Goal: Task Accomplishment & Management: Manage account settings

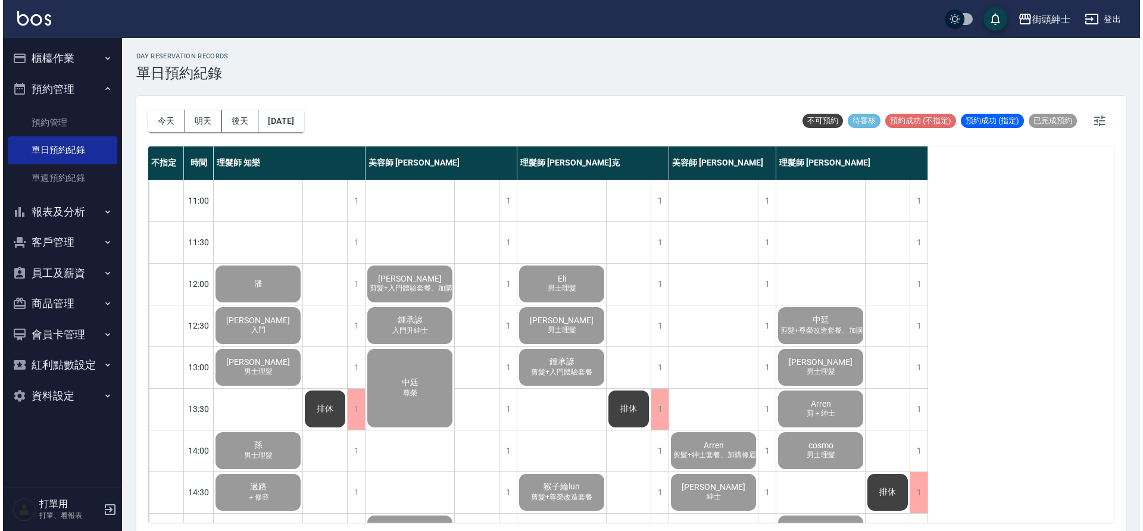
scroll to position [542, 0]
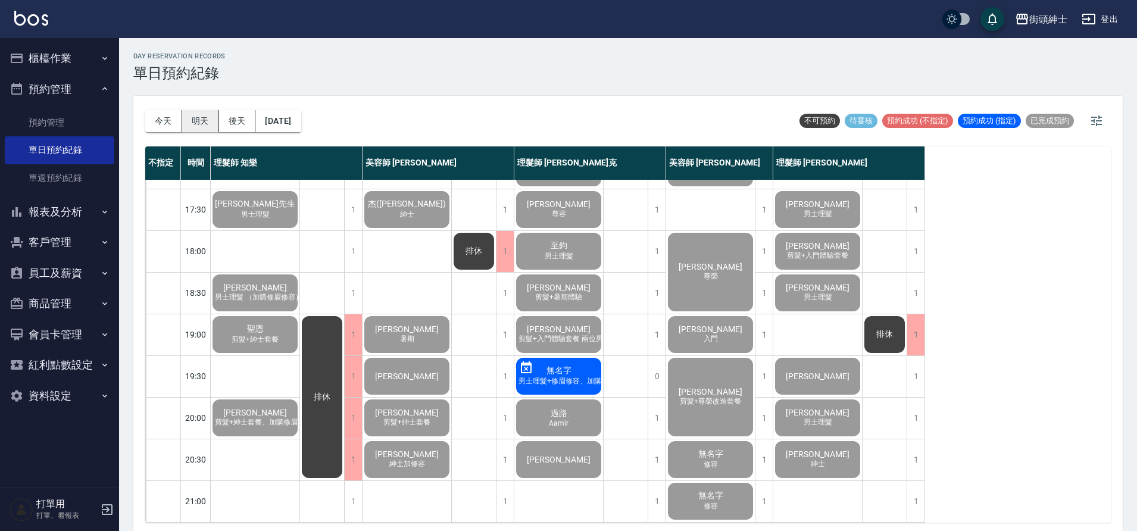
click at [214, 129] on button "明天" at bounding box center [200, 121] width 37 height 22
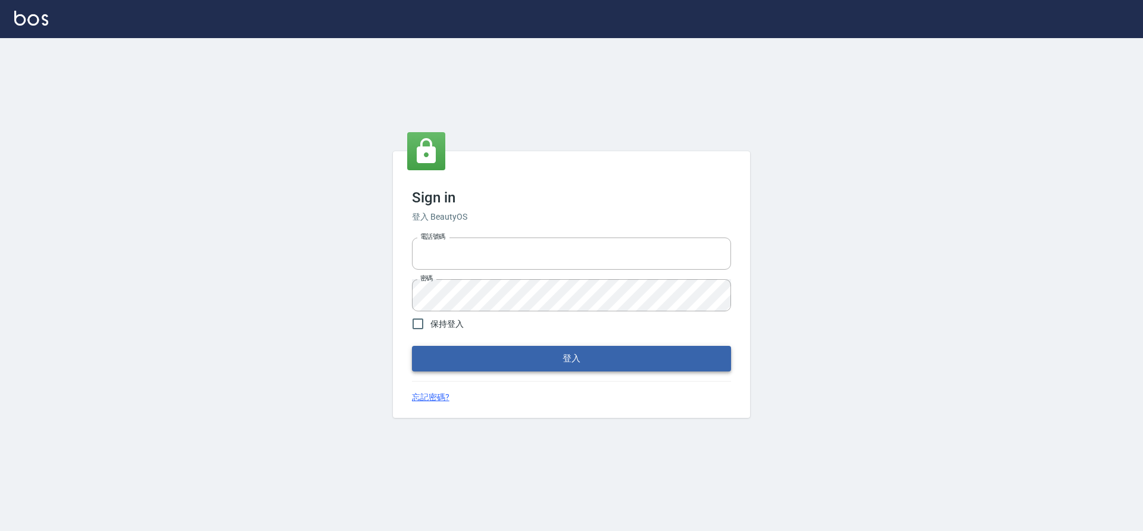
type input "0976742122"
click at [511, 371] on button "登入" at bounding box center [571, 358] width 319 height 25
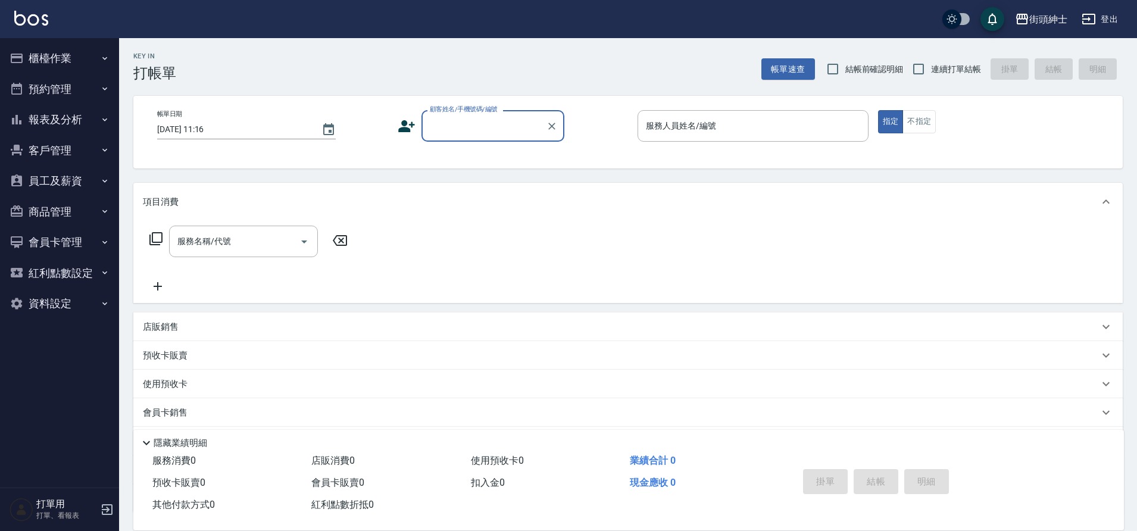
click at [70, 85] on button "預約管理" at bounding box center [60, 89] width 110 height 31
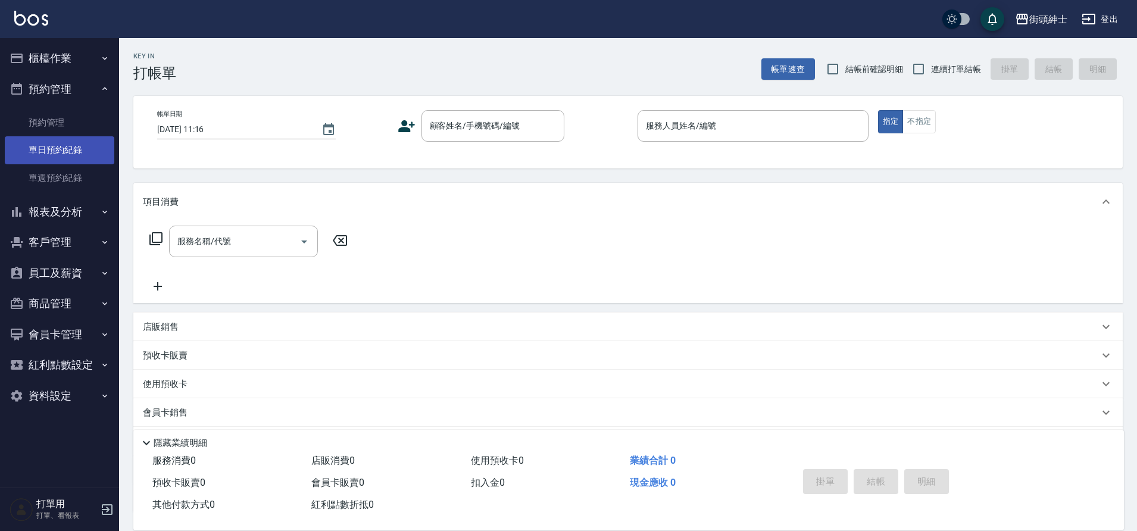
click at [83, 144] on link "單日預約紀錄" at bounding box center [60, 149] width 110 height 27
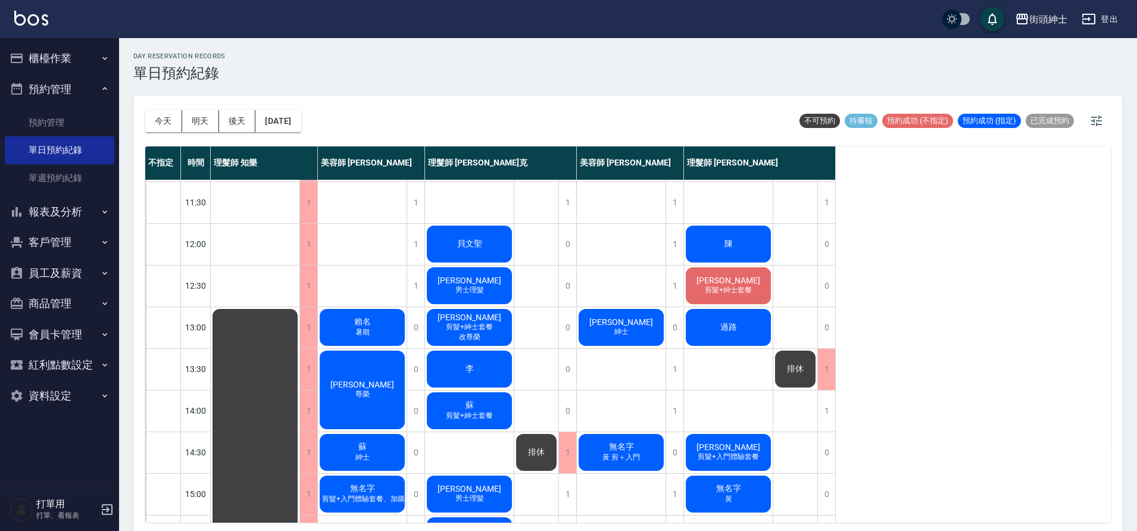
scroll to position [31, 0]
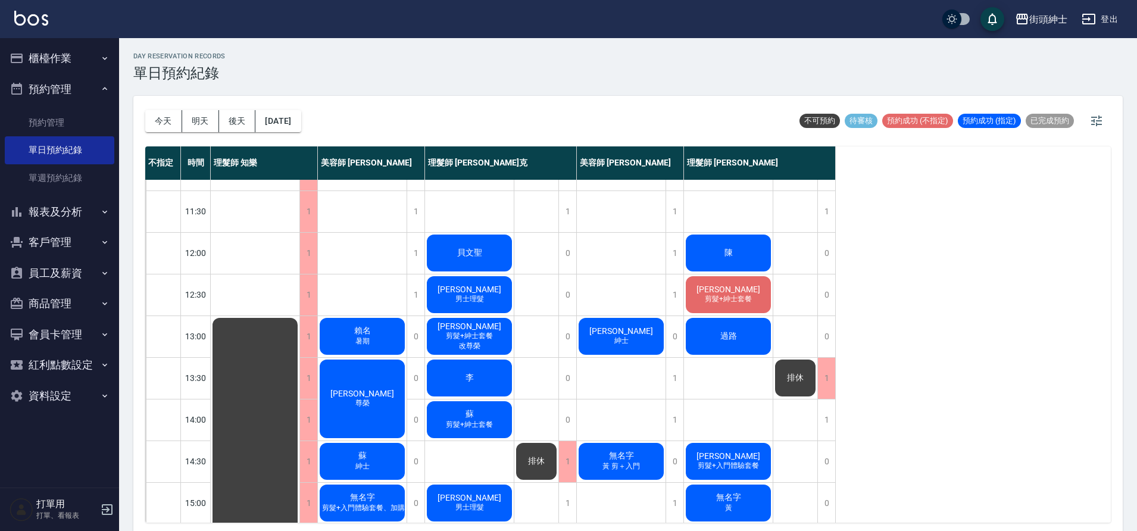
click at [706, 249] on div "陳" at bounding box center [728, 253] width 89 height 40
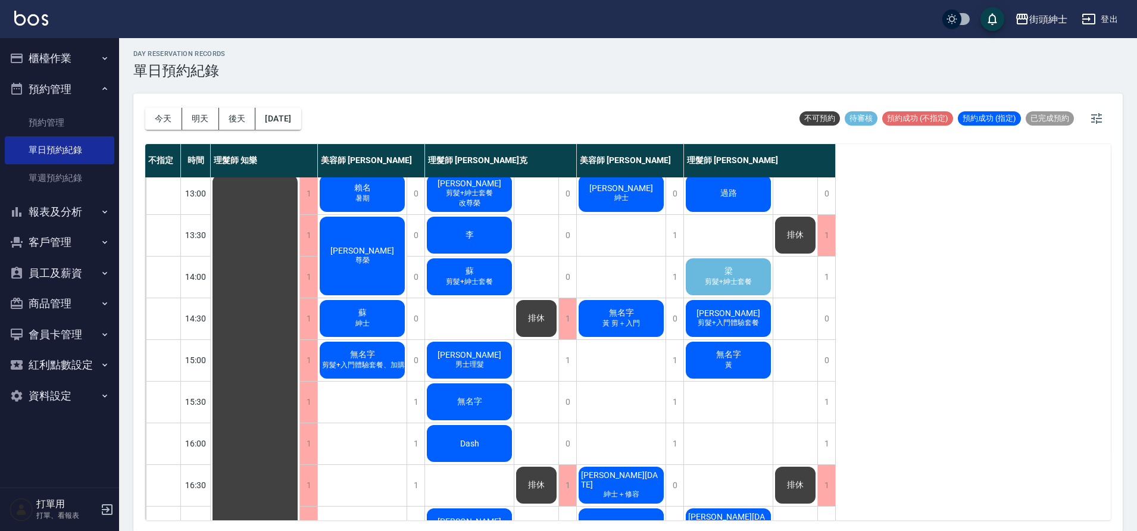
scroll to position [169, 0]
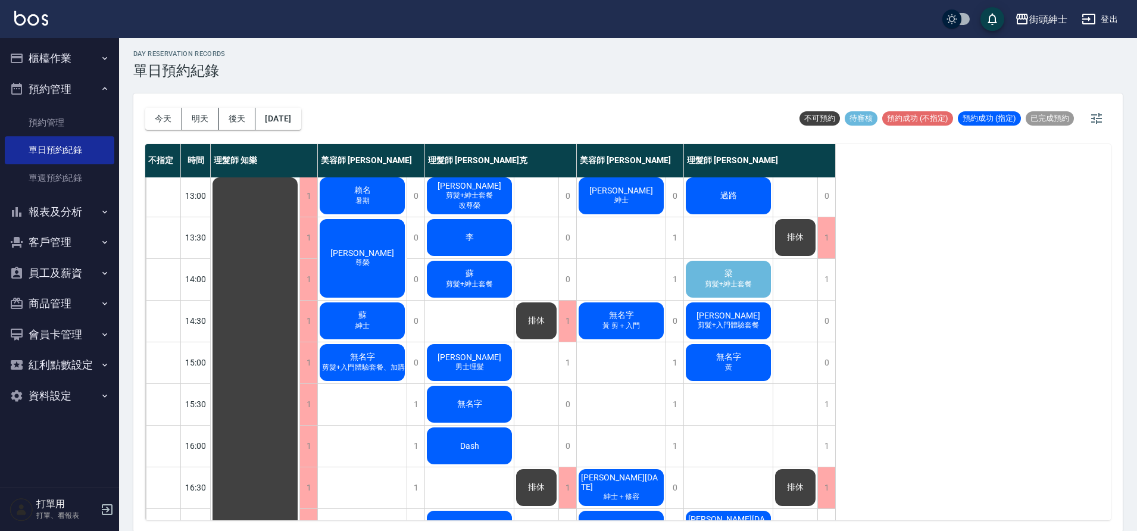
click at [709, 325] on span "剪髮+入門體驗套餐" at bounding box center [728, 325] width 66 height 10
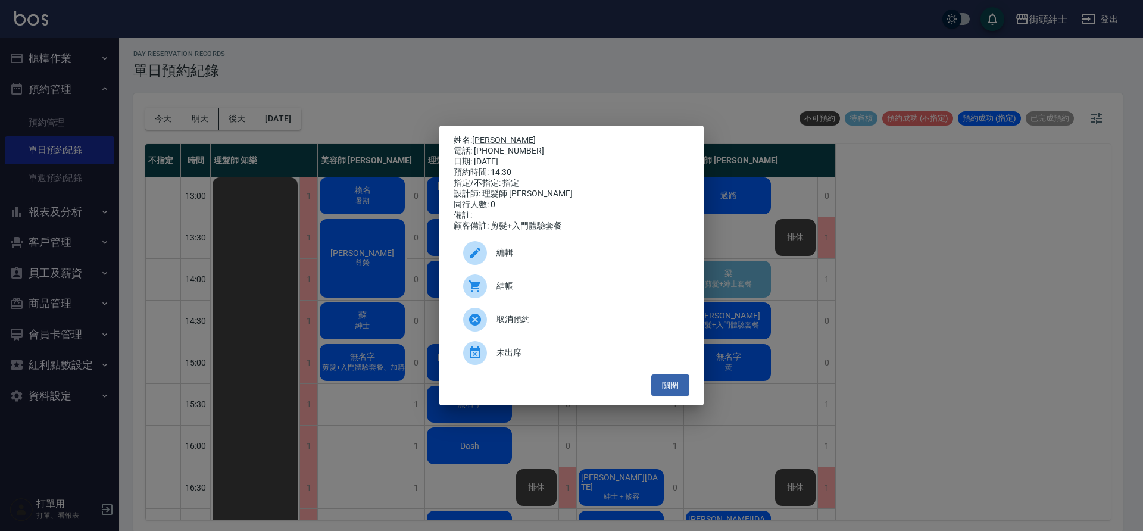
click at [555, 257] on span "編輯" at bounding box center [588, 253] width 183 height 13
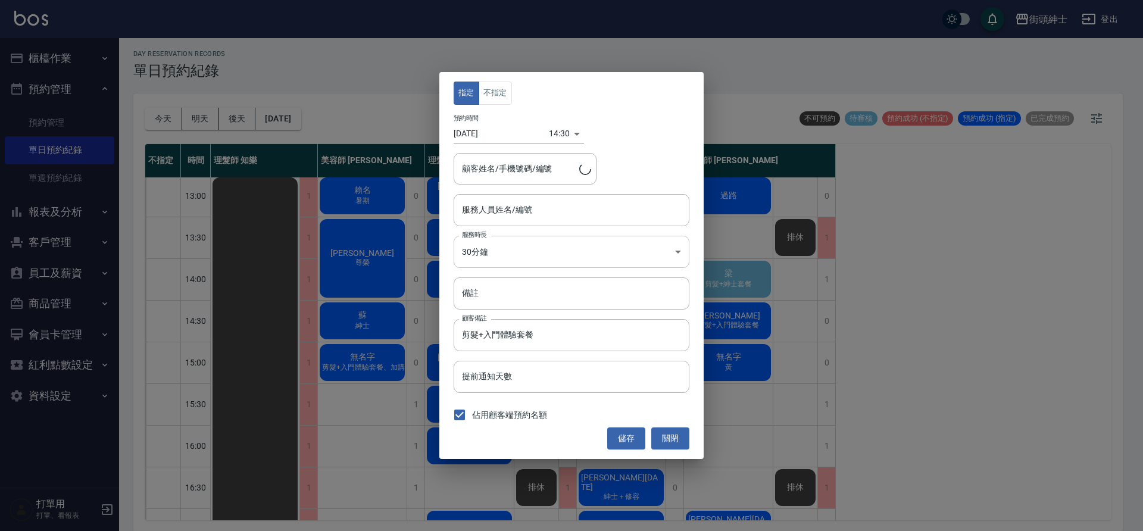
type input "理髮師 [PERSON_NAME](無代號)"
type input "[PERSON_NAME]/0911259236"
drag, startPoint x: 535, startPoint y: 163, endPoint x: 495, endPoint y: 170, distance: 40.5
click at [495, 170] on input "[PERSON_NAME]/0911259236" at bounding box center [516, 168] width 114 height 21
click at [484, 167] on input "[PERSON_NAME]/0911259236" at bounding box center [516, 168] width 114 height 21
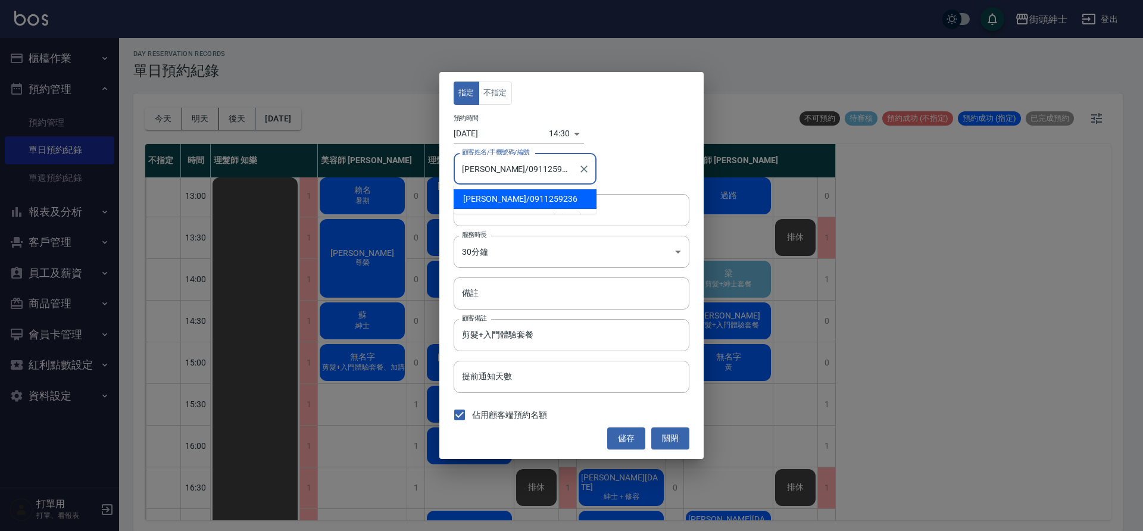
drag, startPoint x: 481, startPoint y: 170, endPoint x: 534, endPoint y: 177, distance: 53.4
click at [534, 177] on input "[PERSON_NAME]/0911259236" at bounding box center [516, 168] width 114 height 21
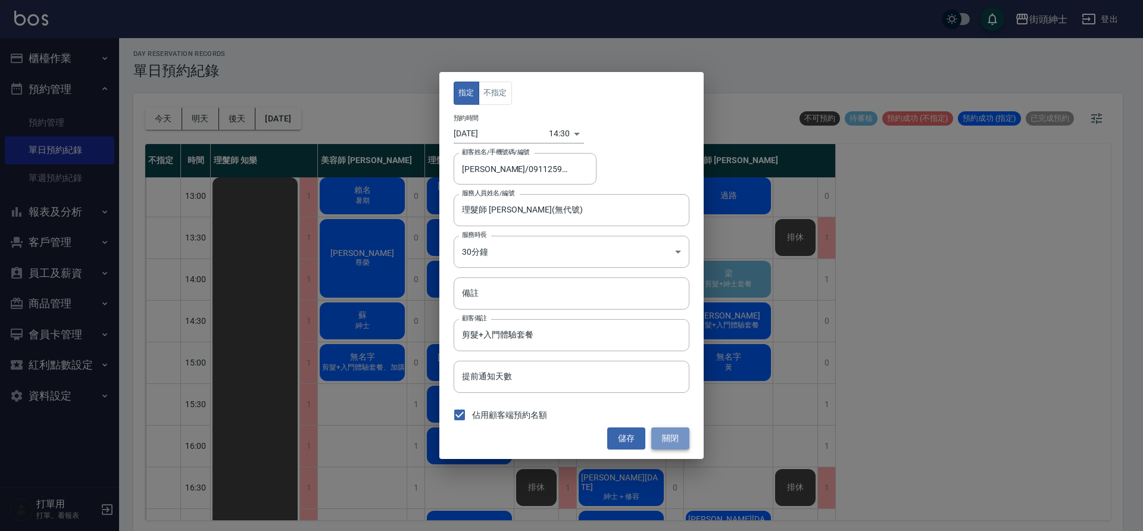
click at [681, 440] on button "關閉" at bounding box center [670, 439] width 38 height 22
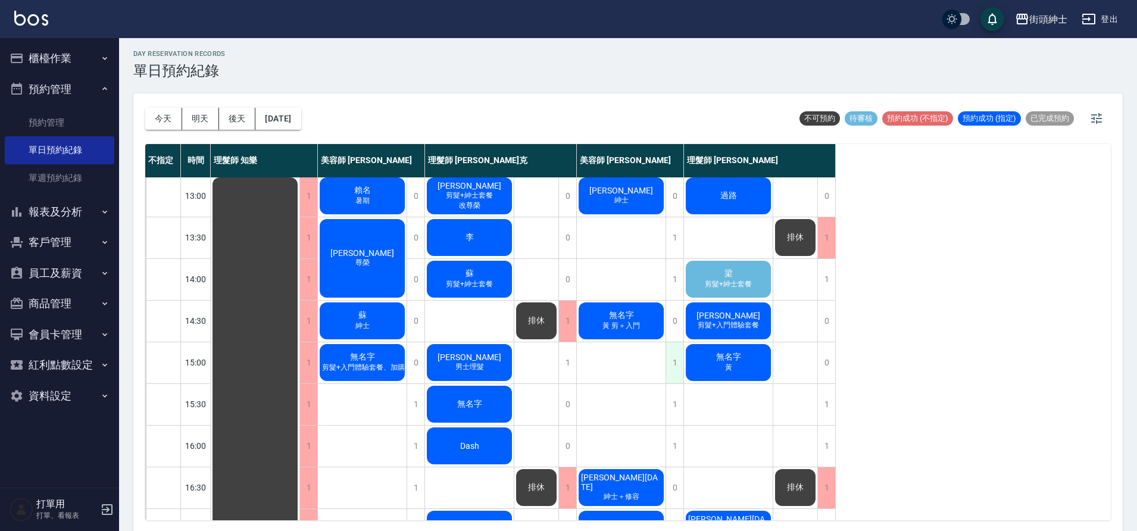
click at [676, 375] on div "1" at bounding box center [675, 362] width 18 height 41
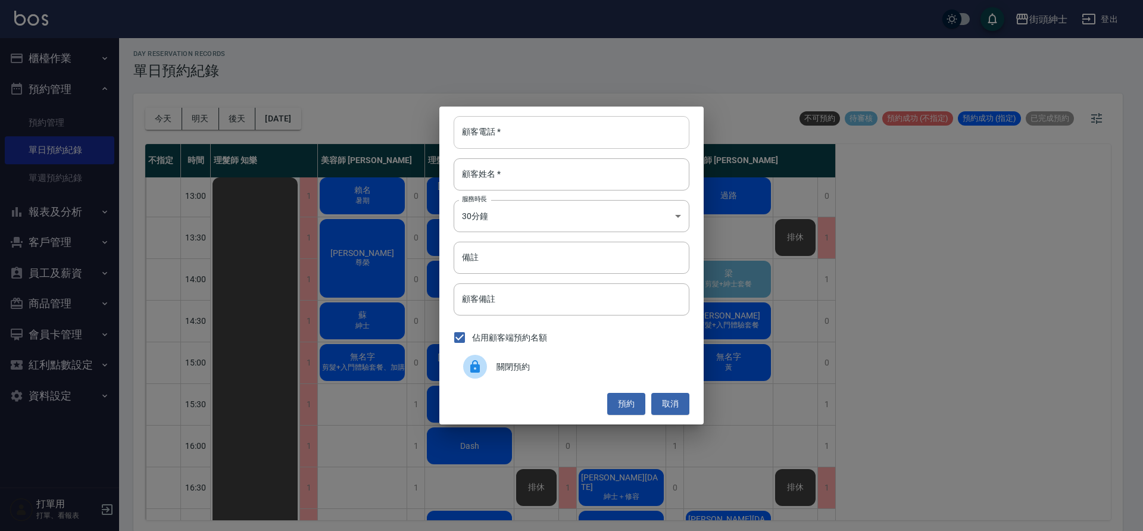
click at [523, 147] on input "顧客電話   *" at bounding box center [572, 132] width 236 height 32
paste input "0911259236"
type input "0911259236"
click at [538, 181] on input "顧客姓名   *" at bounding box center [572, 174] width 236 height 32
type input "0"
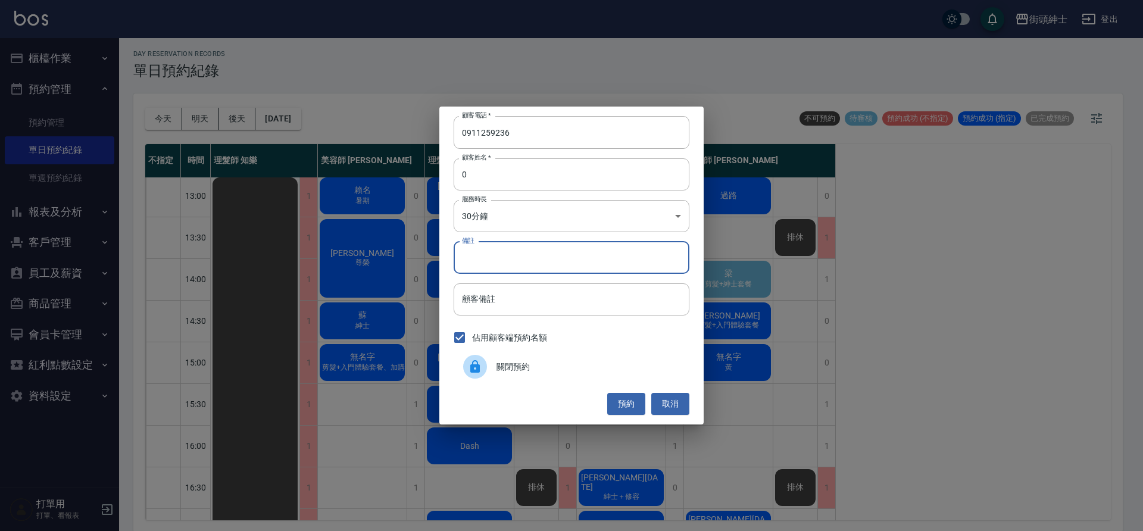
click at [501, 260] on input "備註" at bounding box center [572, 258] width 236 height 32
type input "木"
click at [503, 263] on input "備註" at bounding box center [572, 258] width 236 height 32
type input "入門"
click at [625, 401] on button "預約" at bounding box center [626, 404] width 38 height 22
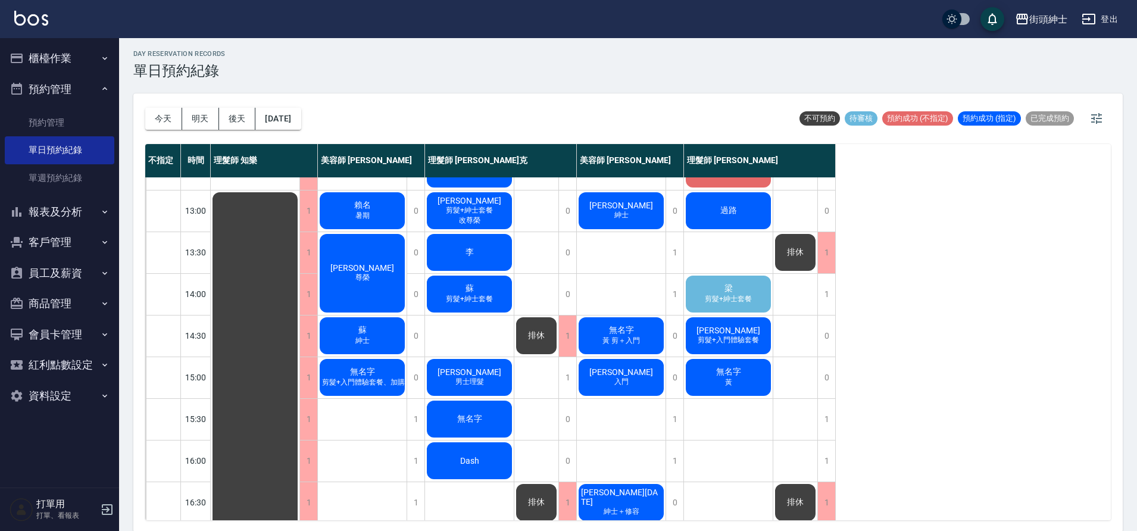
scroll to position [147, 0]
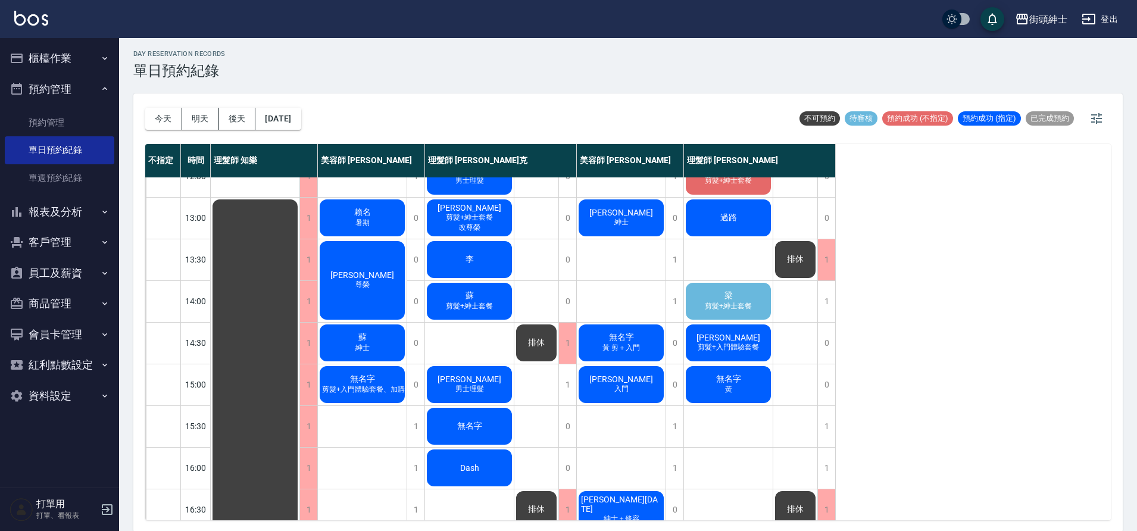
click at [703, 292] on div "梁 剪髮+紳士套餐" at bounding box center [728, 301] width 89 height 40
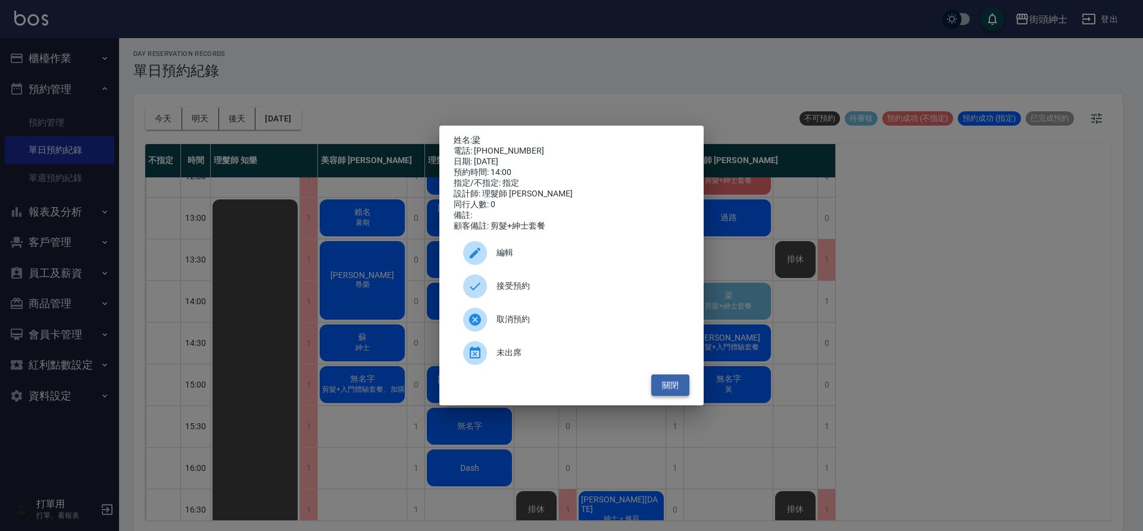
click at [675, 385] on button "關閉" at bounding box center [670, 386] width 38 height 22
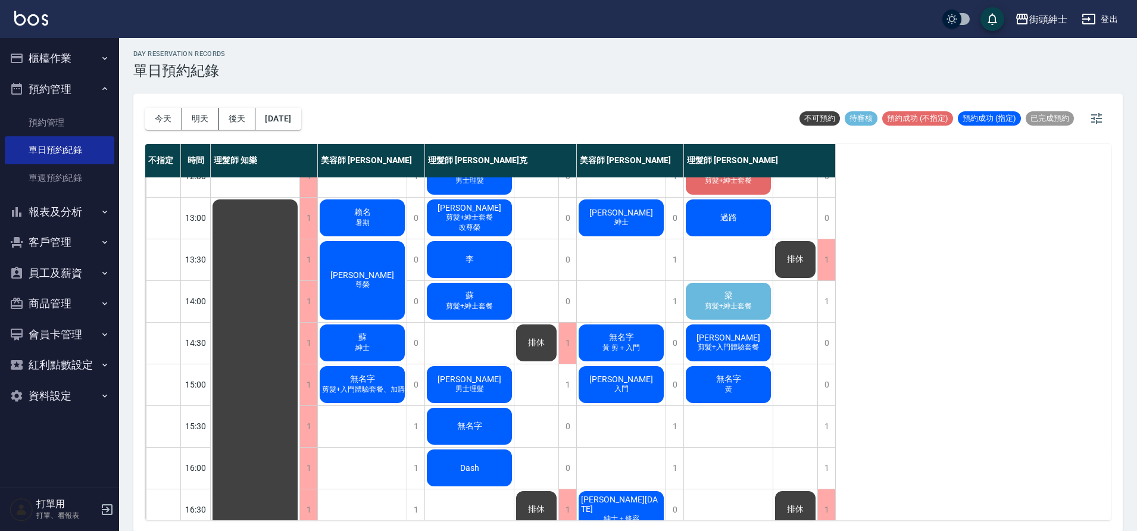
click at [706, 297] on div "梁 剪髮+紳士套餐" at bounding box center [728, 301] width 89 height 40
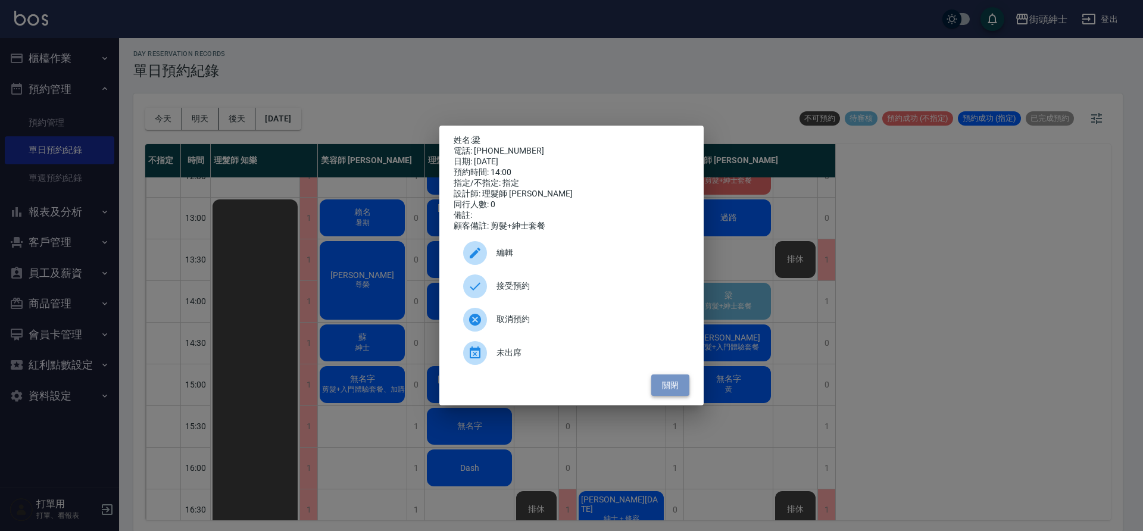
click at [679, 391] on button "關閉" at bounding box center [670, 386] width 38 height 22
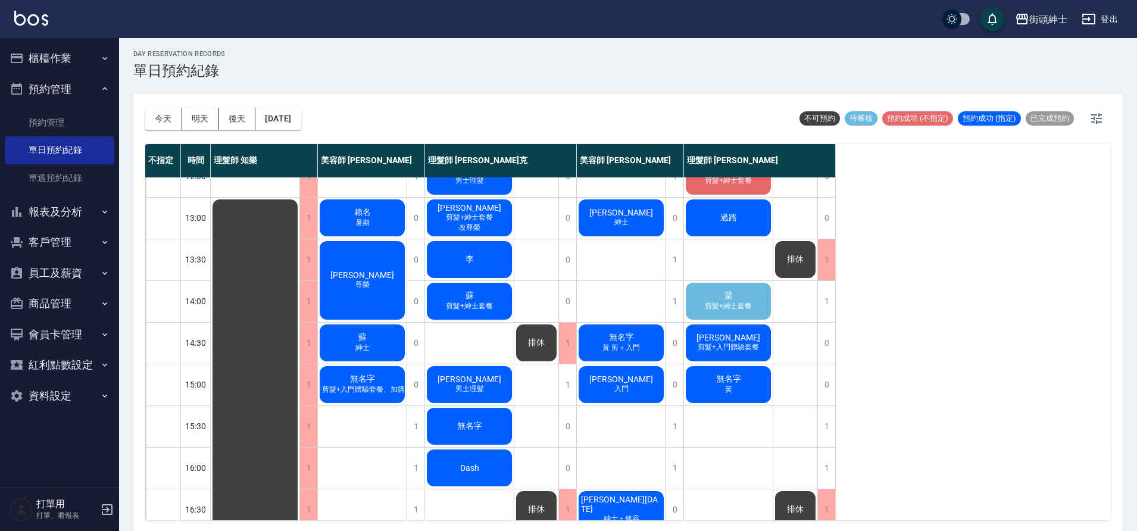
click at [720, 305] on span "剪髮+紳士套餐" at bounding box center [729, 306] width 52 height 10
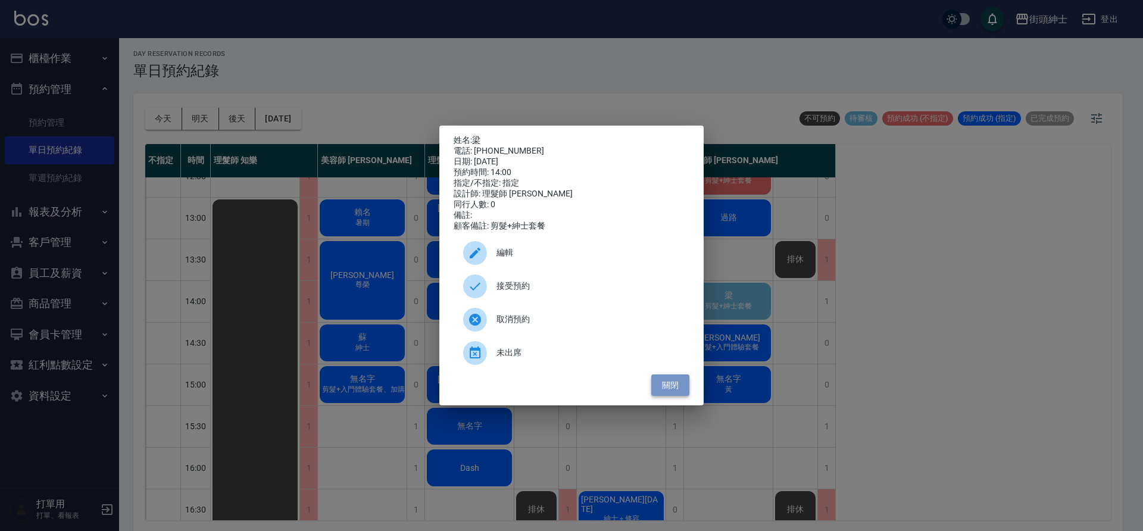
click at [672, 392] on button "關閉" at bounding box center [670, 386] width 38 height 22
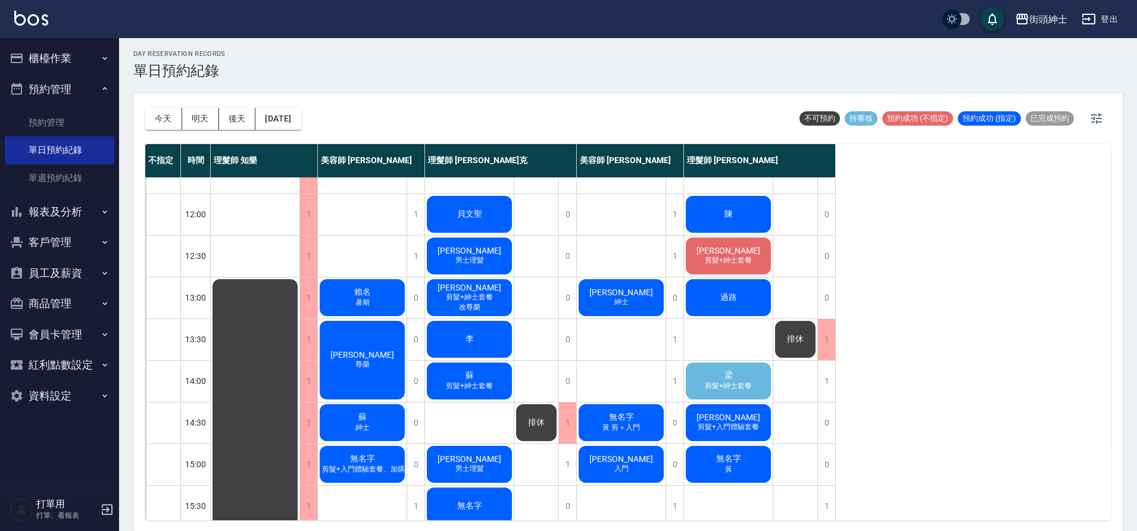
scroll to position [69, 0]
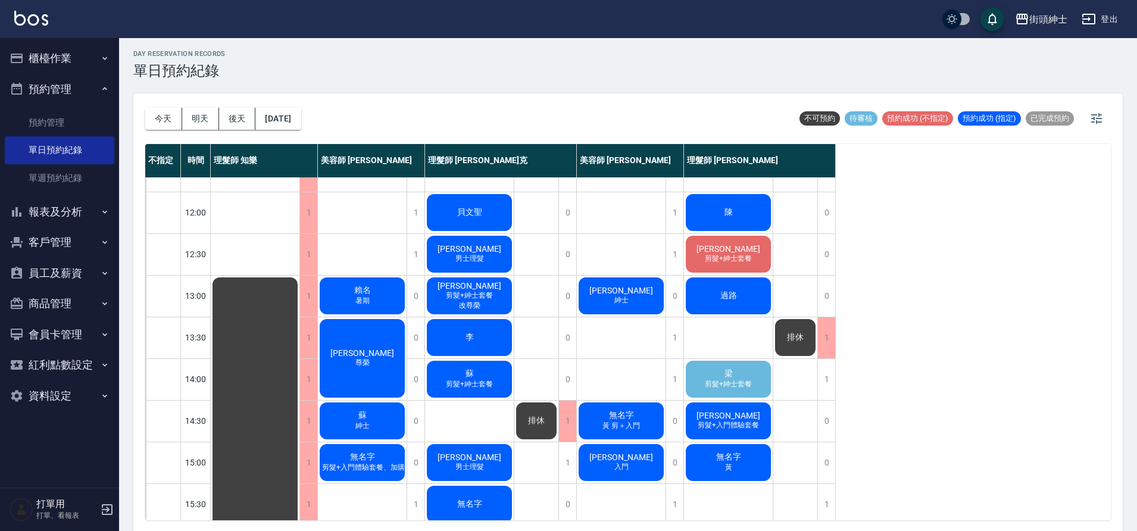
click at [710, 372] on div "梁 剪髮+紳士套餐" at bounding box center [728, 379] width 89 height 40
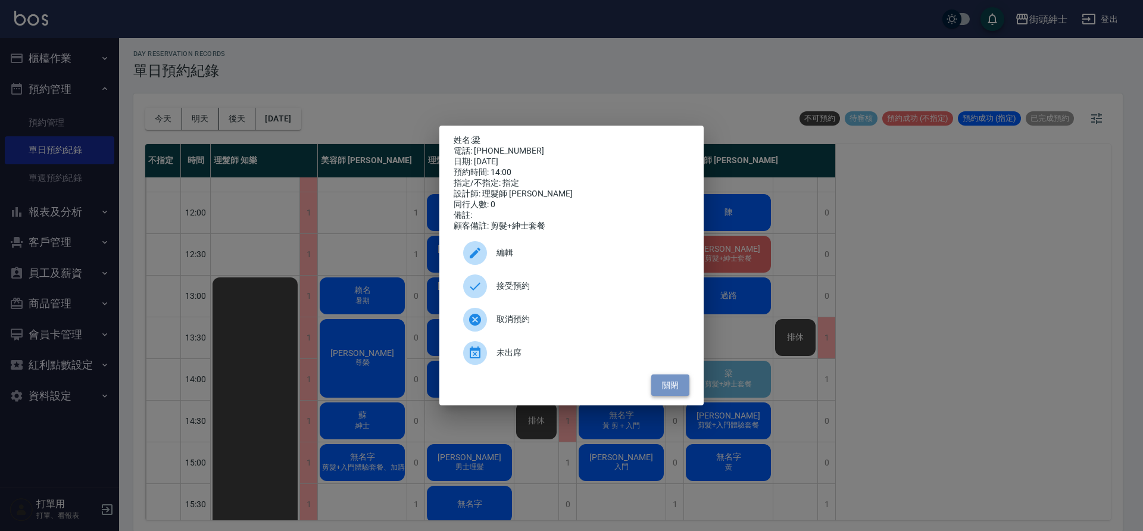
click at [673, 385] on button "關閉" at bounding box center [670, 386] width 38 height 22
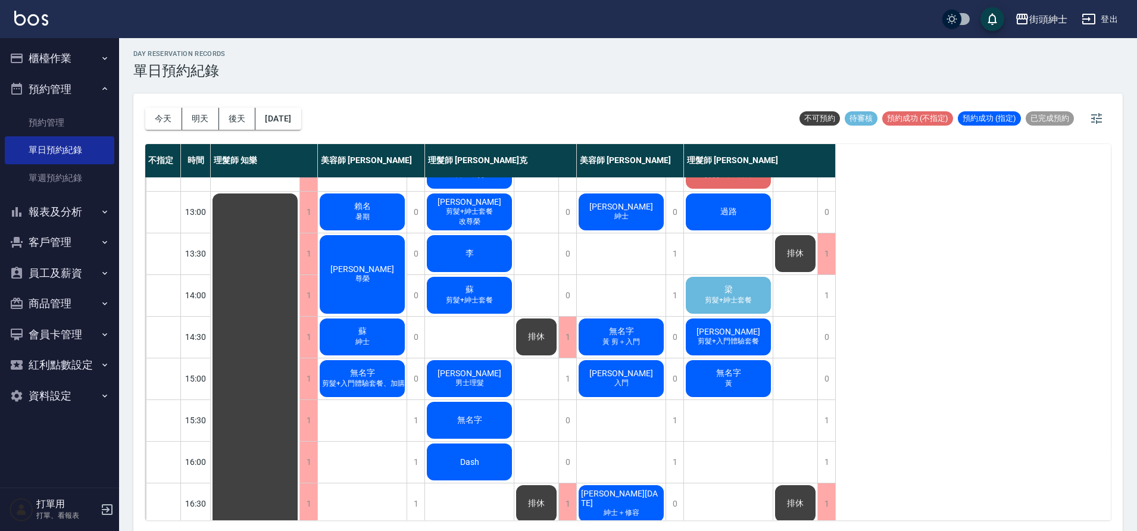
scroll to position [146, 0]
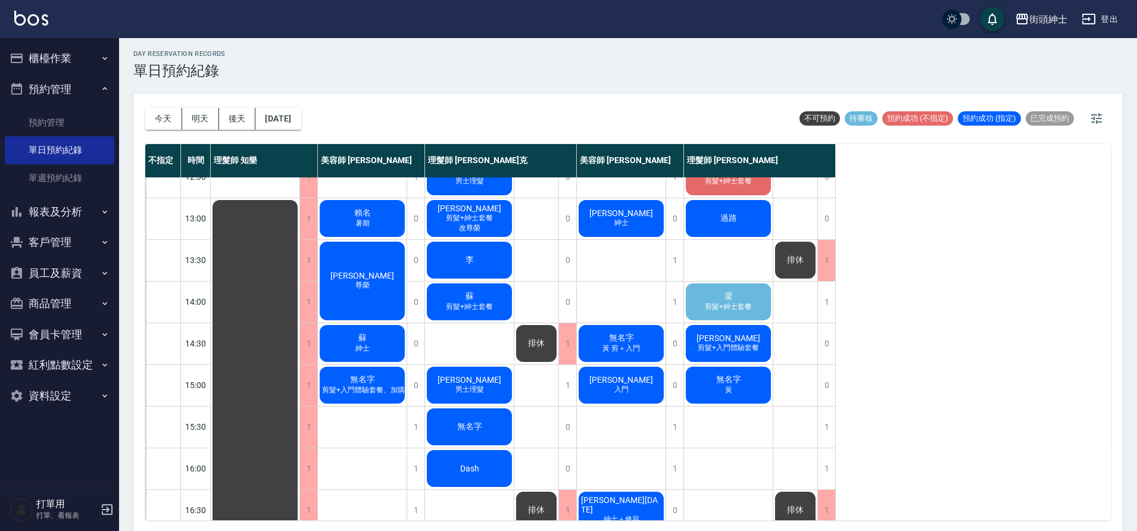
click at [737, 301] on div "梁 剪髮+紳士套餐" at bounding box center [728, 302] width 89 height 40
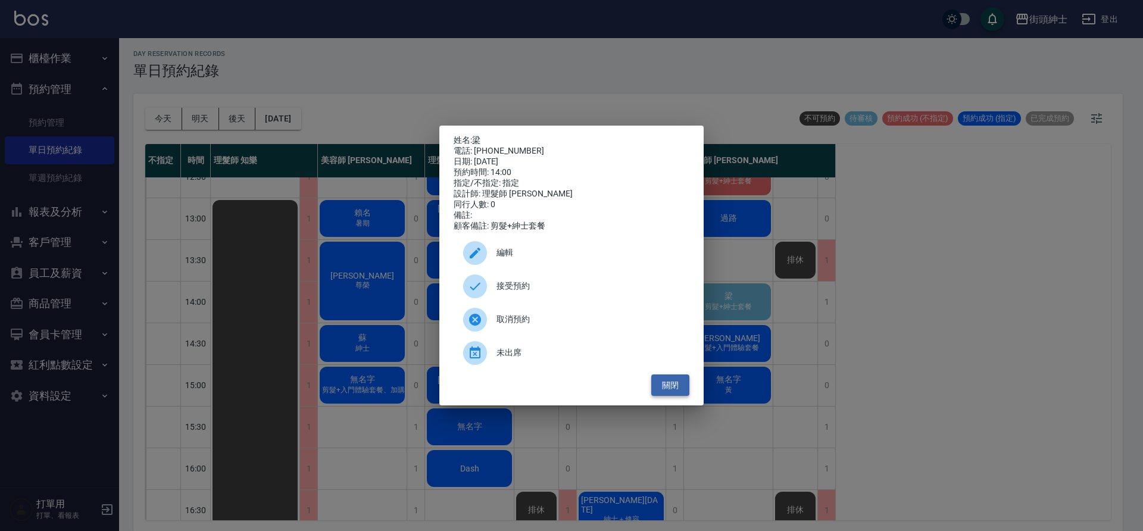
click at [669, 391] on button "關閉" at bounding box center [670, 386] width 38 height 22
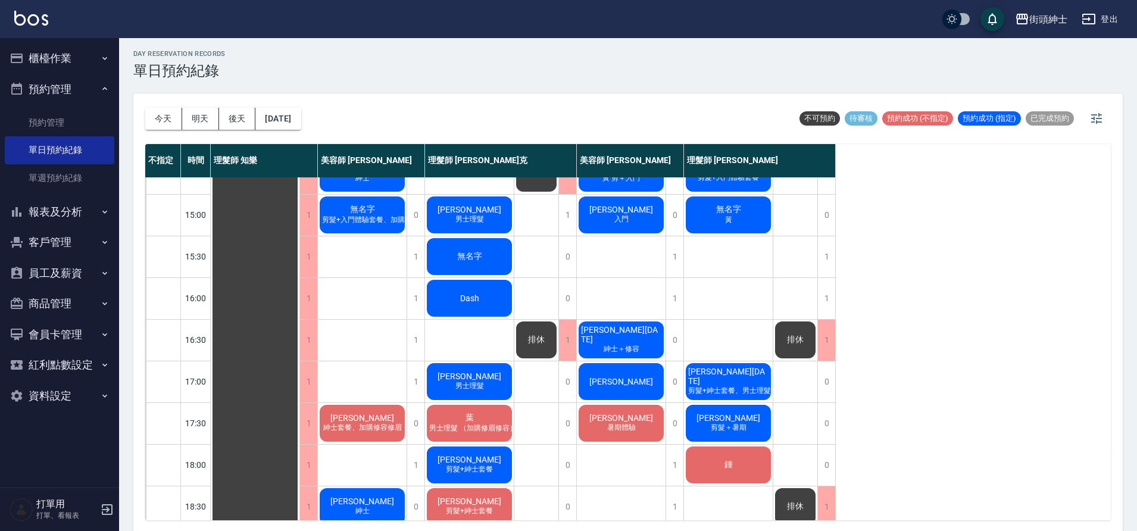
scroll to position [140, 0]
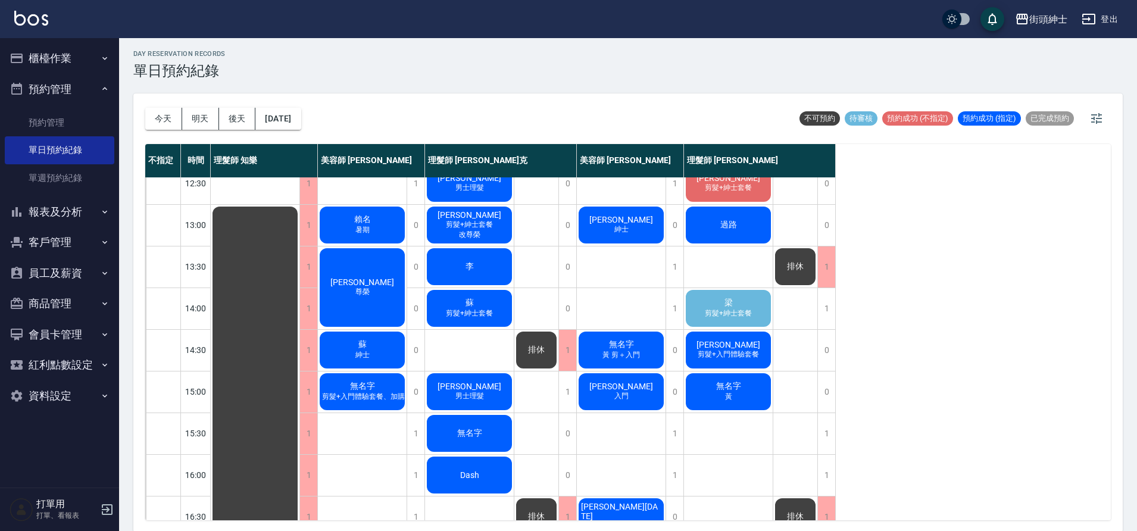
click at [393, 399] on span "剪髮+入門體驗套餐、加購修眉修容" at bounding box center [377, 397] width 116 height 10
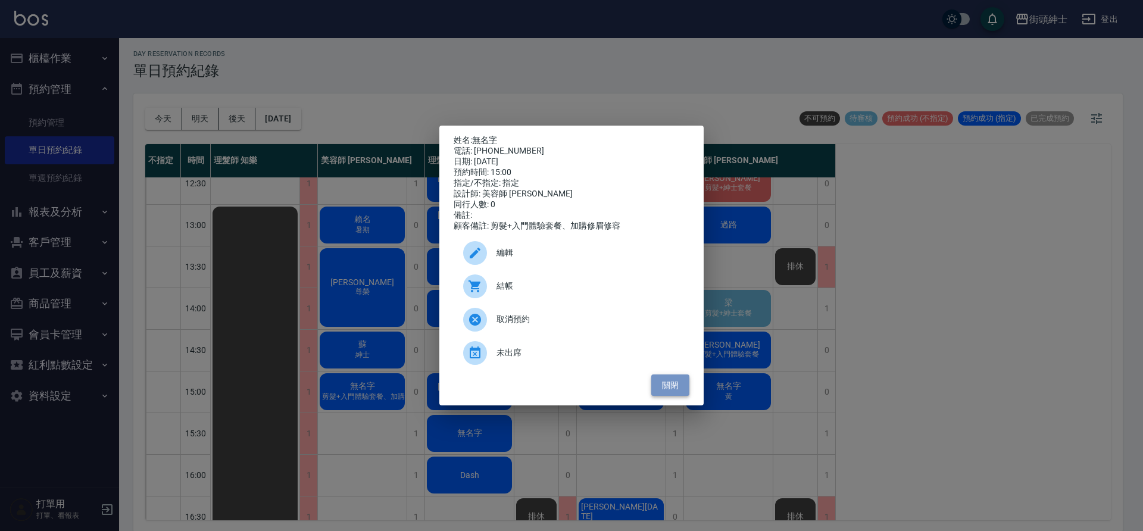
click at [665, 392] on button "關閉" at bounding box center [670, 386] width 38 height 22
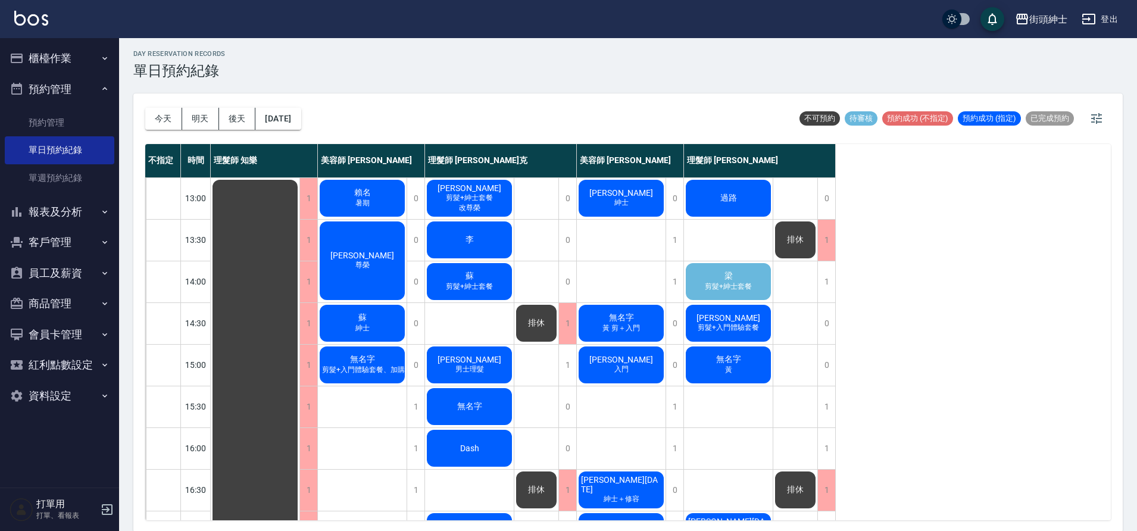
scroll to position [110, 0]
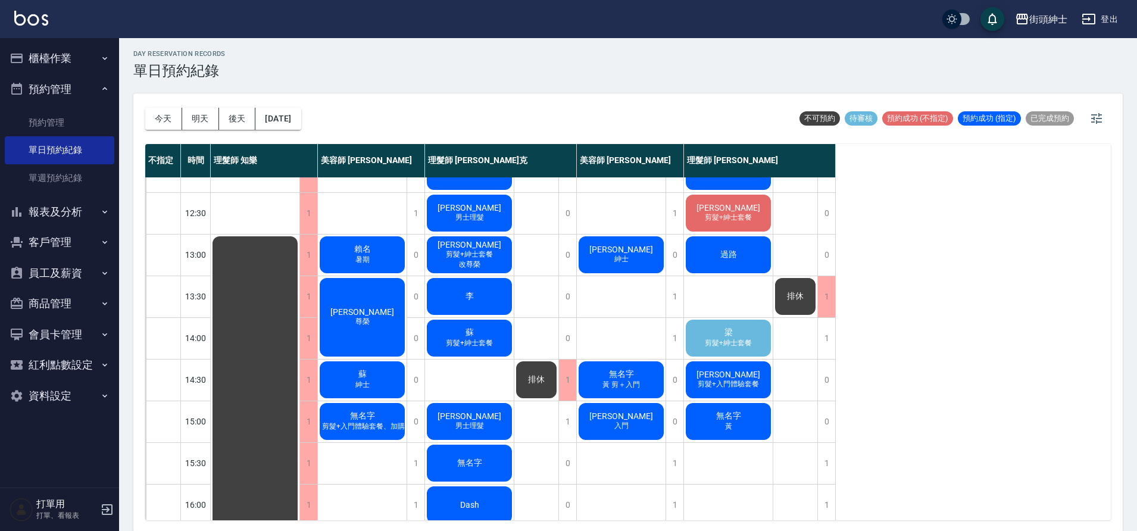
click at [757, 334] on div "梁 剪髮+紳士套餐" at bounding box center [728, 338] width 89 height 40
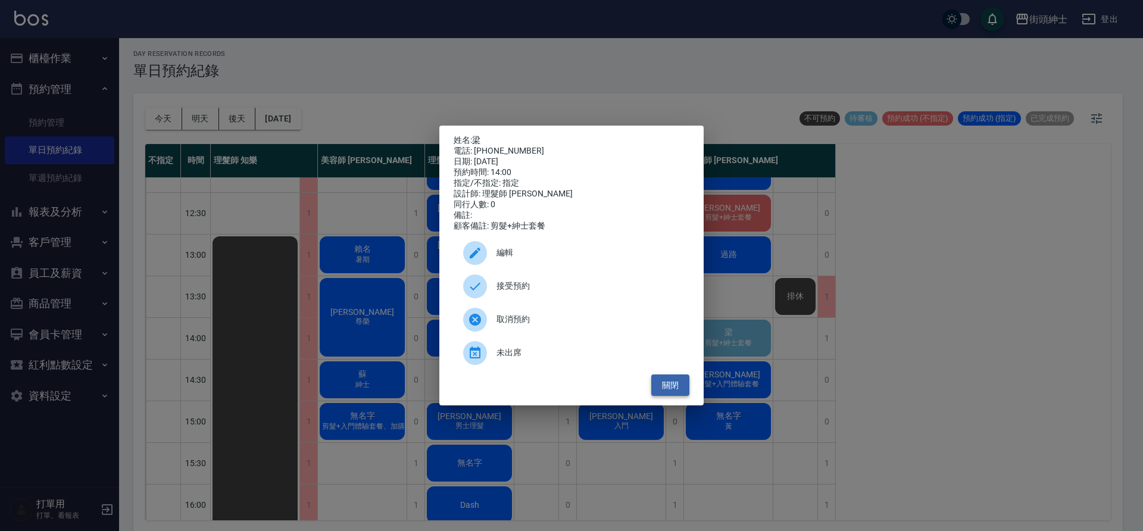
click at [671, 392] on button "關閉" at bounding box center [670, 386] width 38 height 22
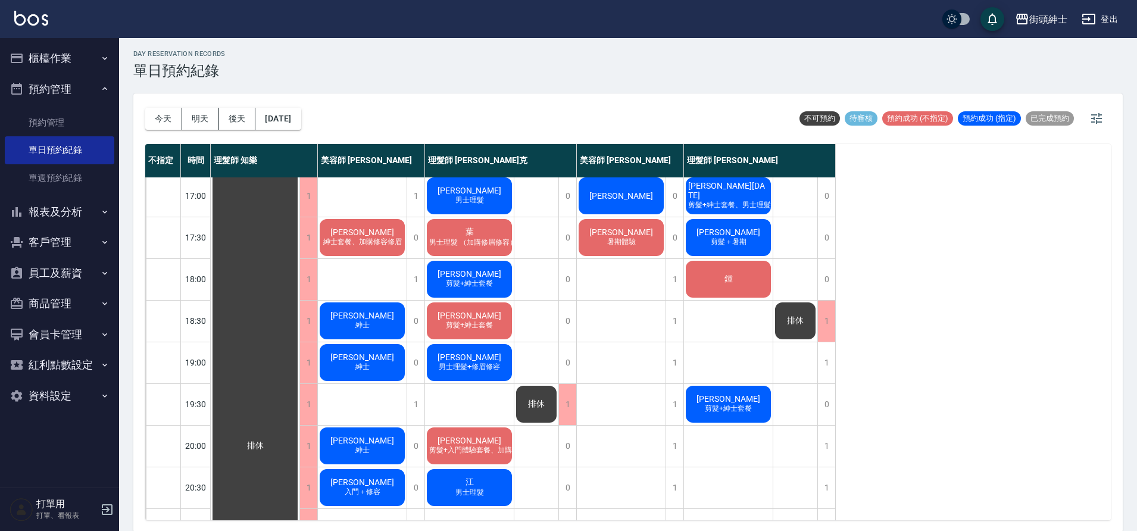
scroll to position [504, 0]
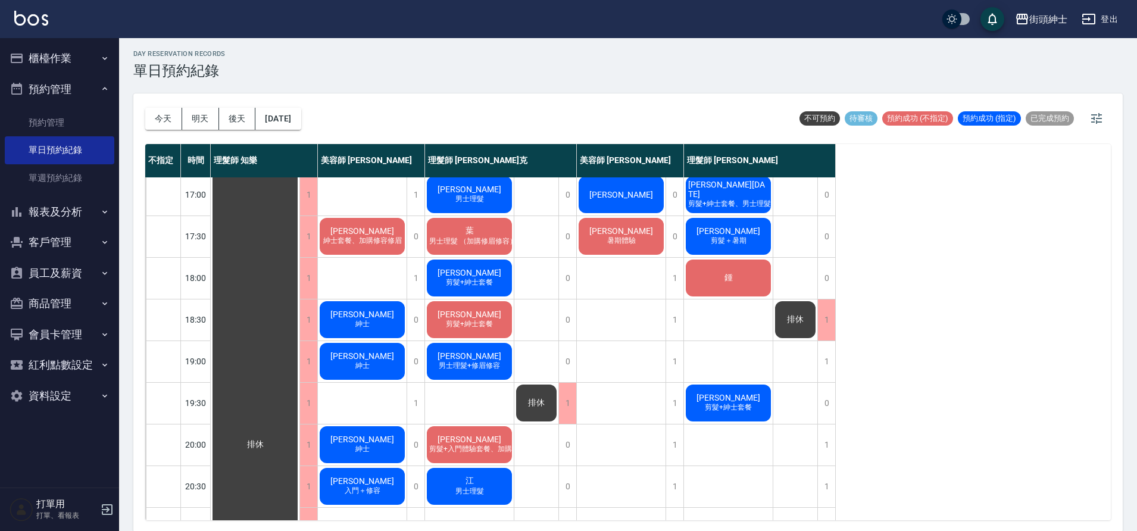
click at [204, 118] on button "明天" at bounding box center [200, 119] width 37 height 22
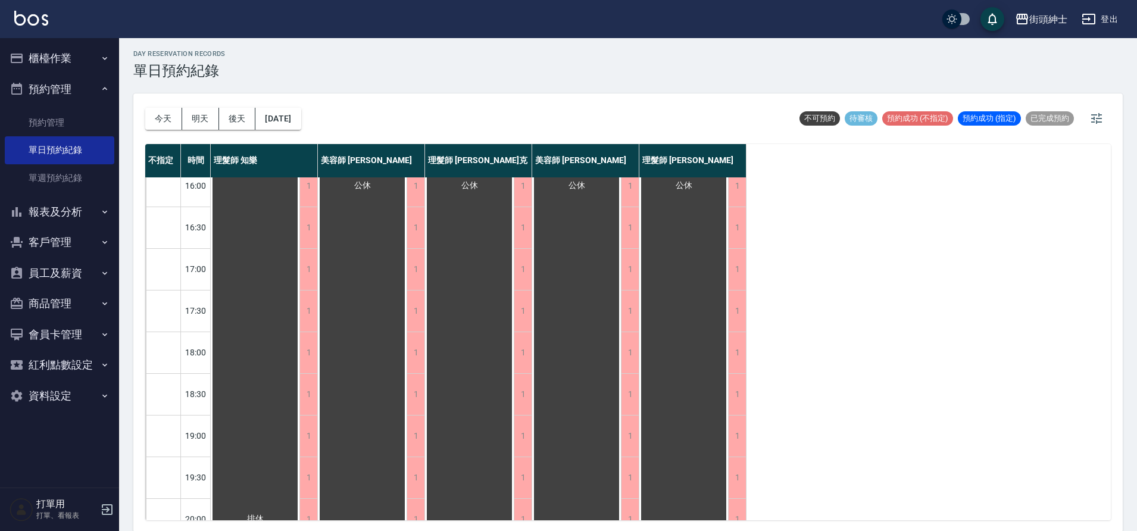
scroll to position [382, 0]
click at [288, 112] on button "[DATE]" at bounding box center [277, 119] width 45 height 22
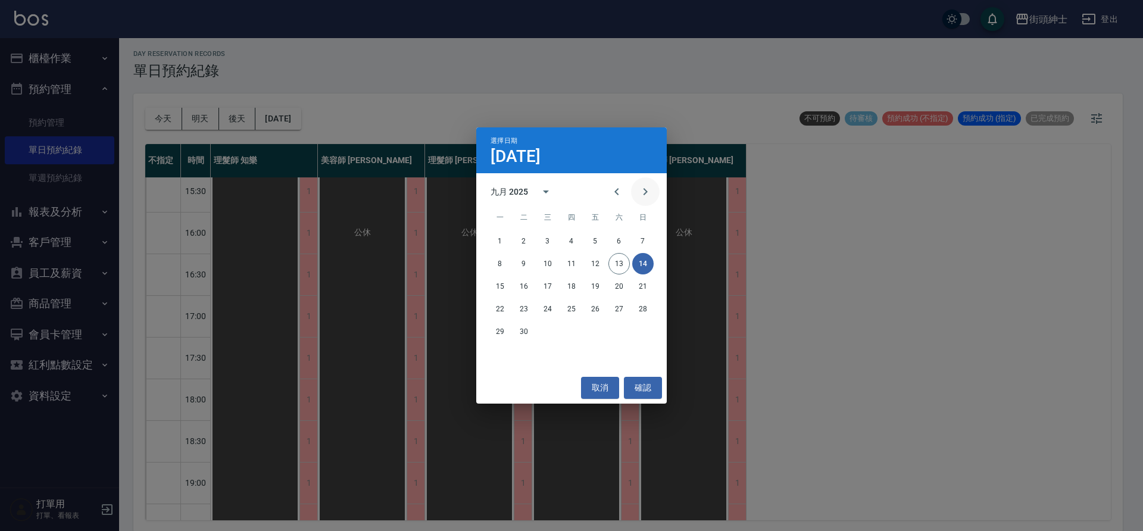
click at [652, 196] on icon "Next month" at bounding box center [645, 192] width 14 height 14
click at [572, 241] on button "2" at bounding box center [571, 240] width 21 height 21
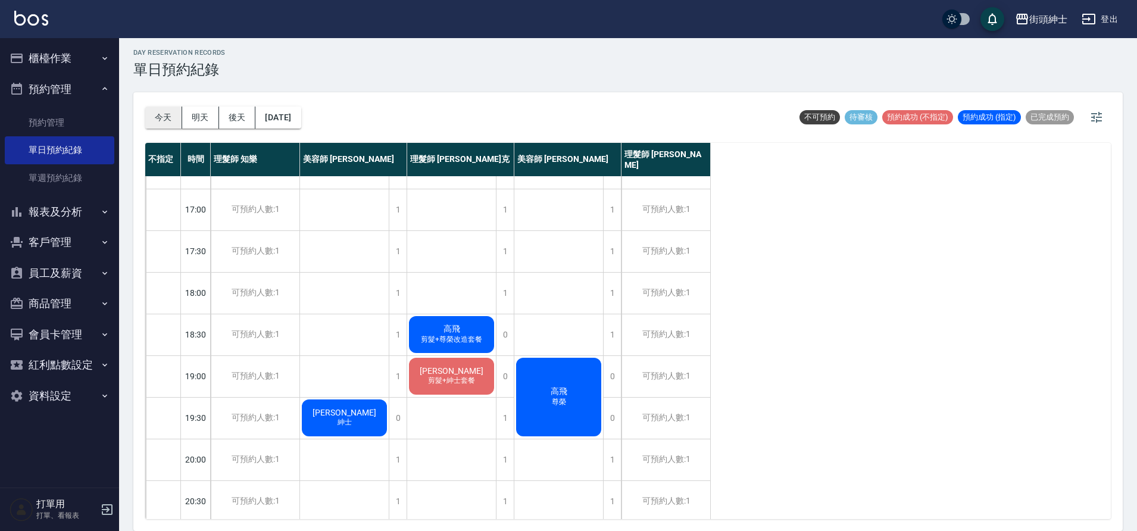
scroll to position [494, 0]
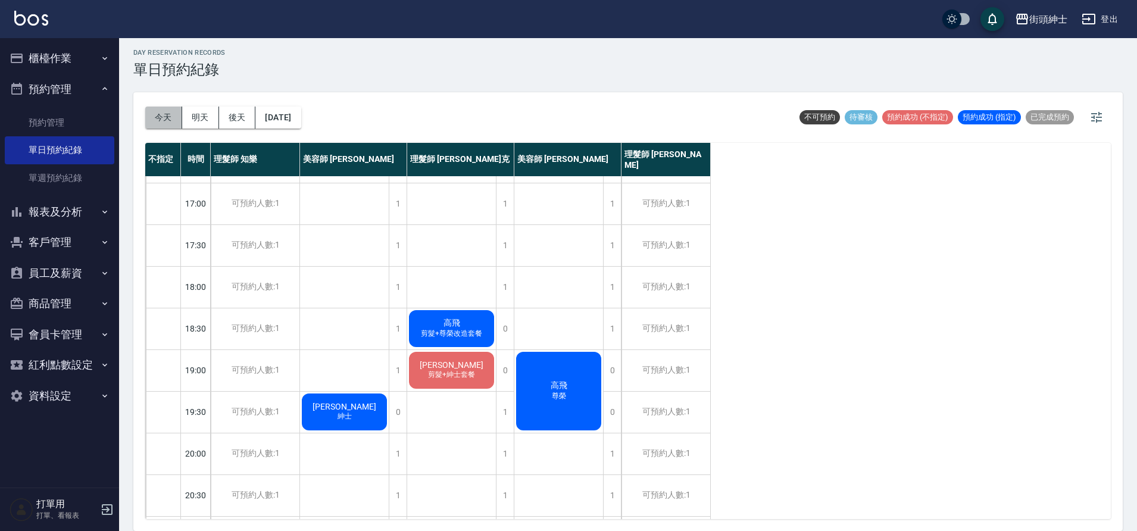
click at [158, 124] on button "今天" at bounding box center [163, 118] width 37 height 22
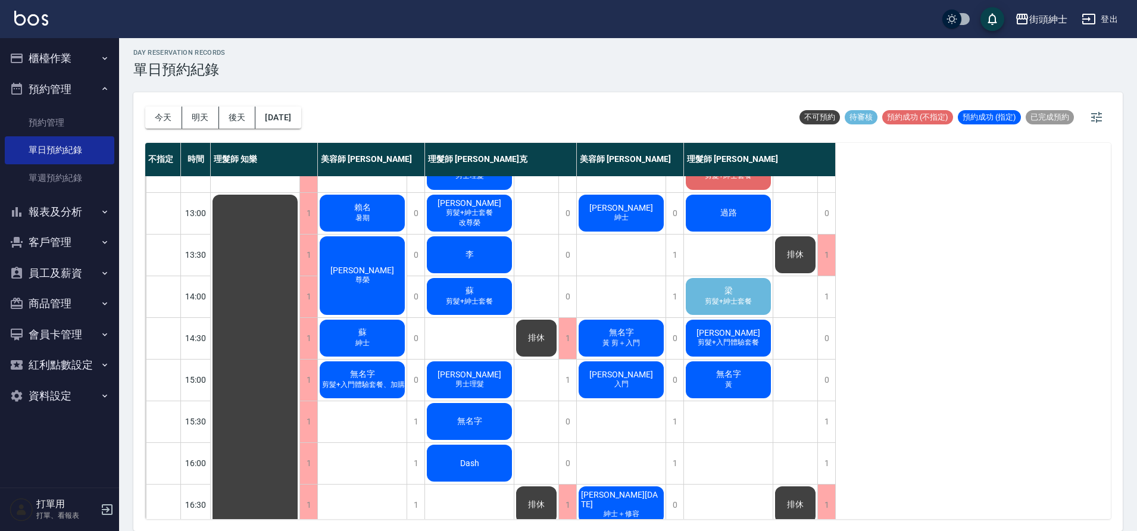
scroll to position [92, 0]
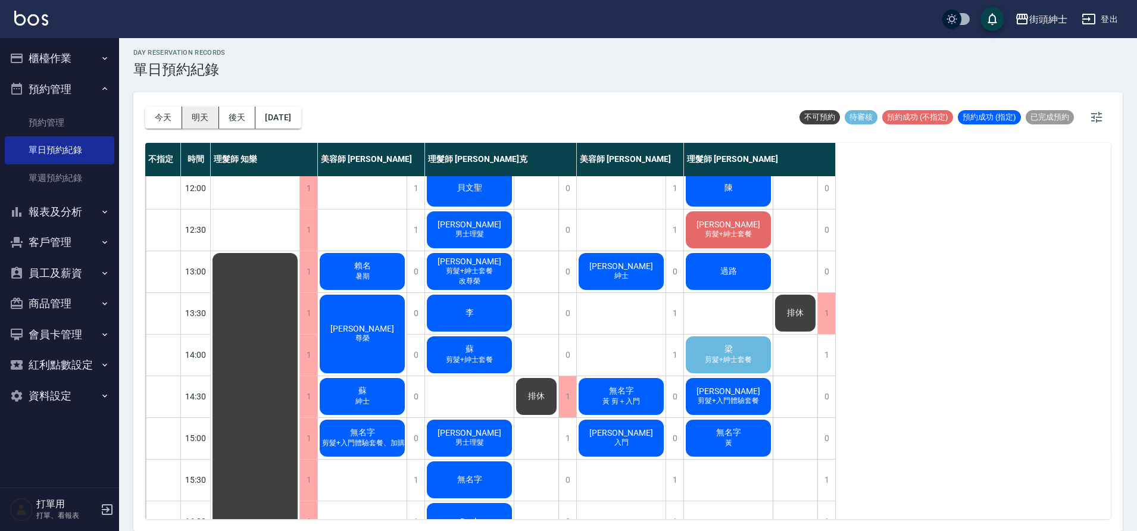
click at [212, 122] on button "明天" at bounding box center [200, 118] width 37 height 22
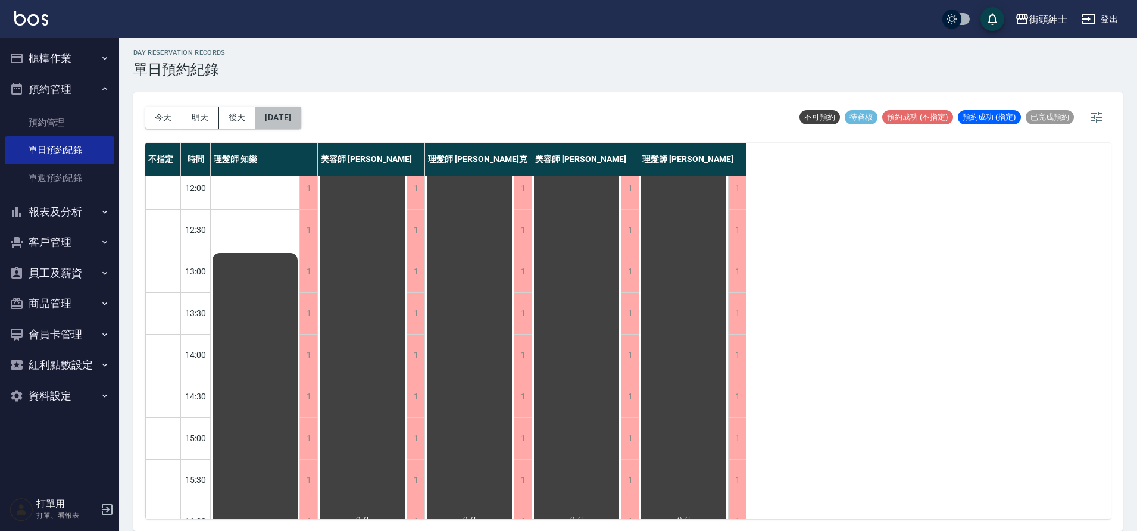
click at [297, 120] on button "[DATE]" at bounding box center [277, 118] width 45 height 22
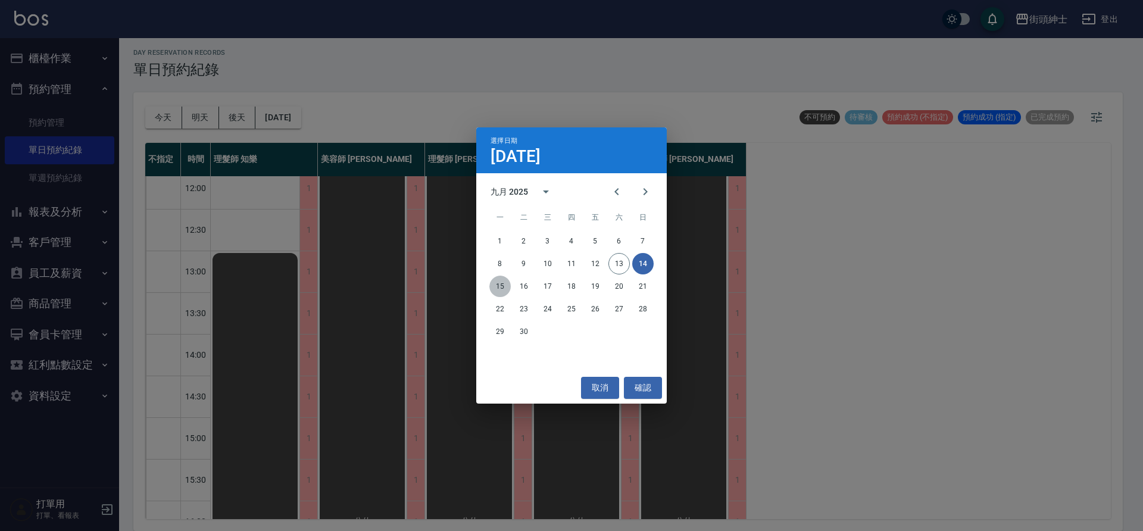
click at [503, 291] on button "15" at bounding box center [499, 286] width 21 height 21
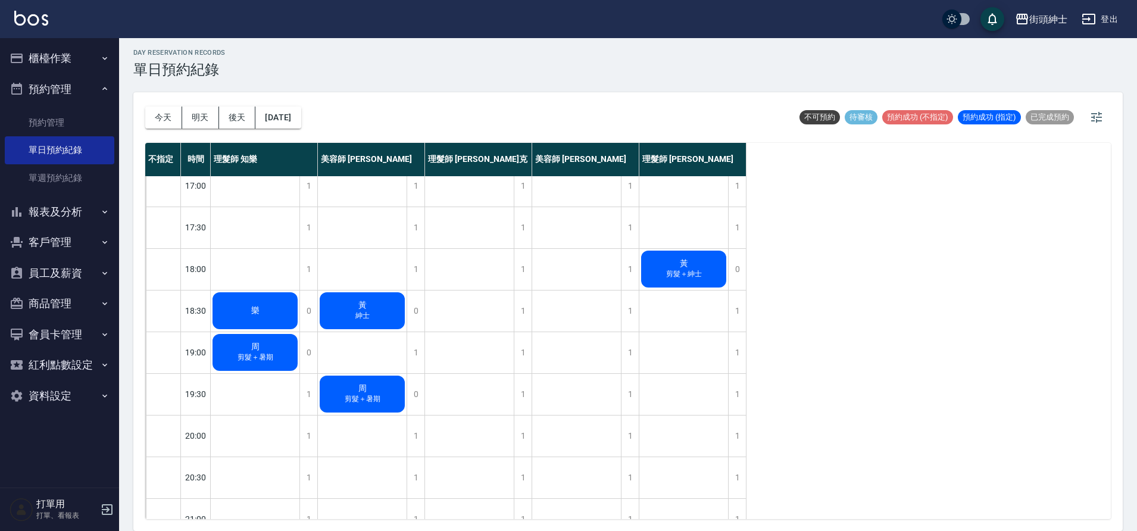
scroll to position [542, 0]
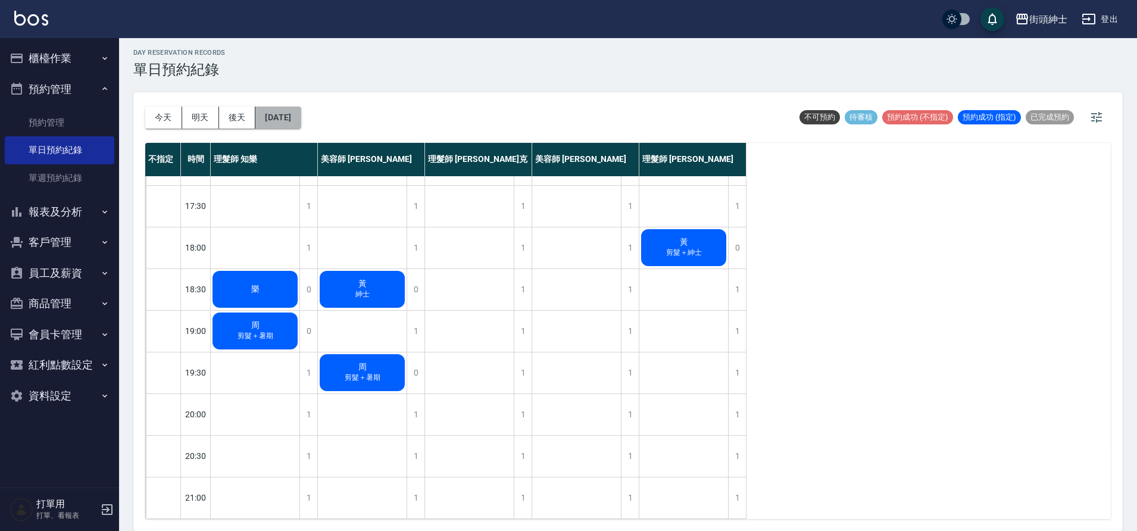
click at [294, 119] on button "[DATE]" at bounding box center [277, 118] width 45 height 22
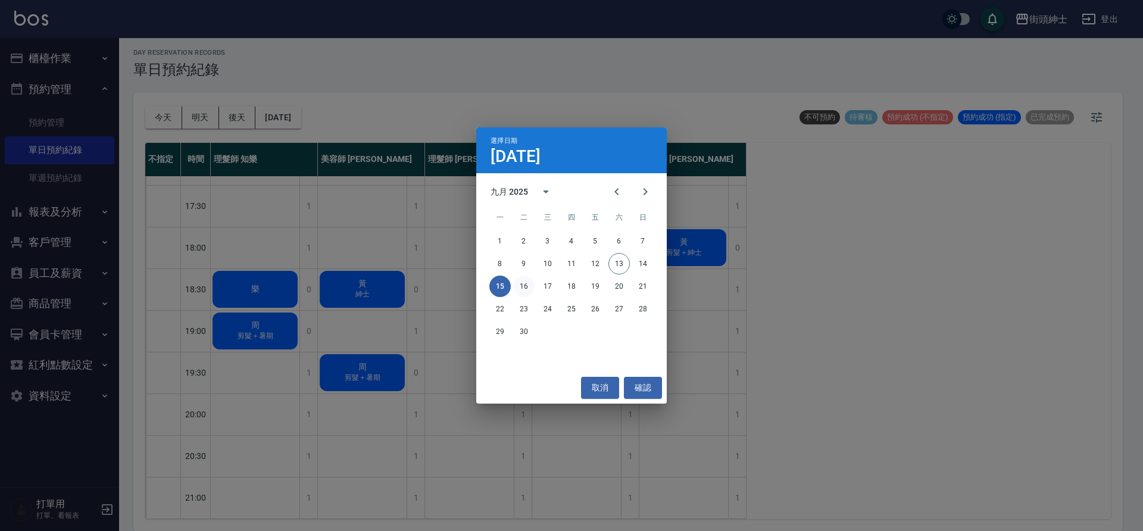
click at [522, 283] on button "16" at bounding box center [523, 286] width 21 height 21
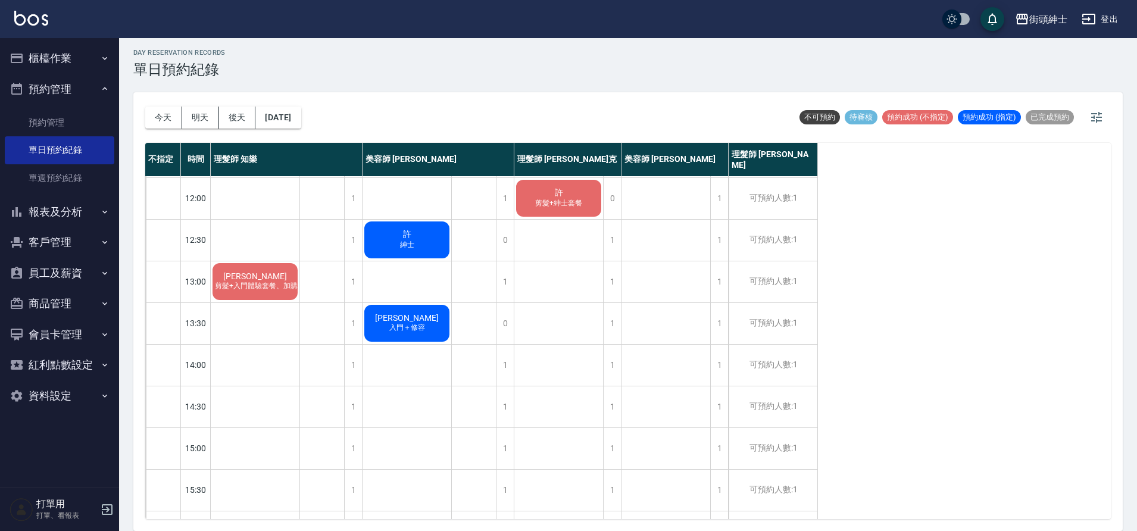
scroll to position [38, 0]
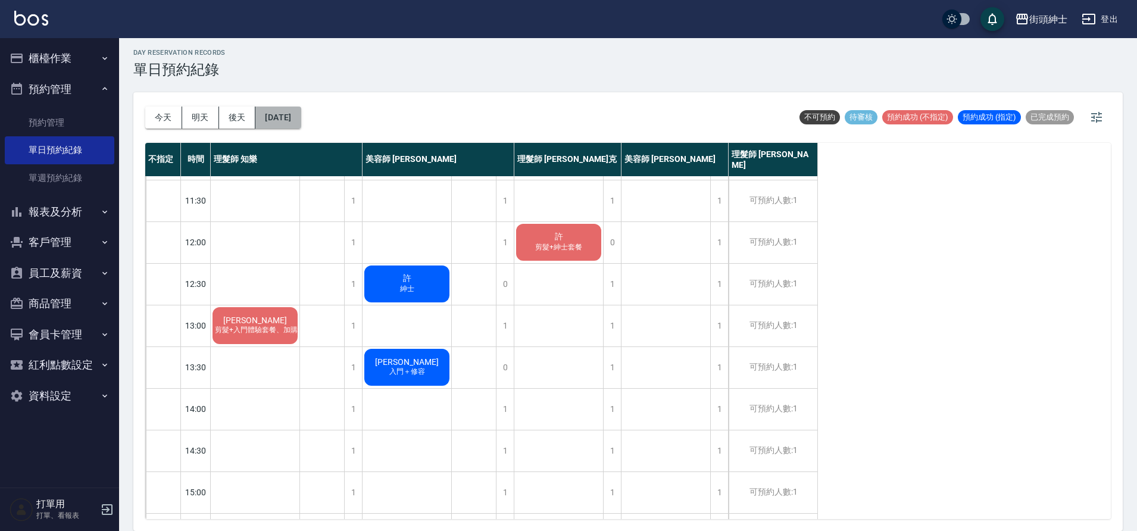
click at [269, 111] on button "[DATE]" at bounding box center [277, 118] width 45 height 22
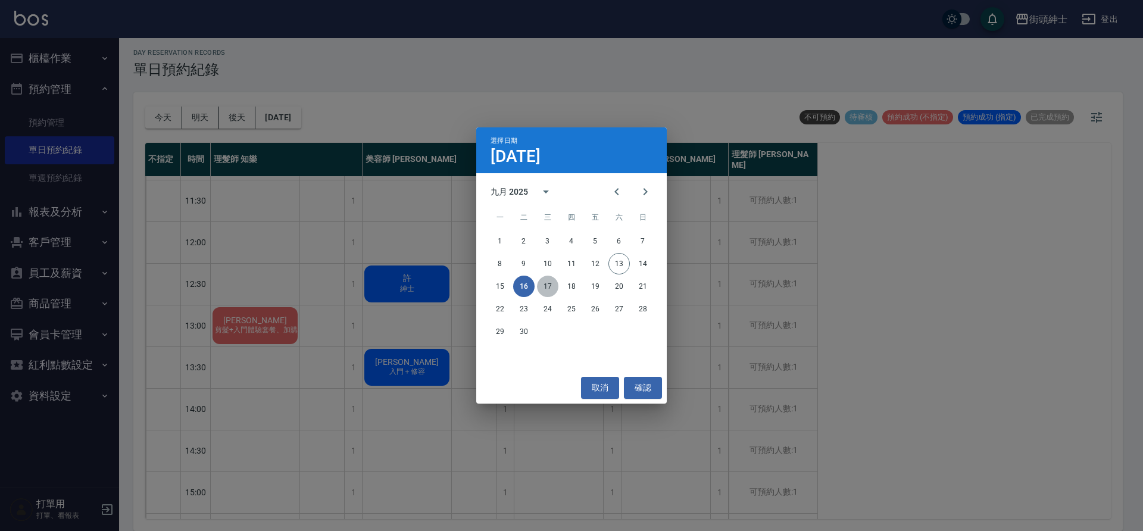
click at [550, 282] on button "17" at bounding box center [547, 286] width 21 height 21
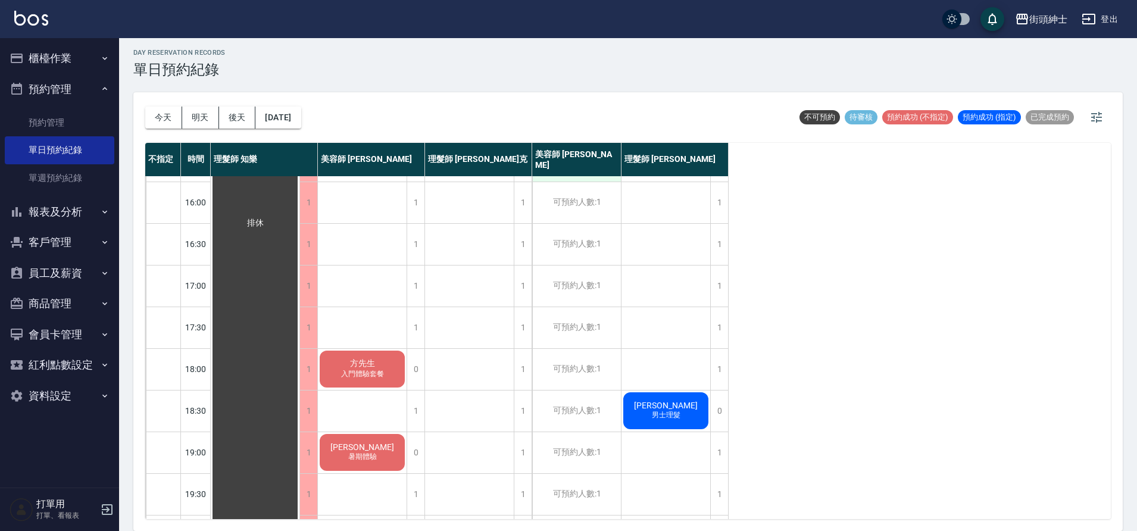
scroll to position [506, 0]
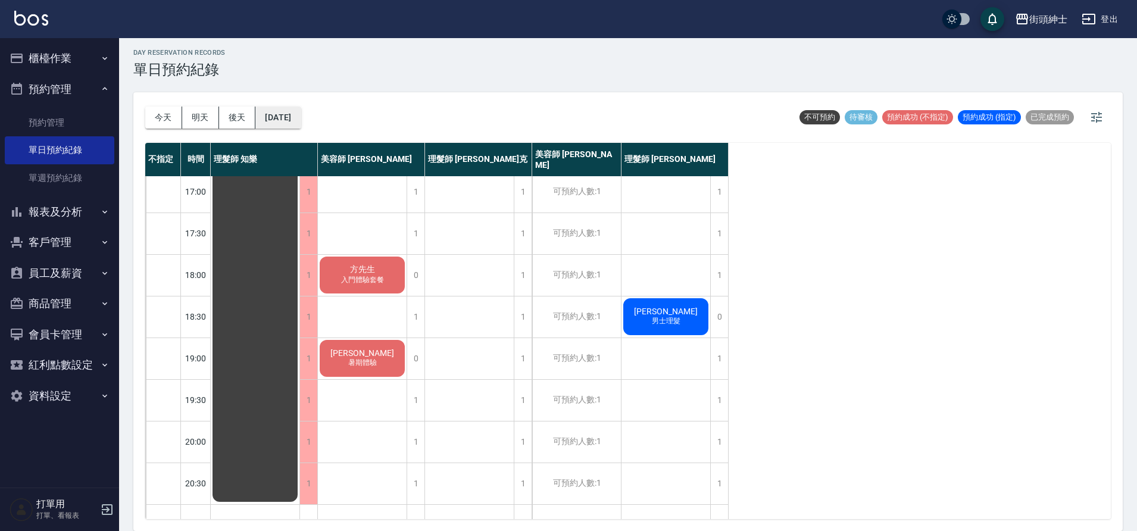
click at [296, 123] on button "[DATE]" at bounding box center [277, 118] width 45 height 22
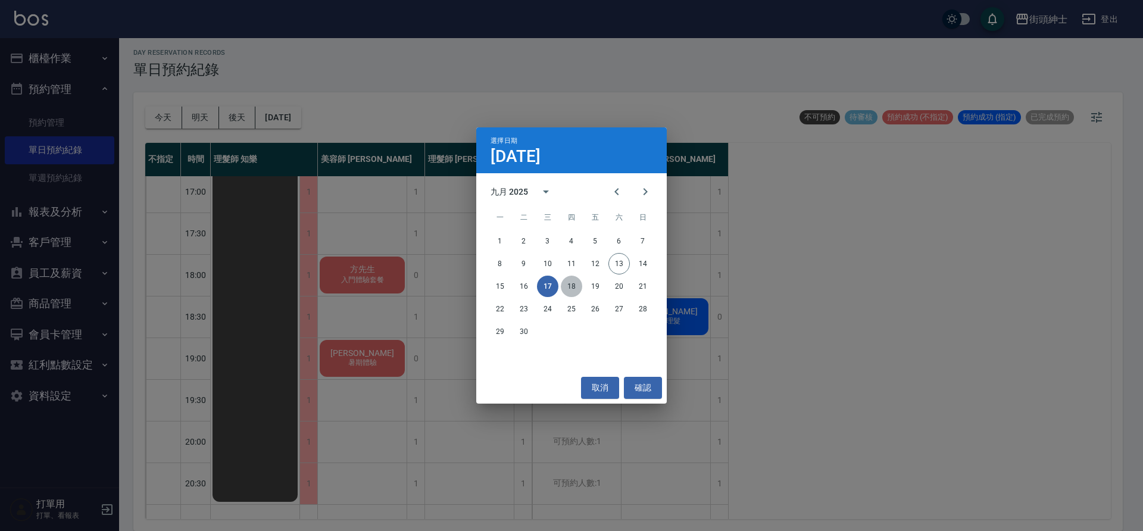
click at [581, 289] on button "18" at bounding box center [571, 286] width 21 height 21
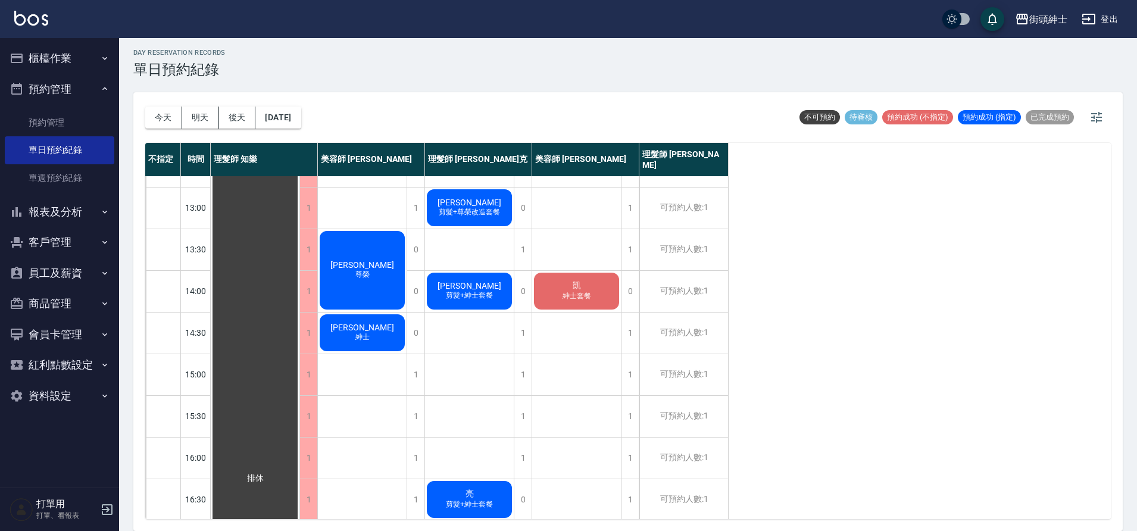
scroll to position [148, 0]
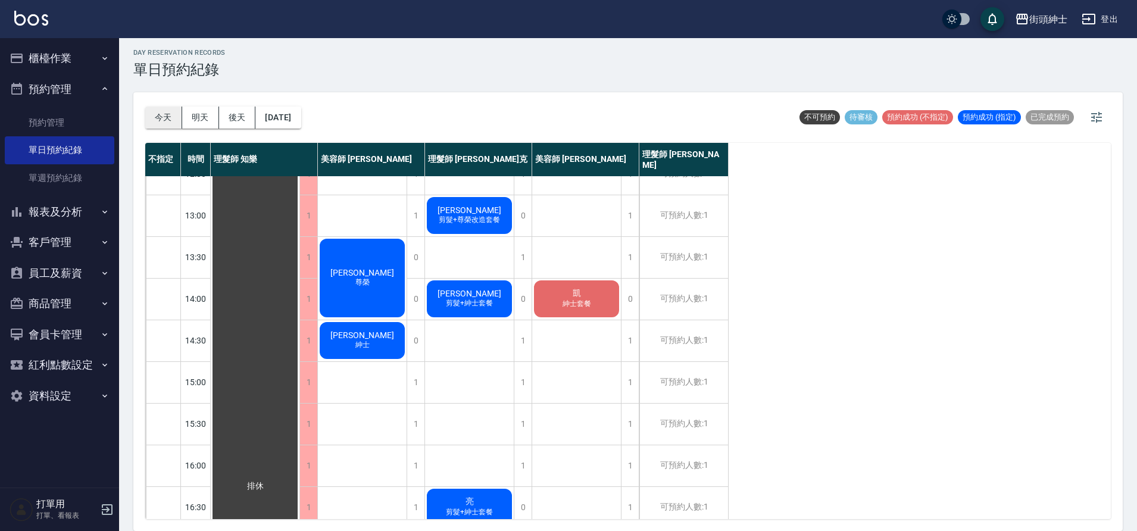
click at [171, 109] on button "今天" at bounding box center [163, 118] width 37 height 22
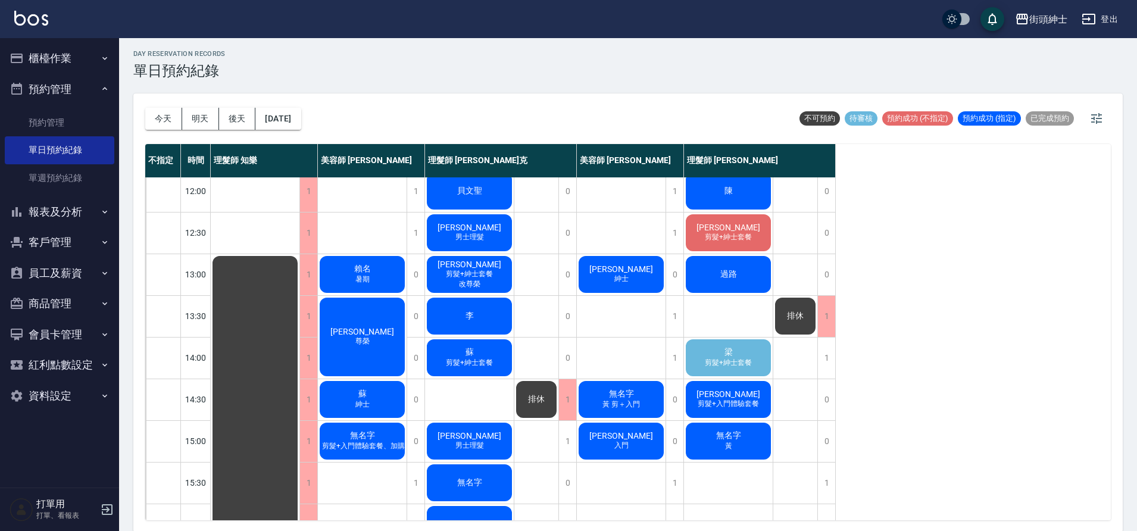
scroll to position [93, 0]
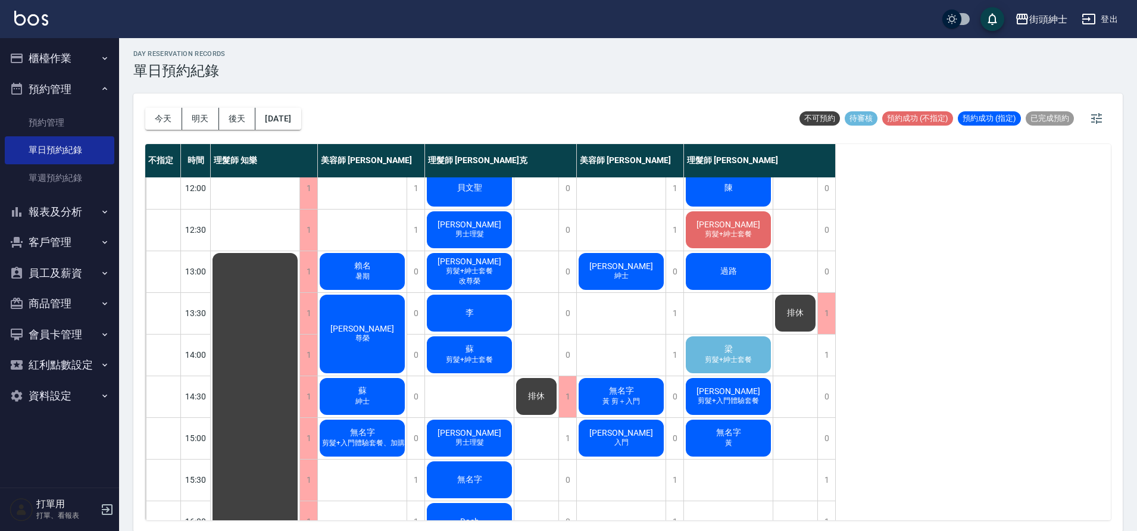
click at [709, 364] on span "剪髮+紳士套餐" at bounding box center [729, 360] width 52 height 10
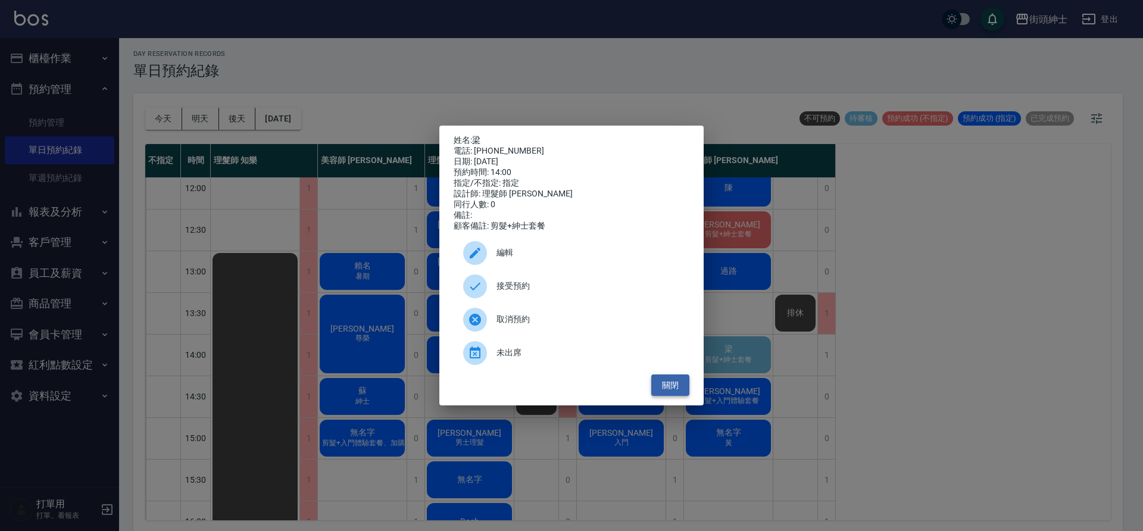
click at [675, 397] on button "關閉" at bounding box center [670, 386] width 38 height 22
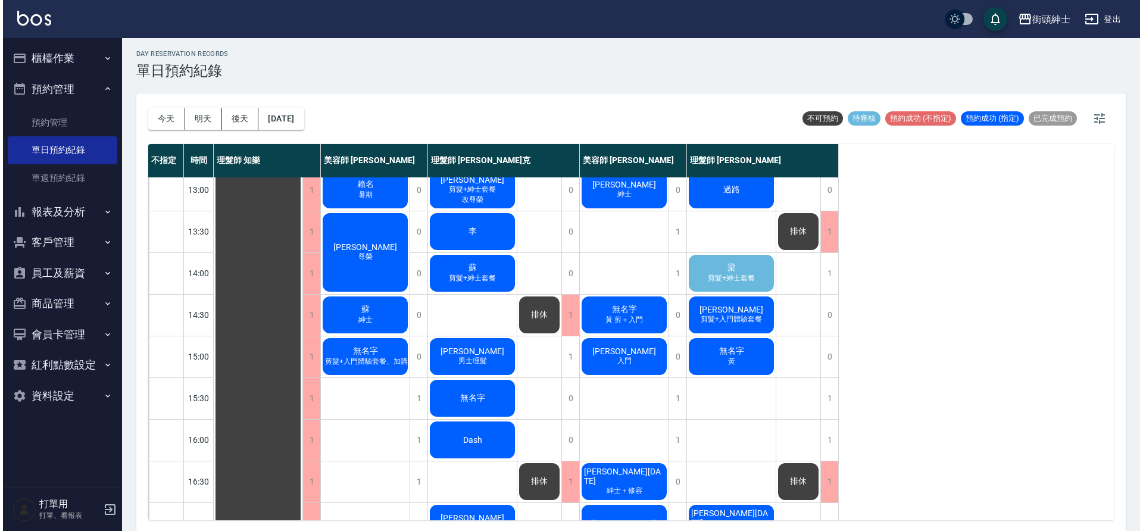
scroll to position [183, 0]
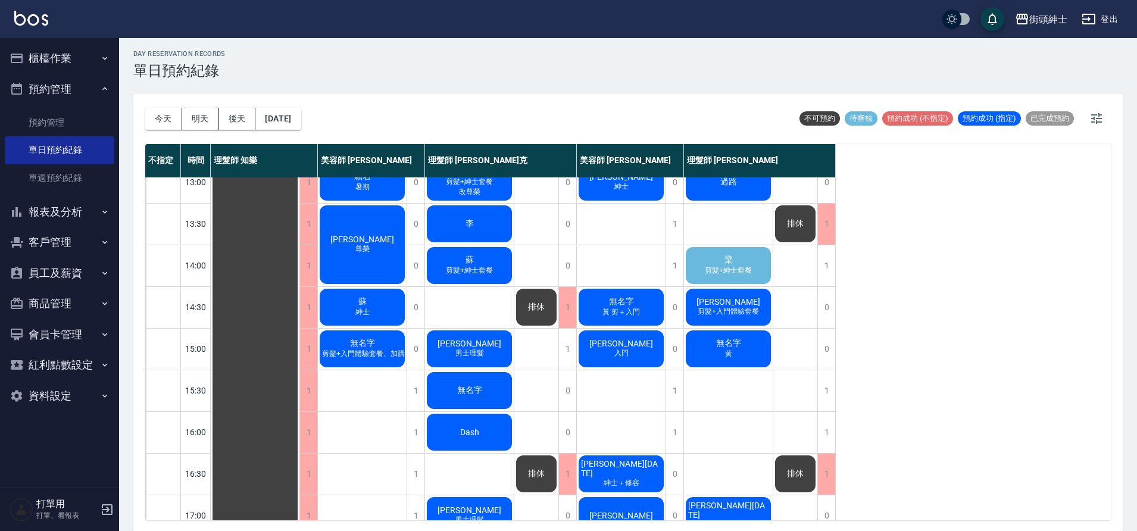
click at [698, 262] on div "梁 剪髮+紳士套餐" at bounding box center [728, 265] width 89 height 40
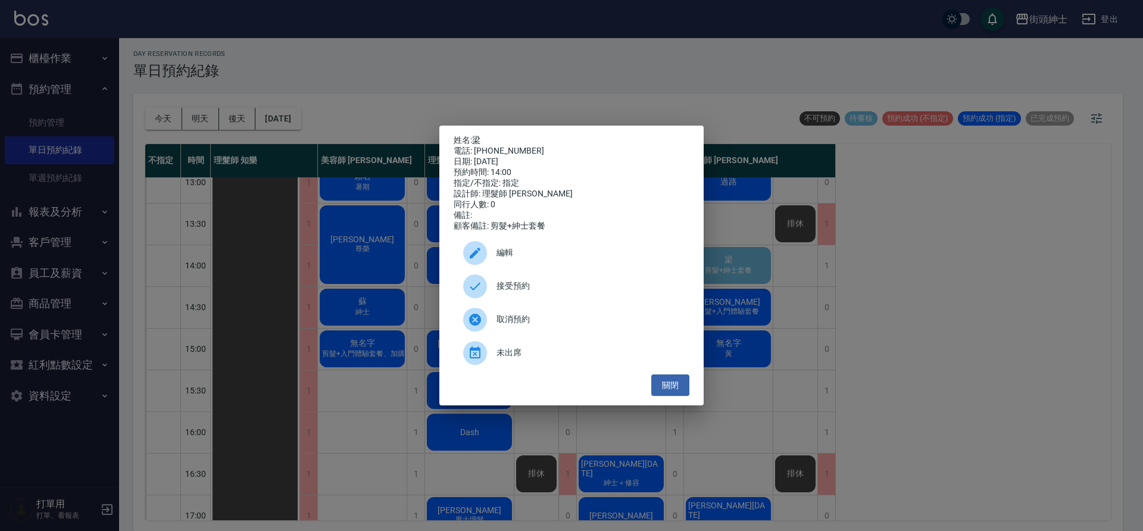
click at [562, 292] on span "接受預約" at bounding box center [588, 286] width 183 height 13
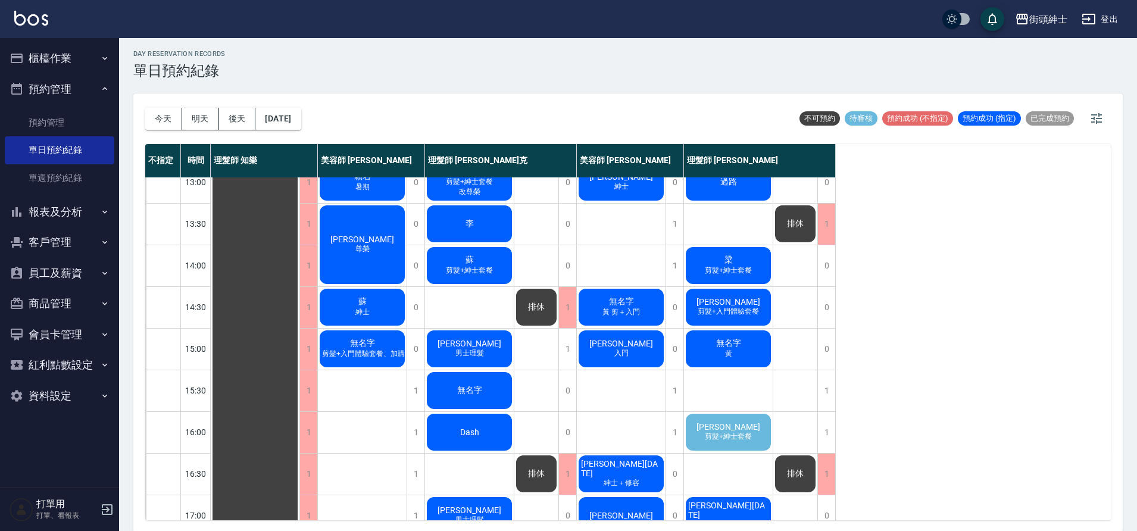
click at [754, 264] on div "梁 剪髮+紳士套餐" at bounding box center [728, 265] width 89 height 40
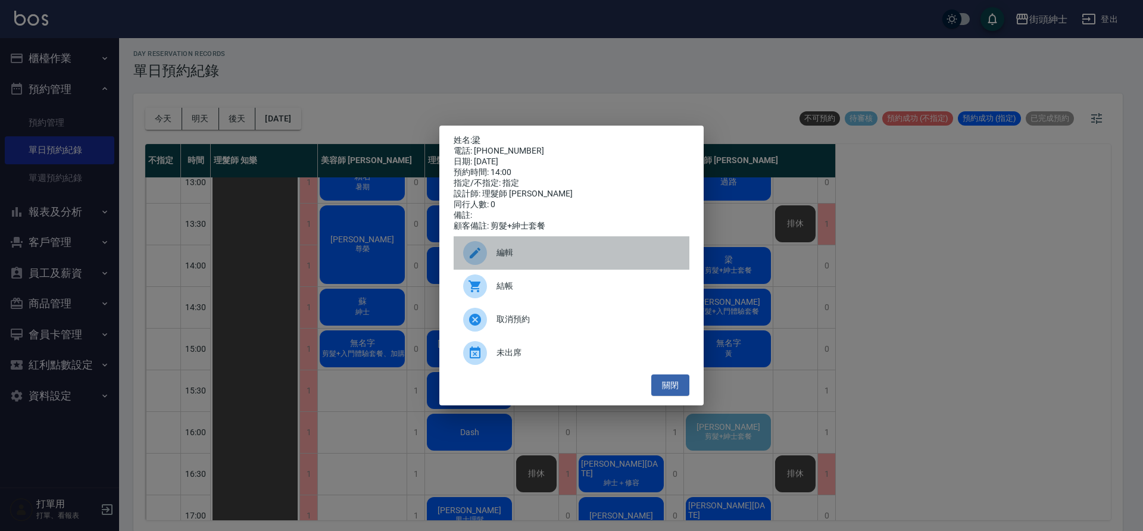
click at [522, 266] on div "編輯" at bounding box center [572, 252] width 236 height 33
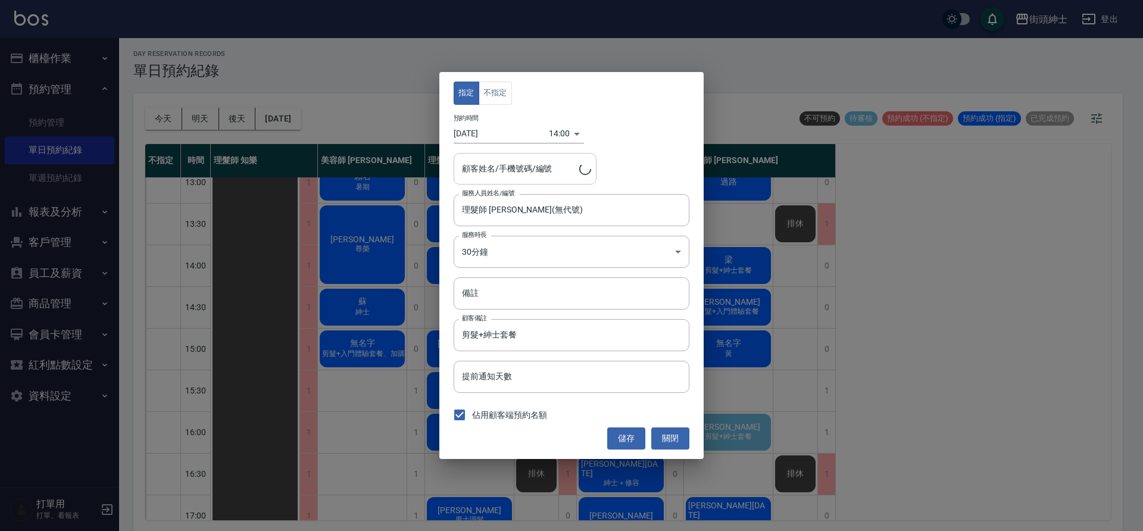
type input "梁/0930132045"
click at [550, 134] on body "街頭紳士 登出 櫃檯作業 打帳單 帳單列表 營業儀表板 現金收支登錄 材料自購登錄 每日結帳 排班表 現場電腦打卡 預約管理 預約管理 單日預約紀錄 單週預約…" at bounding box center [571, 265] width 1143 height 535
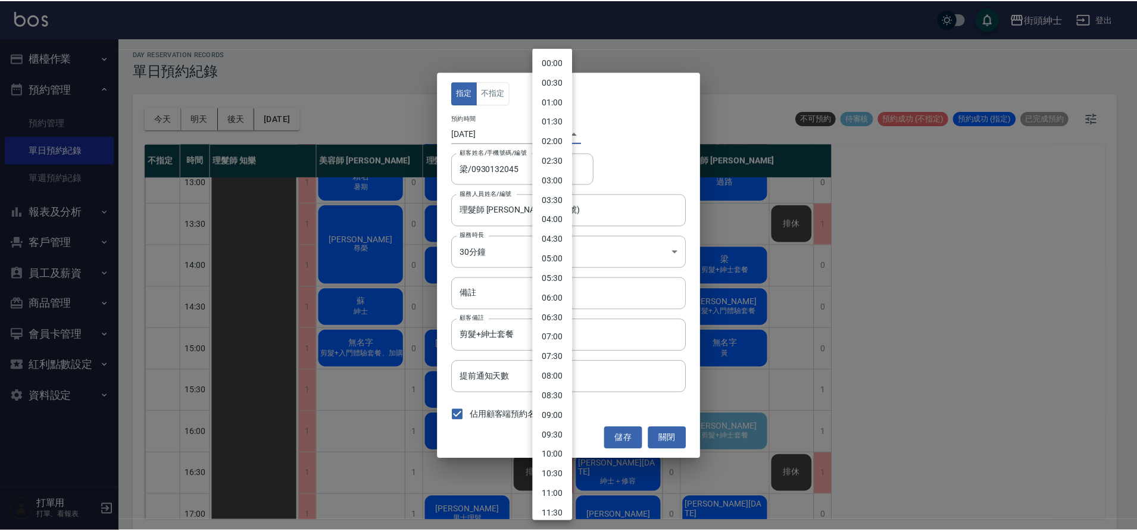
scroll to position [328, 0]
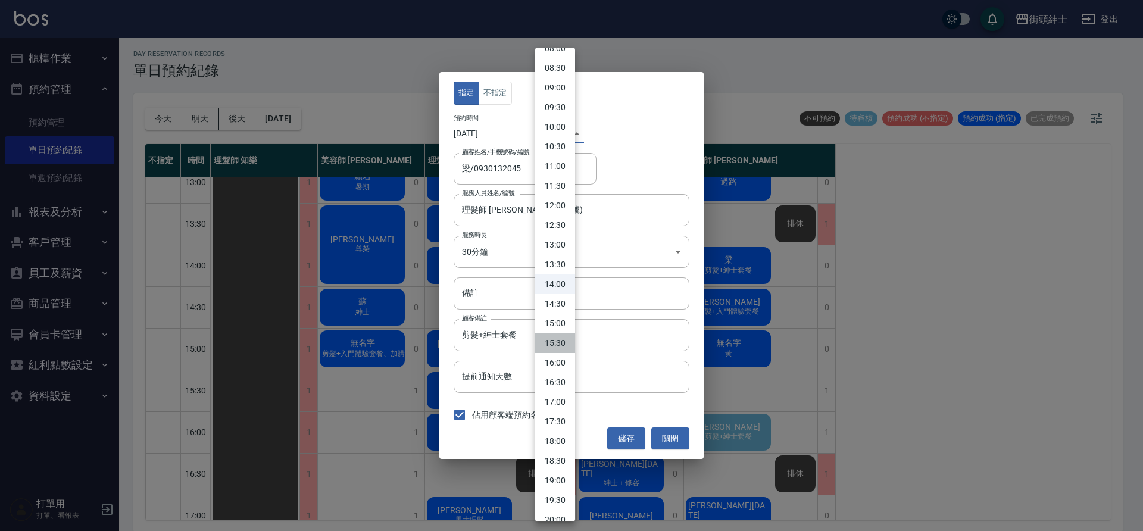
click at [559, 339] on li "15:30" at bounding box center [555, 343] width 40 height 20
type input "1757748600000"
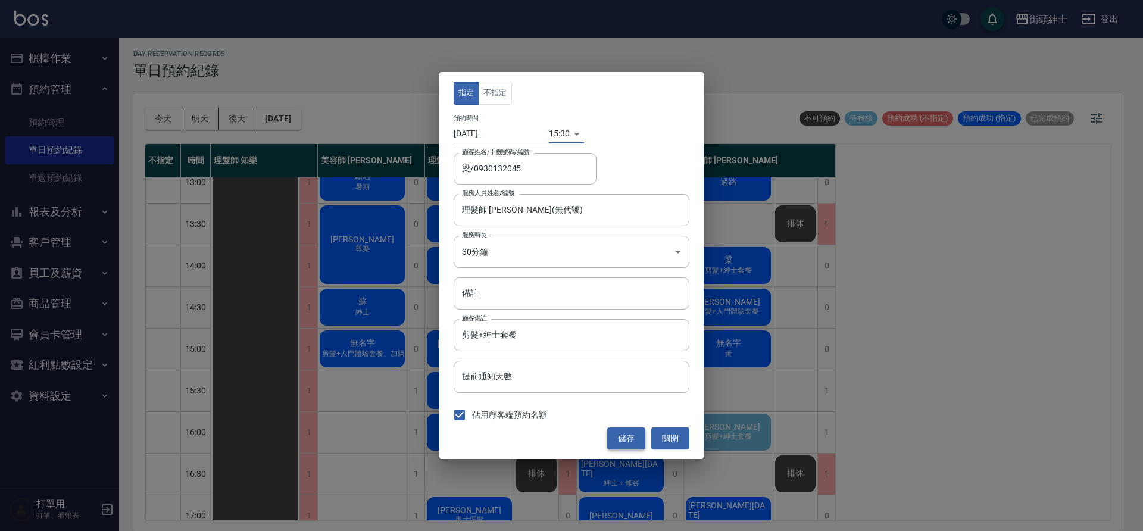
click at [631, 440] on button "儲存" at bounding box center [626, 439] width 38 height 22
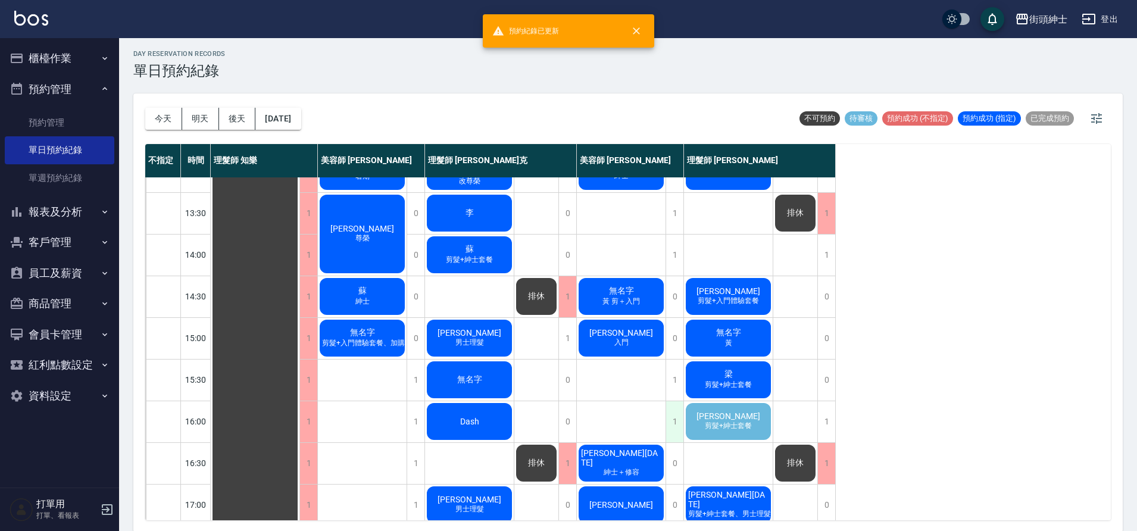
scroll to position [195, 0]
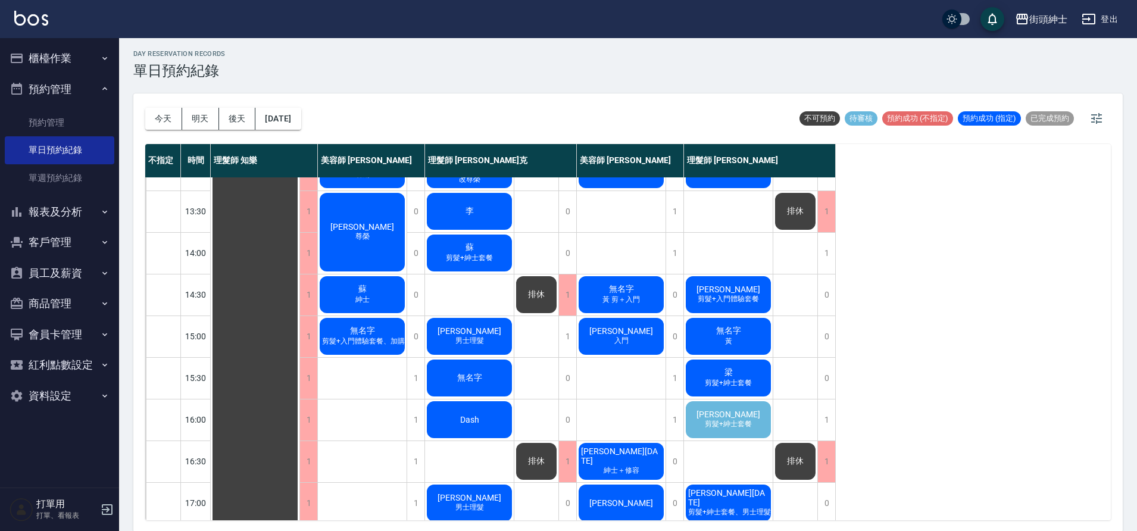
click at [706, 385] on span "剪髮+紳士套餐" at bounding box center [729, 383] width 52 height 10
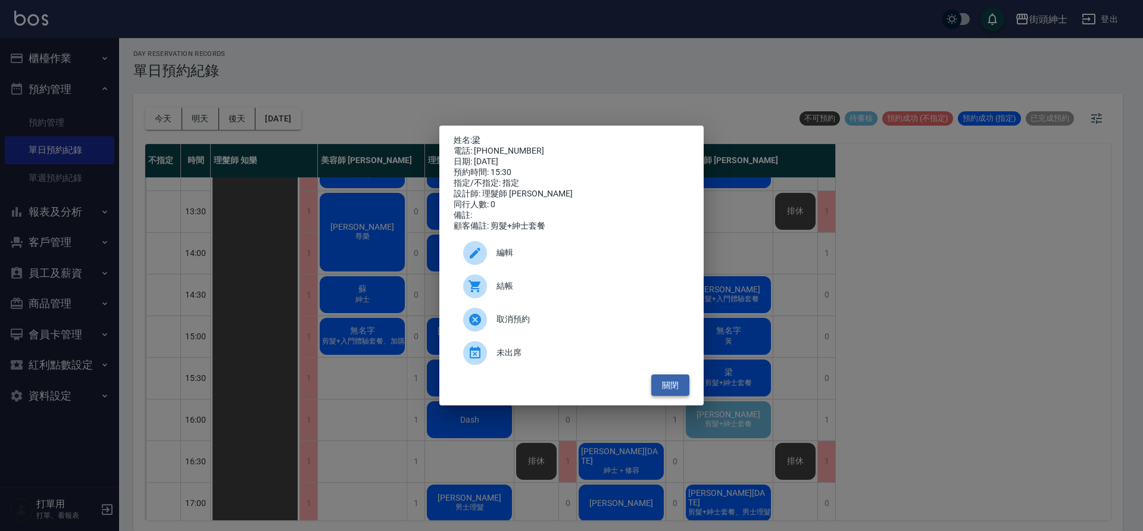
click at [669, 391] on button "關閉" at bounding box center [670, 386] width 38 height 22
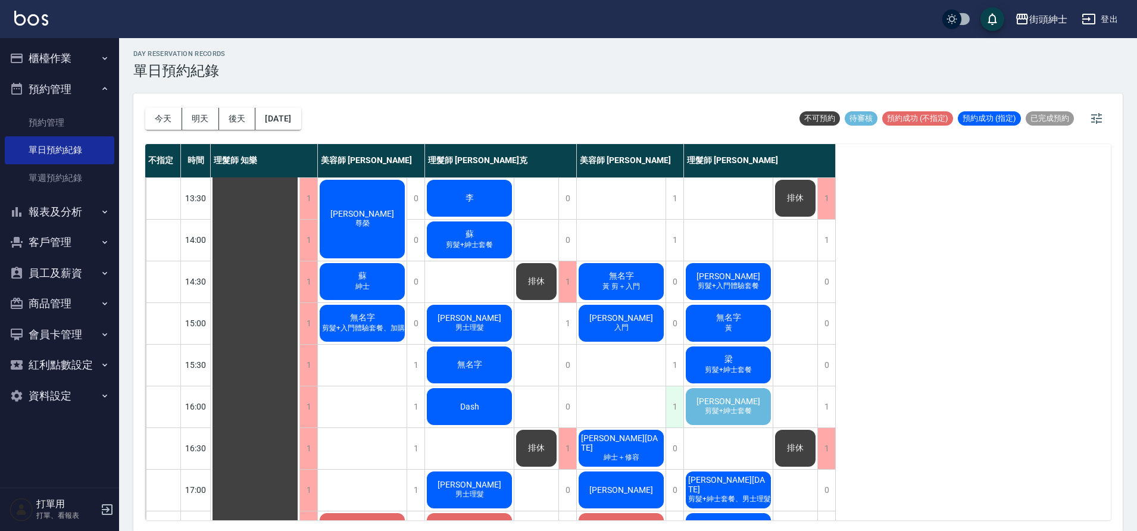
scroll to position [211, 0]
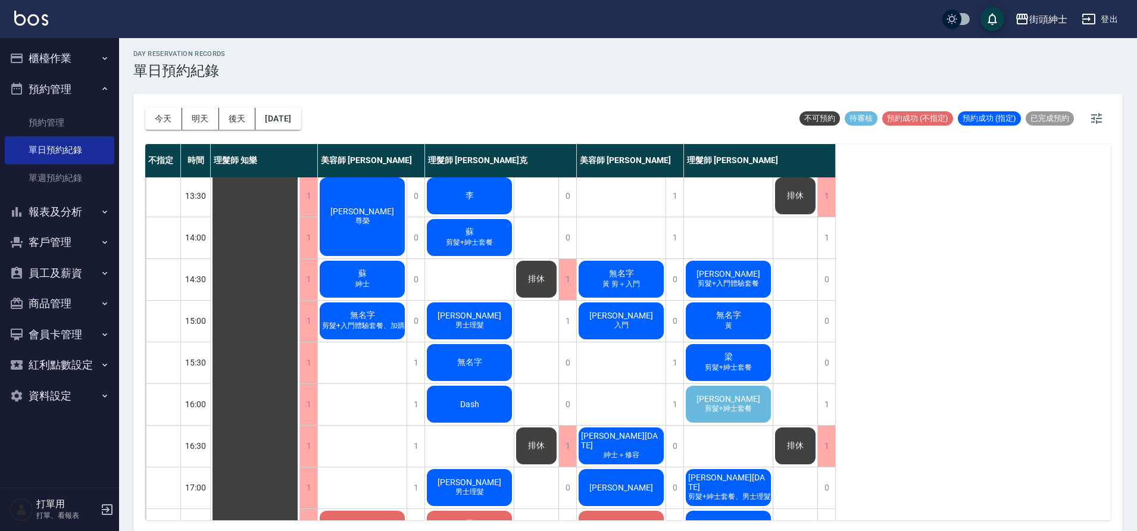
click at [694, 364] on div "梁 剪髮+紳士套餐" at bounding box center [728, 362] width 89 height 40
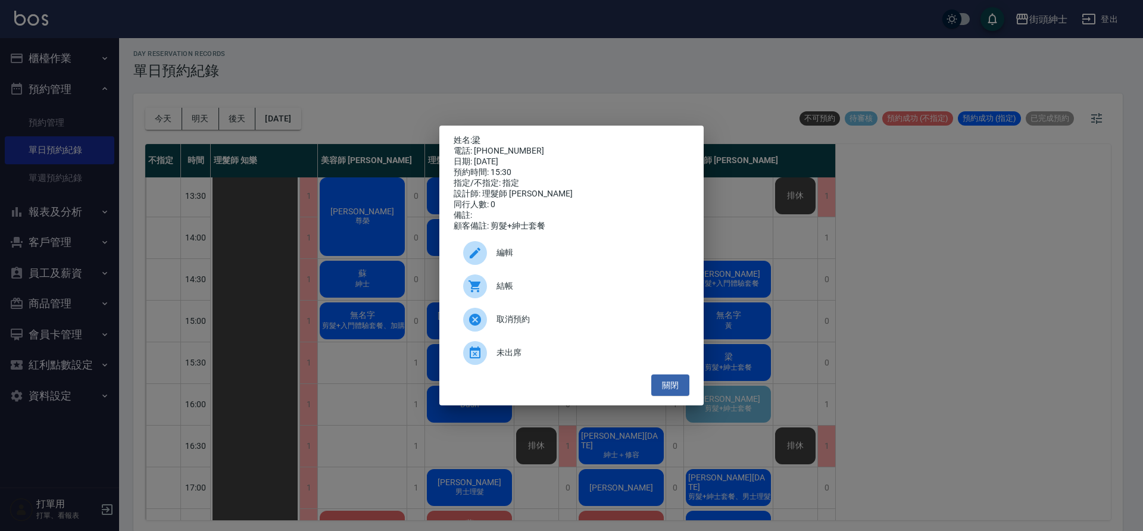
click at [559, 255] on span "編輯" at bounding box center [588, 253] width 183 height 13
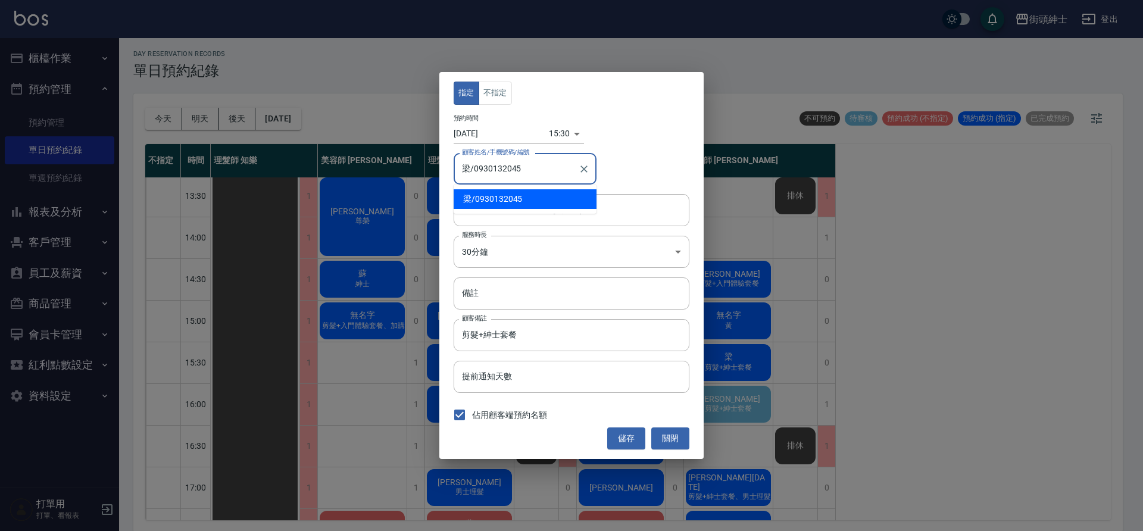
drag, startPoint x: 523, startPoint y: 166, endPoint x: 474, endPoint y: 170, distance: 49.7
click at [474, 170] on input "梁/0930132045" at bounding box center [516, 168] width 114 height 21
click at [669, 445] on button "關閉" at bounding box center [670, 439] width 38 height 22
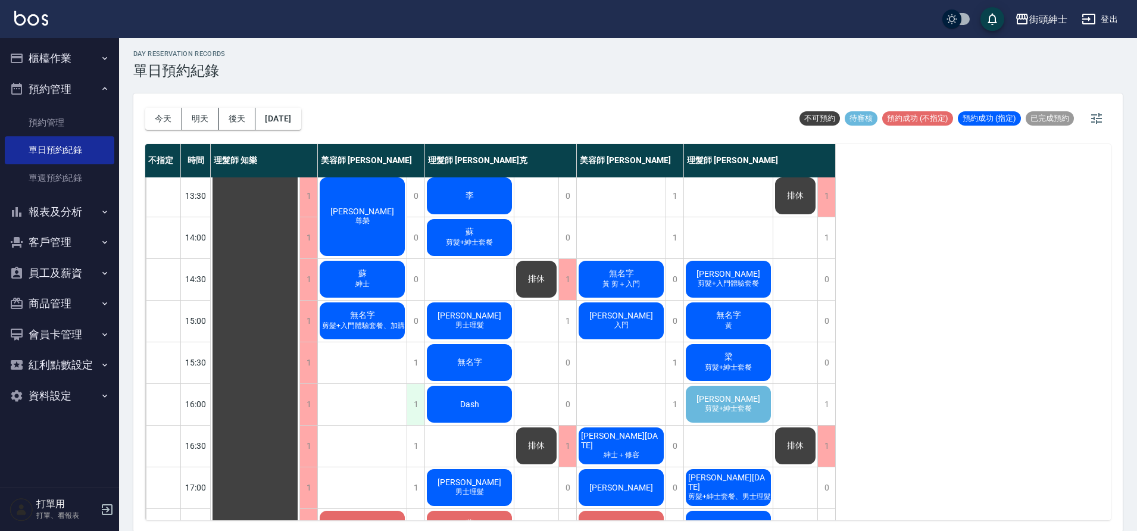
click at [421, 402] on div "1" at bounding box center [416, 404] width 18 height 41
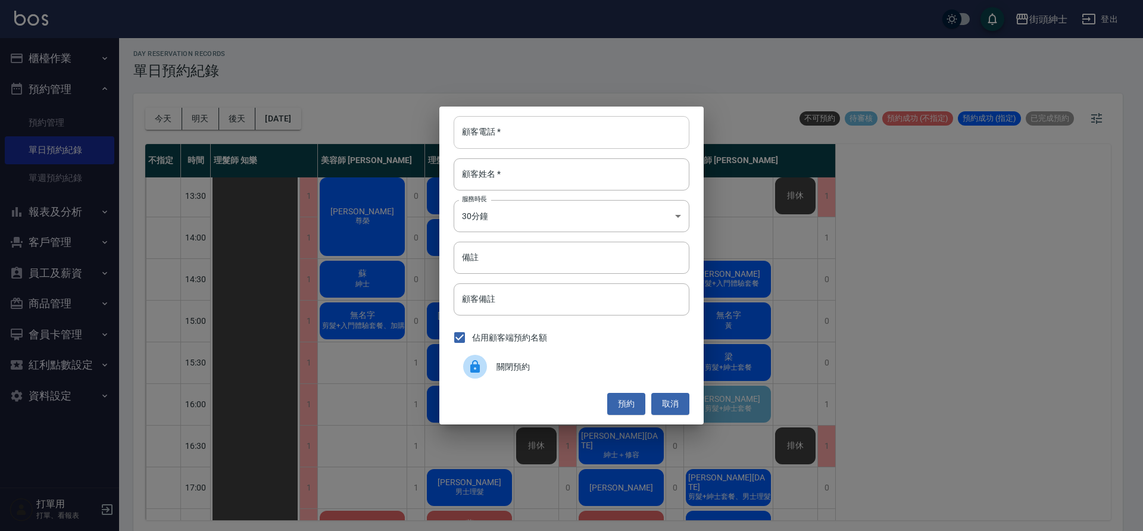
click at [510, 135] on input "顧客電話   *" at bounding box center [572, 132] width 236 height 32
paste input "0930132045"
type input "0930132045"
click at [536, 176] on input "顧客姓名   *" at bounding box center [572, 174] width 236 height 32
type input "０"
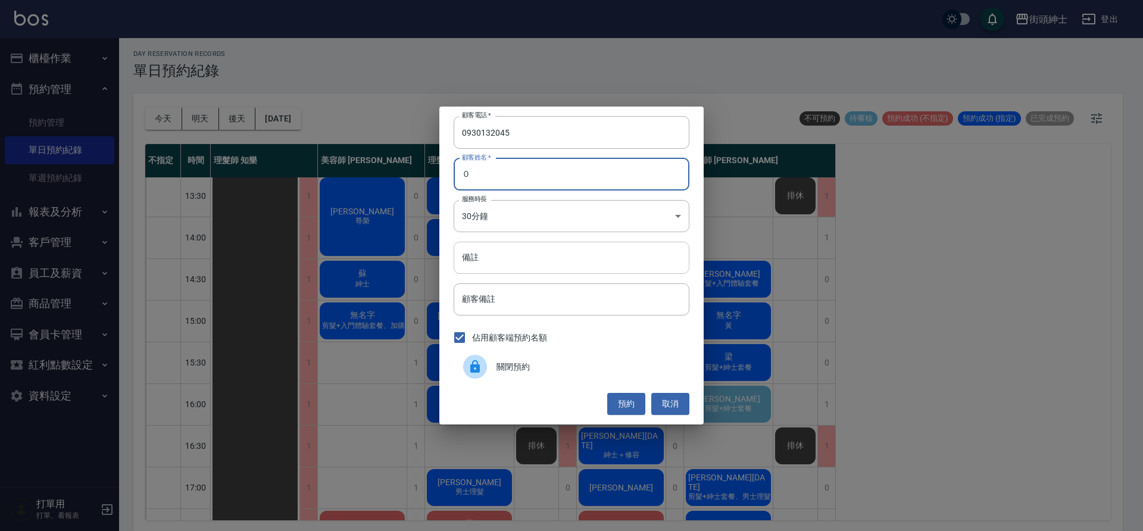
click at [572, 257] on input "備註" at bounding box center [572, 258] width 236 height 32
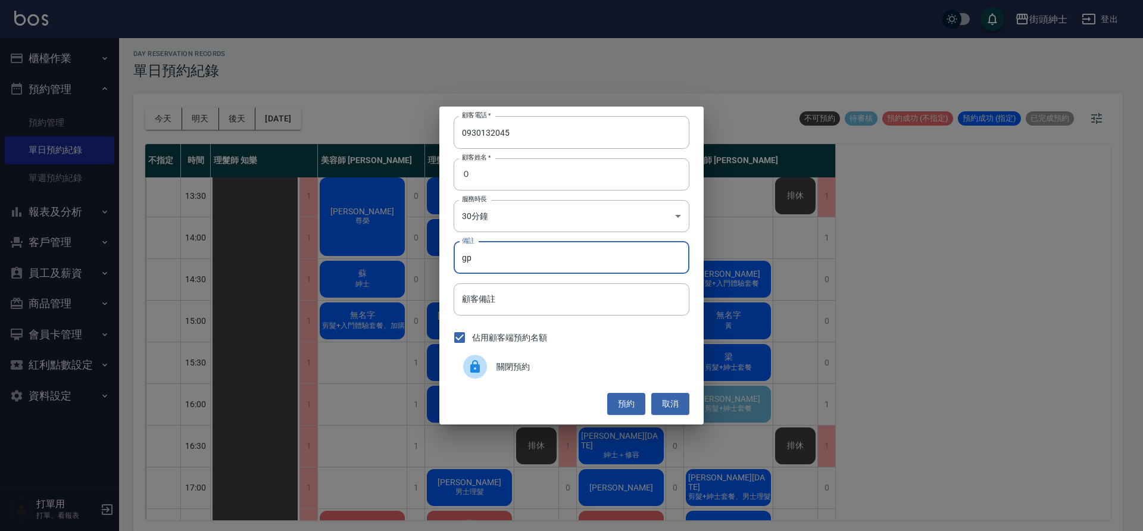
type input "g"
type input "紳士"
click at [619, 400] on button "預約" at bounding box center [626, 404] width 38 height 22
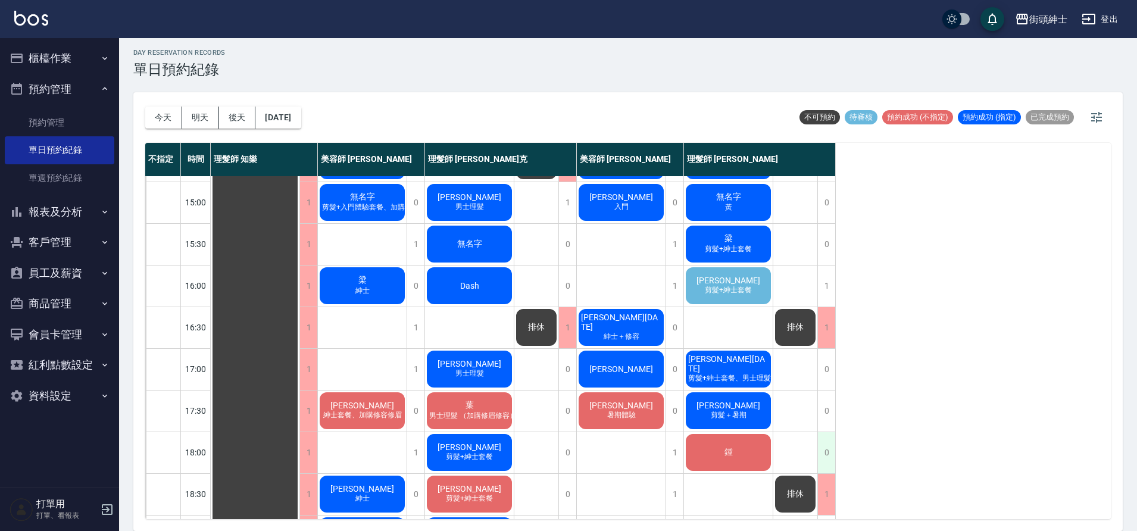
scroll to position [316, 0]
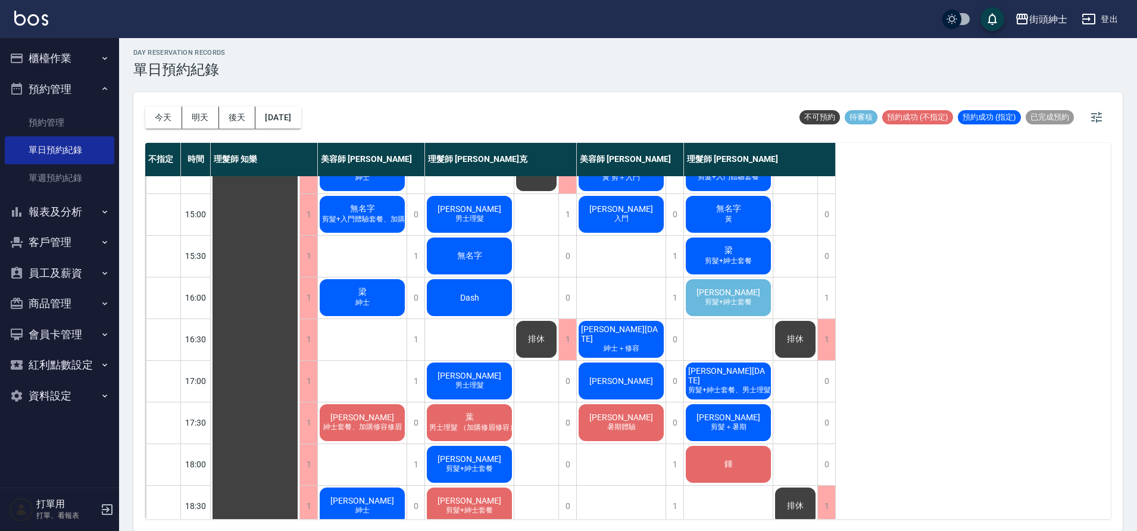
click at [697, 310] on div "[PERSON_NAME] 剪髮+紳士套餐" at bounding box center [728, 297] width 89 height 40
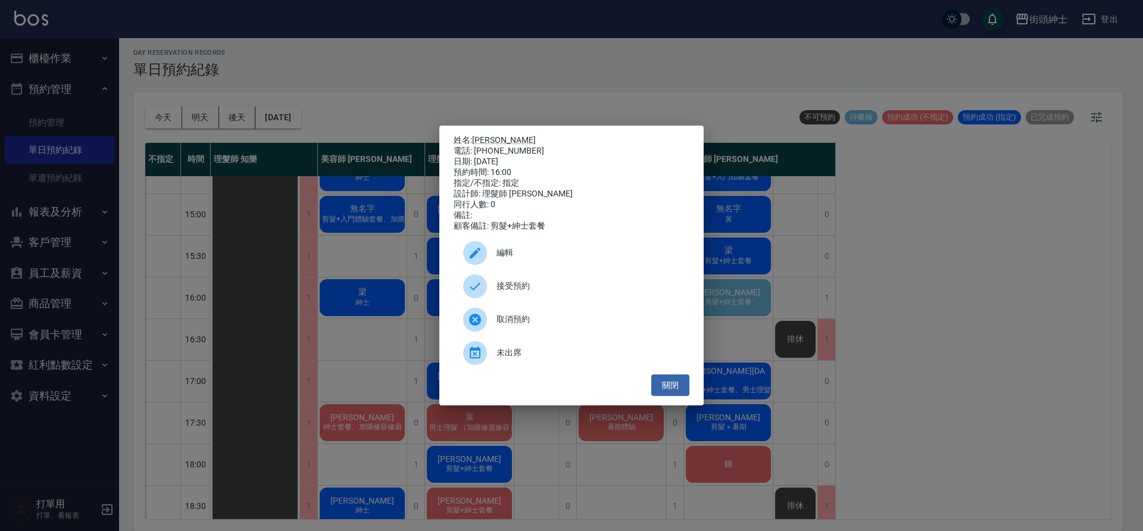
click at [601, 291] on span "接受預約" at bounding box center [588, 286] width 183 height 13
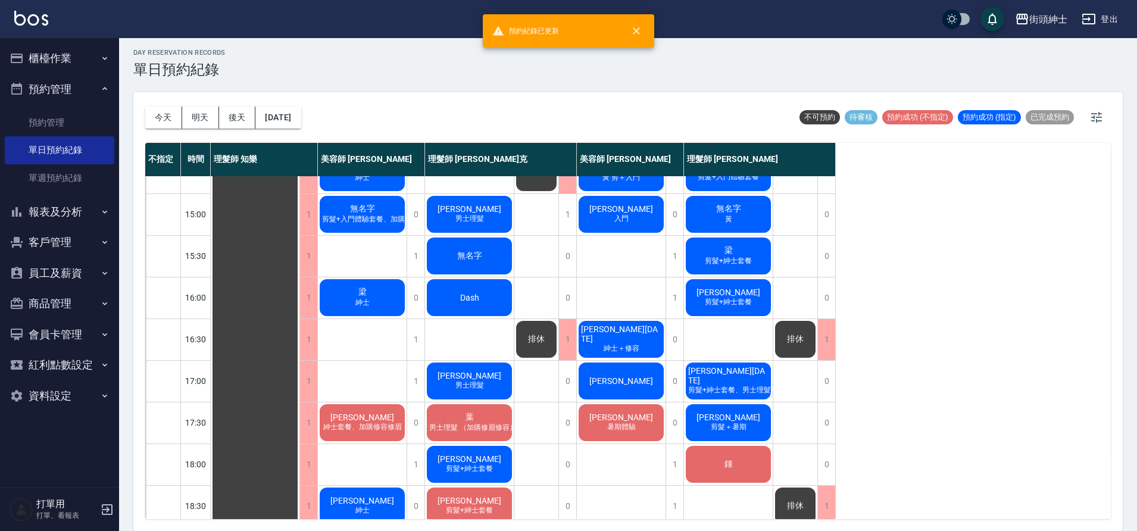
click at [730, 301] on span "剪髮+紳士套餐" at bounding box center [729, 302] width 52 height 10
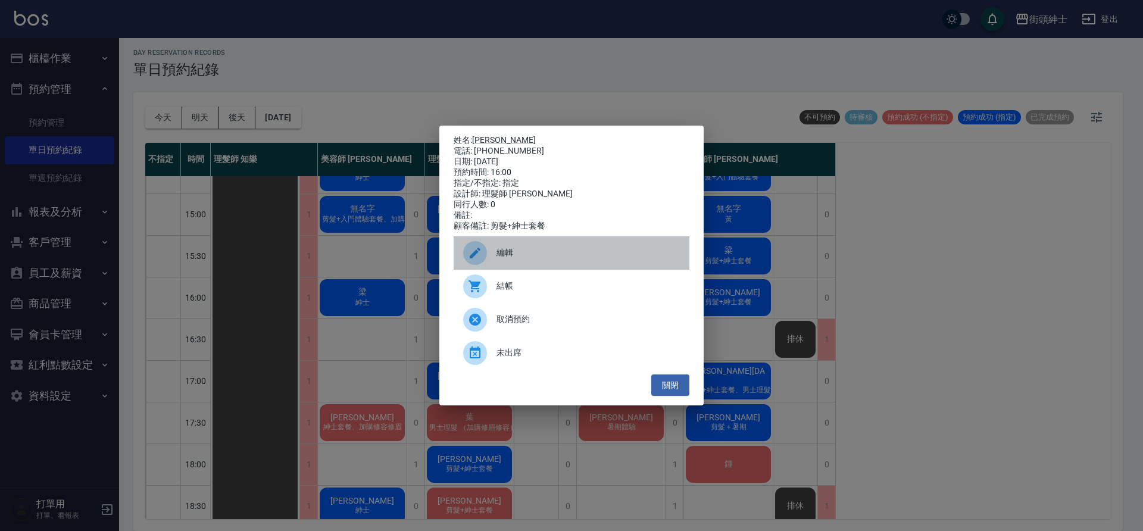
click at [503, 249] on div "編輯" at bounding box center [572, 252] width 236 height 33
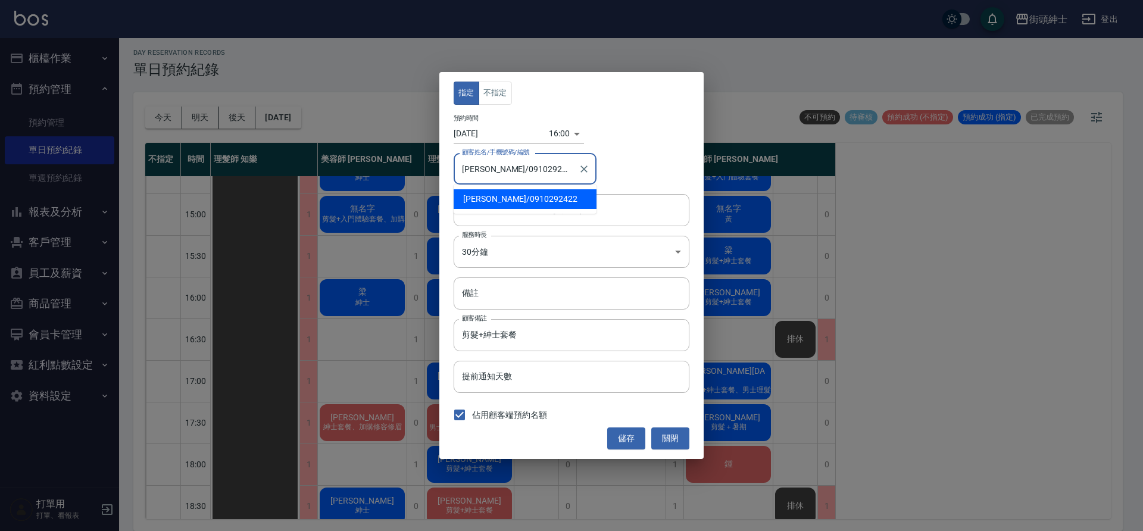
drag, startPoint x: 545, startPoint y: 164, endPoint x: 491, endPoint y: 170, distance: 55.1
click at [491, 170] on input "[PERSON_NAME]/0910292422" at bounding box center [516, 168] width 114 height 21
click at [680, 433] on button "關閉" at bounding box center [670, 439] width 38 height 22
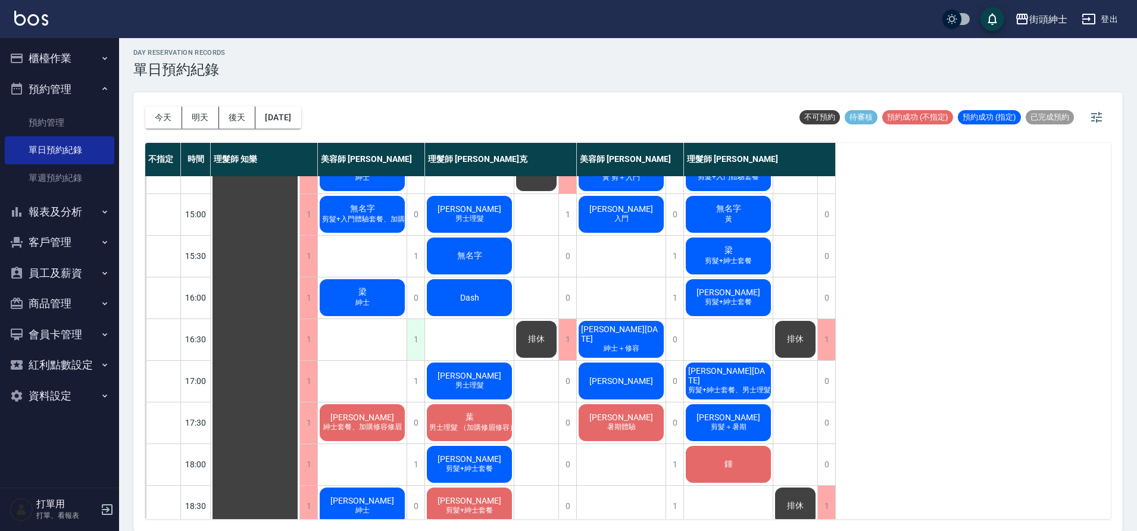
click at [418, 335] on div "1" at bounding box center [416, 339] width 18 height 41
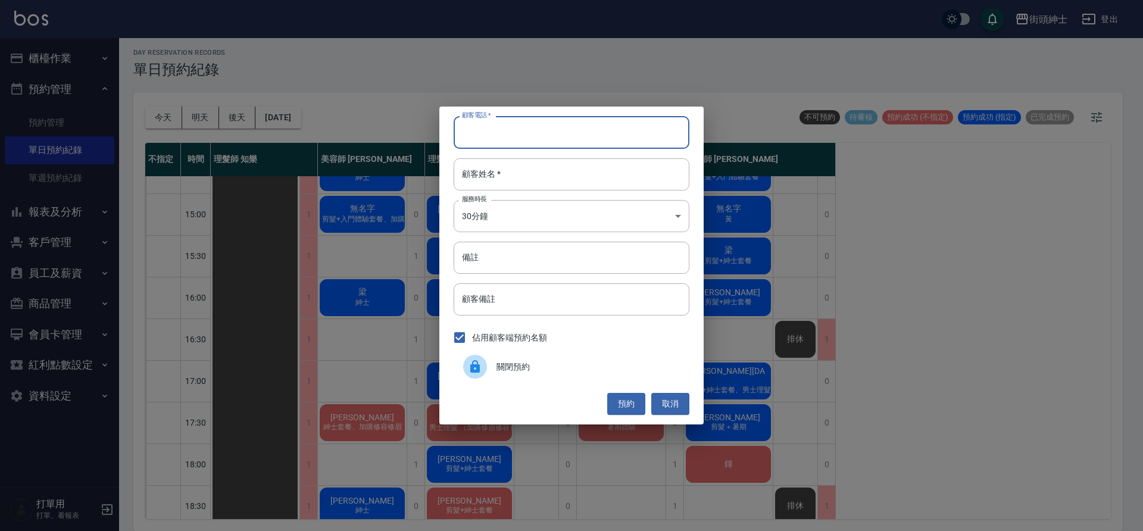
click at [490, 143] on input "顧客電話   *" at bounding box center [572, 132] width 236 height 32
paste input "0910292422"
type input "0910292422"
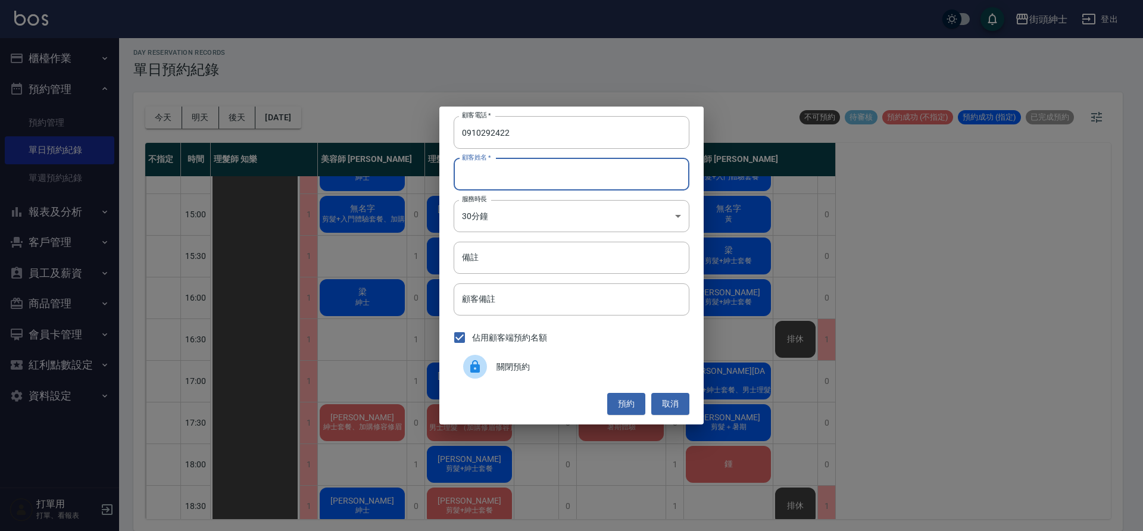
click at [526, 184] on input "顧客姓名   *" at bounding box center [572, 174] width 236 height 32
type input "０"
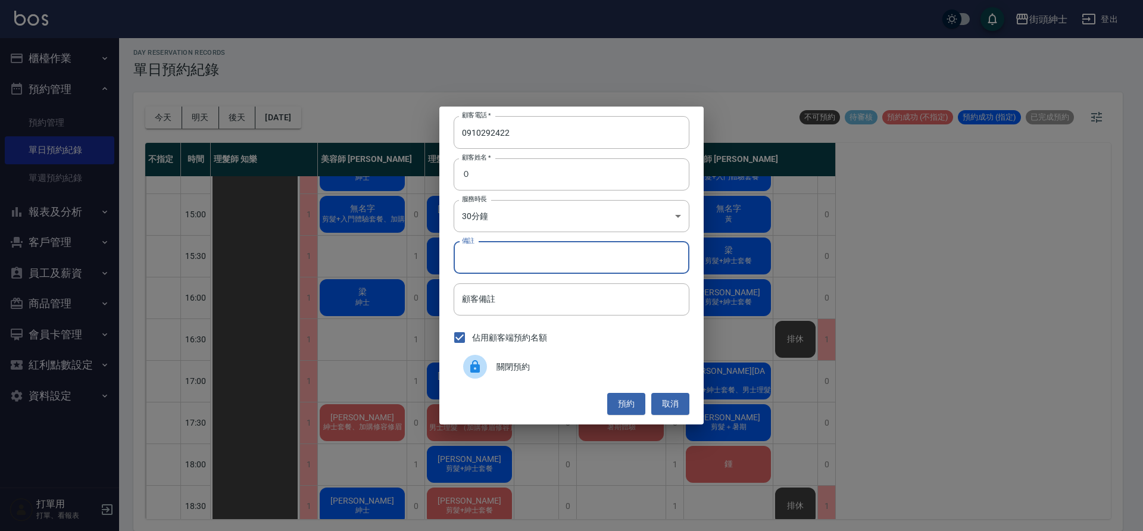
click at [507, 255] on input "備註" at bounding box center [572, 258] width 236 height 32
type input "g"
type input "紳士"
click at [626, 410] on button "預約" at bounding box center [626, 404] width 38 height 22
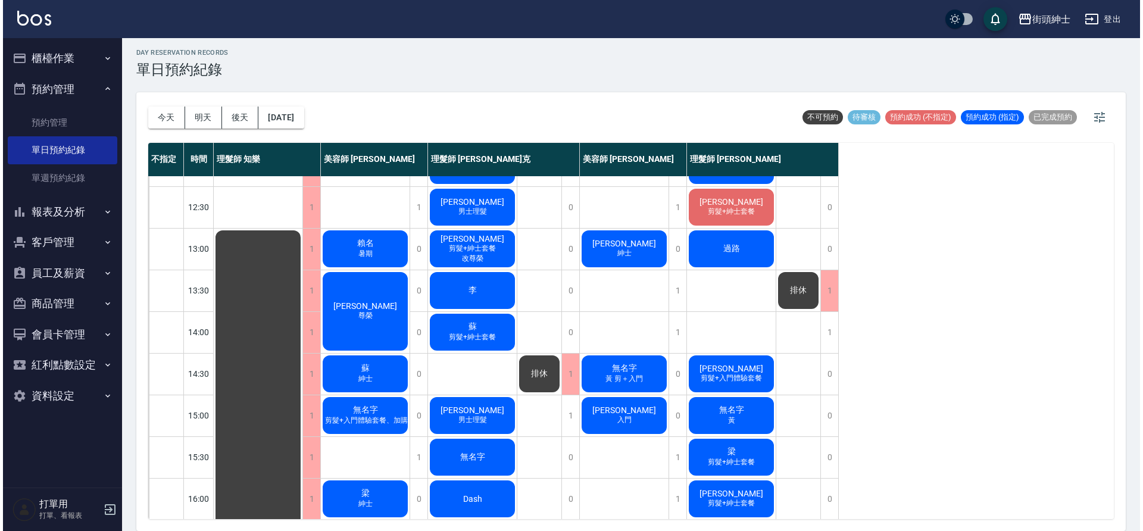
scroll to position [376, 0]
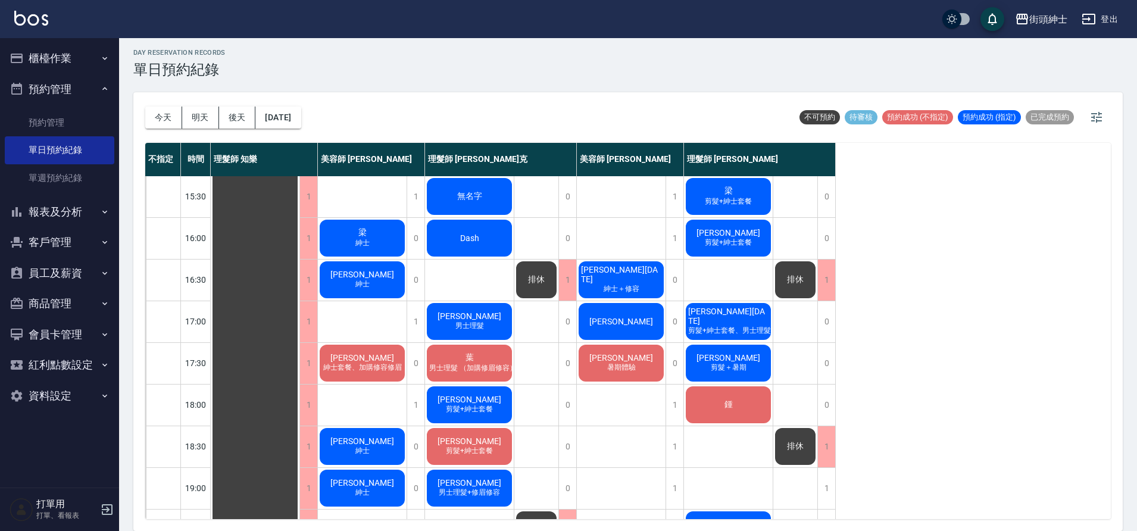
click at [750, 413] on div "鍾" at bounding box center [728, 405] width 89 height 40
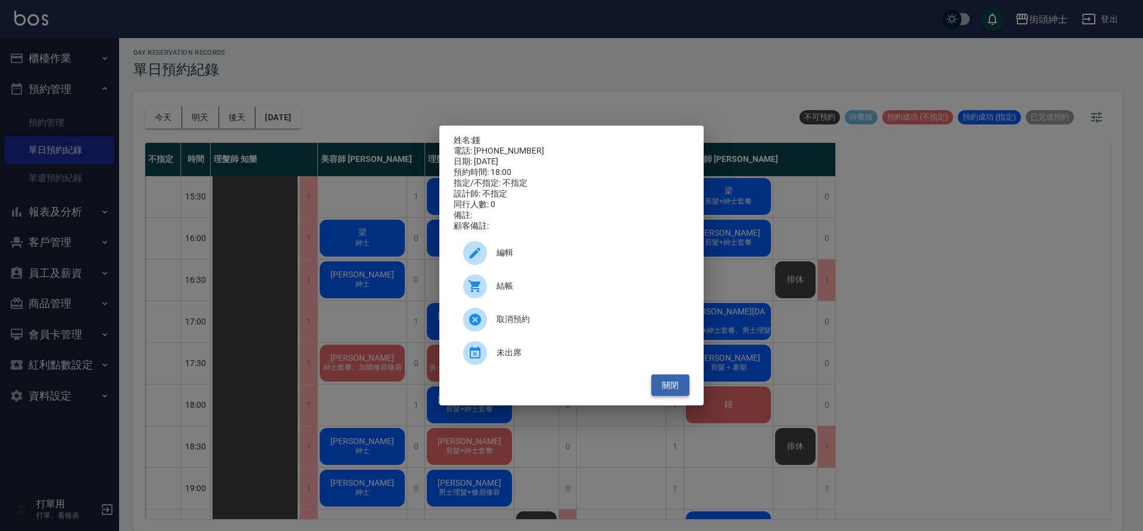
click at [674, 395] on button "關閉" at bounding box center [670, 386] width 38 height 22
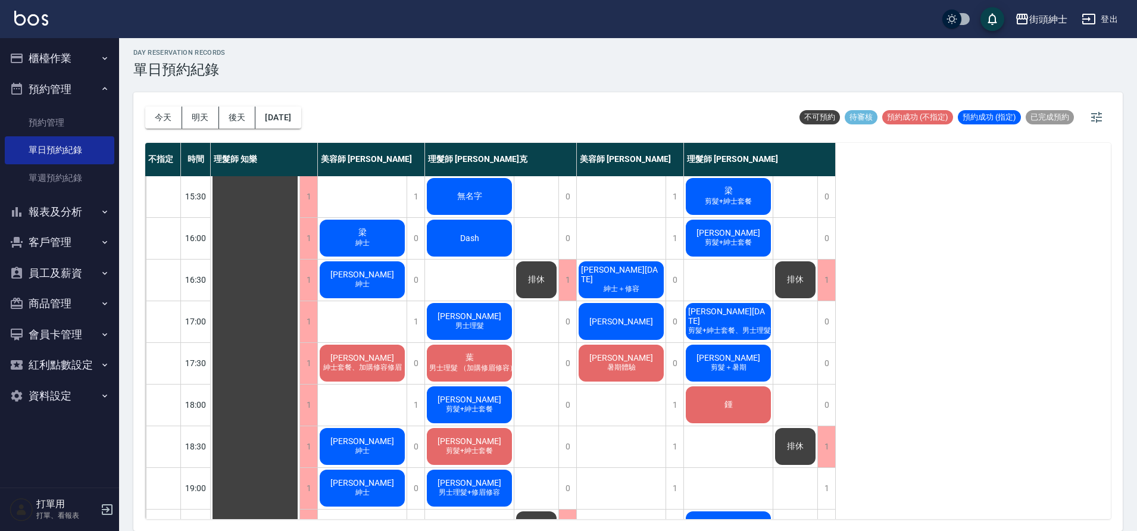
click at [742, 403] on div "鍾" at bounding box center [728, 405] width 89 height 40
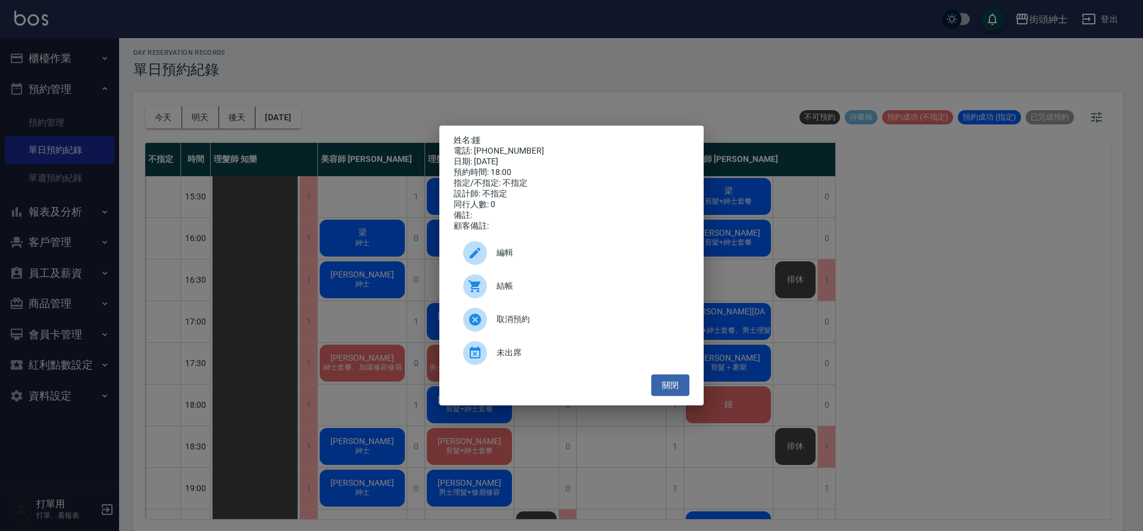
click at [582, 248] on div "編輯" at bounding box center [572, 252] width 236 height 33
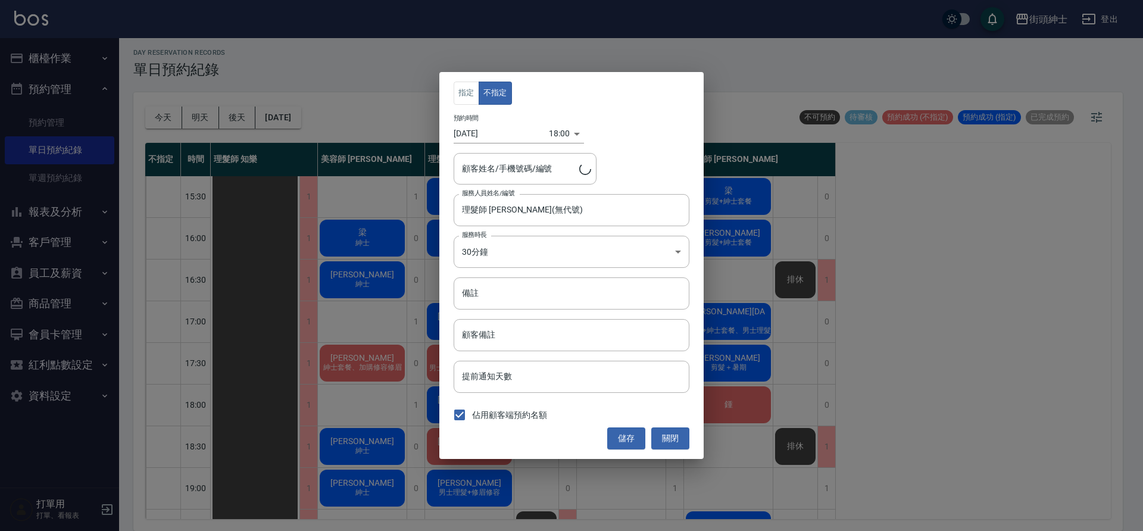
type input "鍾/0965509870"
click at [556, 141] on body "街頭紳士 登出 櫃檯作業 打帳單 帳單列表 營業儀表板 現金收支登錄 材料自購登錄 每日結帳 排班表 現場電腦打卡 預約管理 預約管理 單日預約紀錄 單週預約…" at bounding box center [571, 263] width 1143 height 535
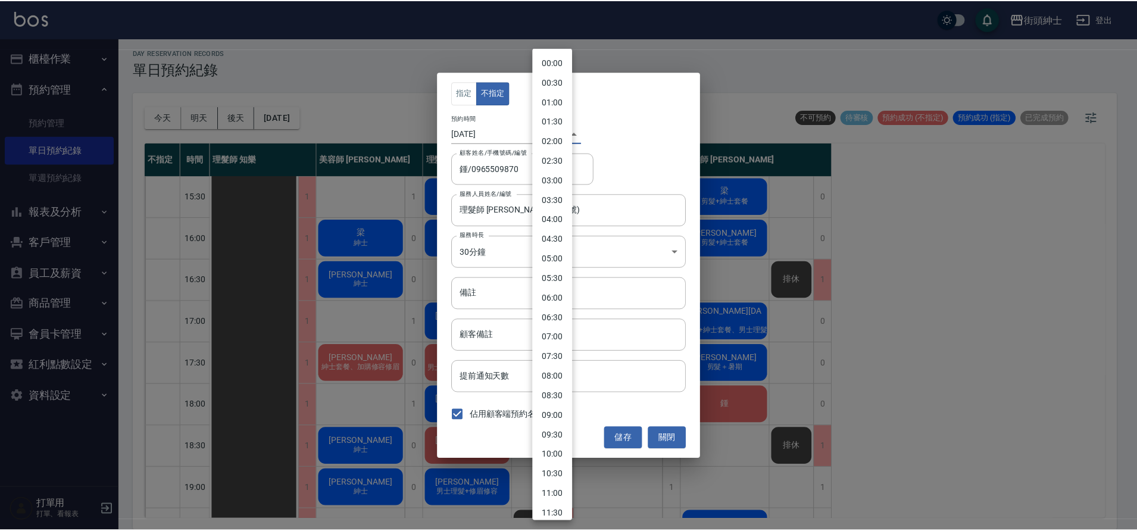
scroll to position [479, 0]
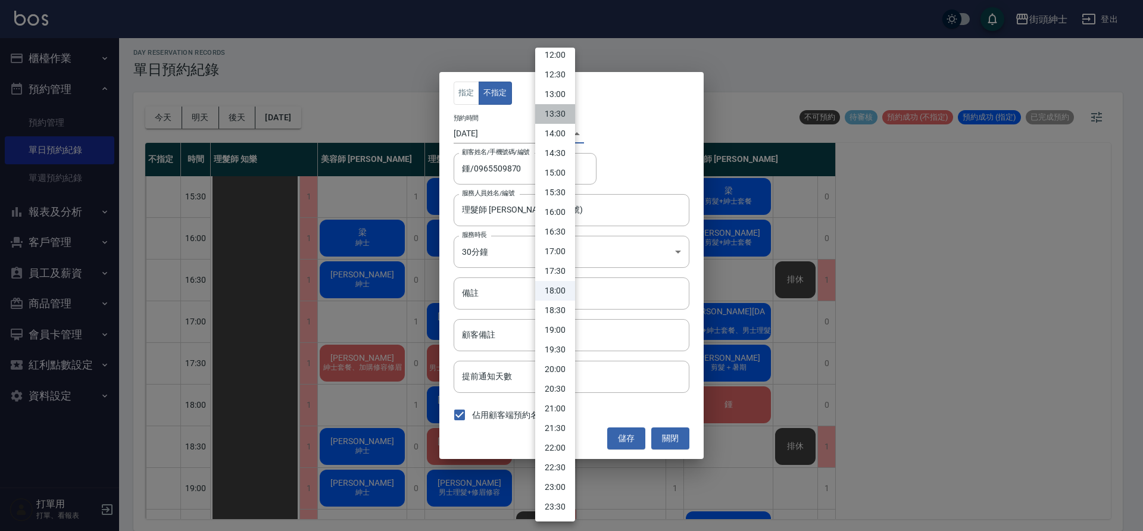
click at [561, 120] on li "13:30" at bounding box center [555, 114] width 40 height 20
type input "1757741400000"
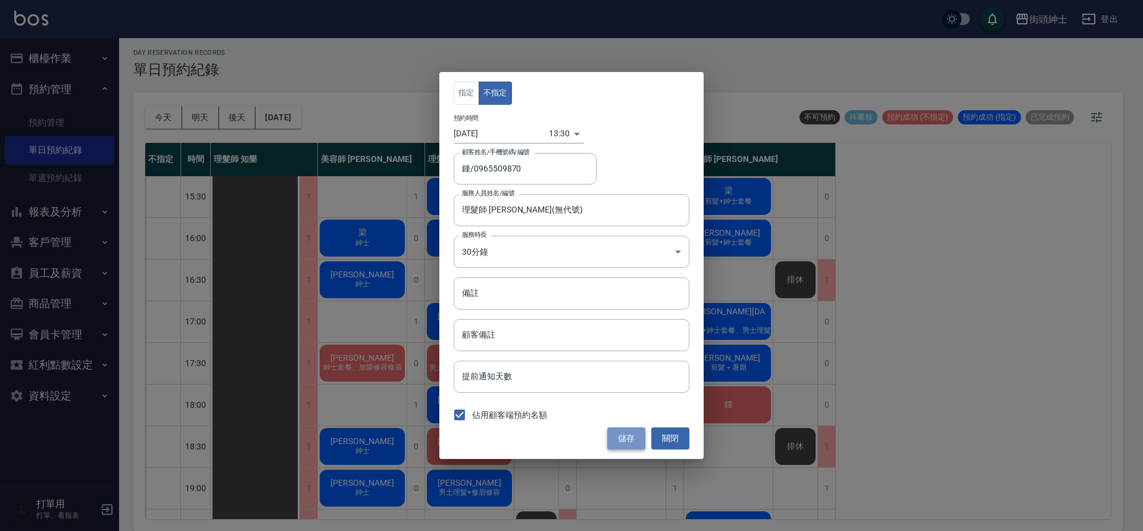
click at [636, 437] on button "儲存" at bounding box center [626, 439] width 38 height 22
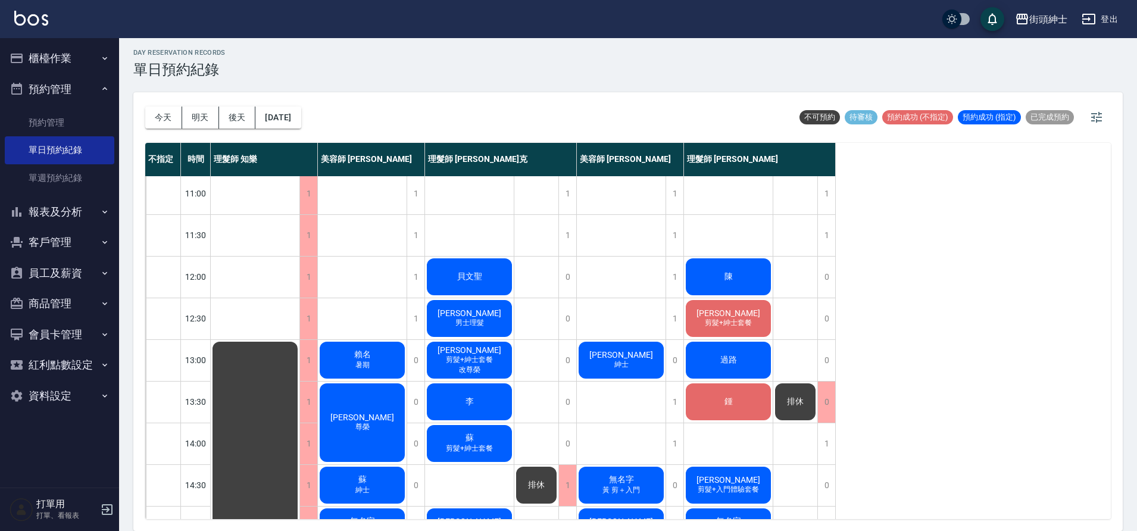
scroll to position [0, 0]
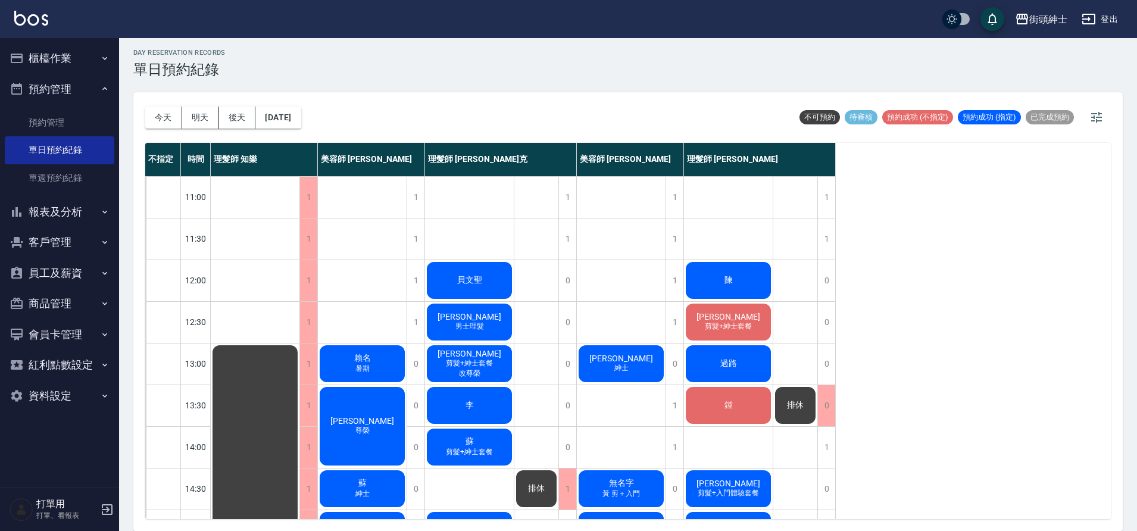
click at [801, 401] on span "排休" at bounding box center [795, 405] width 21 height 11
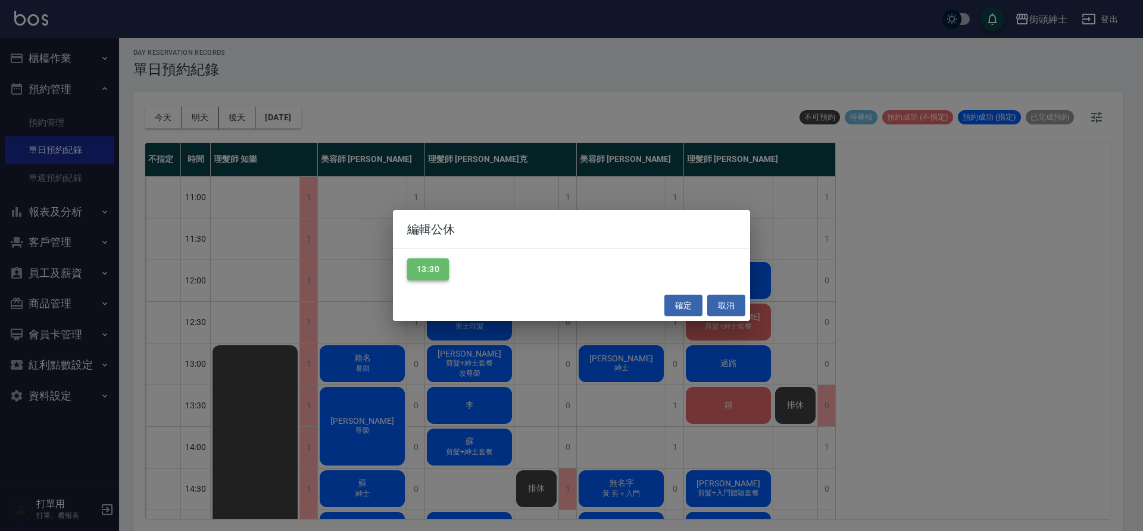
click at [427, 265] on button "13:30" at bounding box center [428, 269] width 42 height 22
click at [685, 308] on button "確定" at bounding box center [684, 306] width 38 height 22
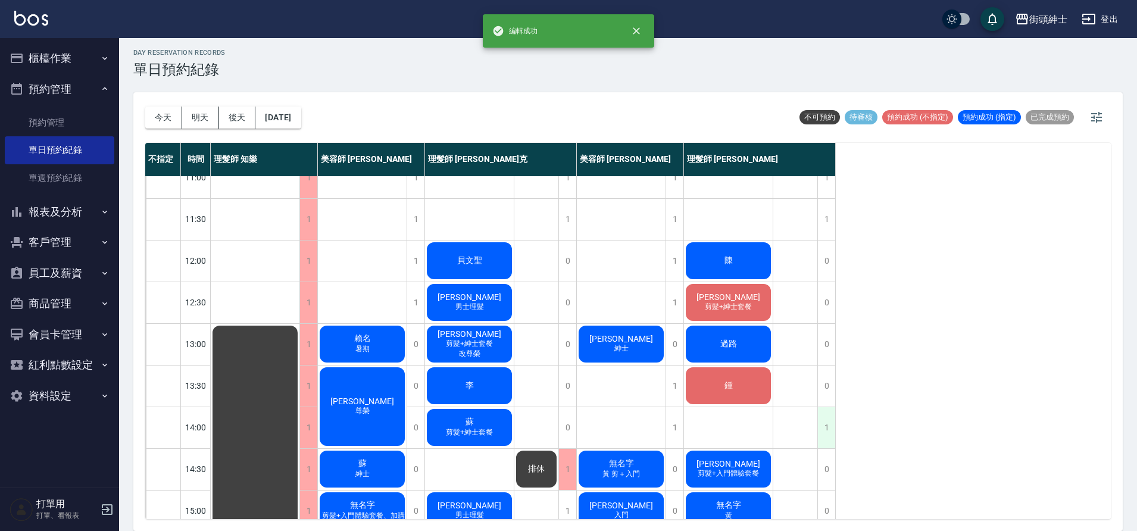
scroll to position [20, 0]
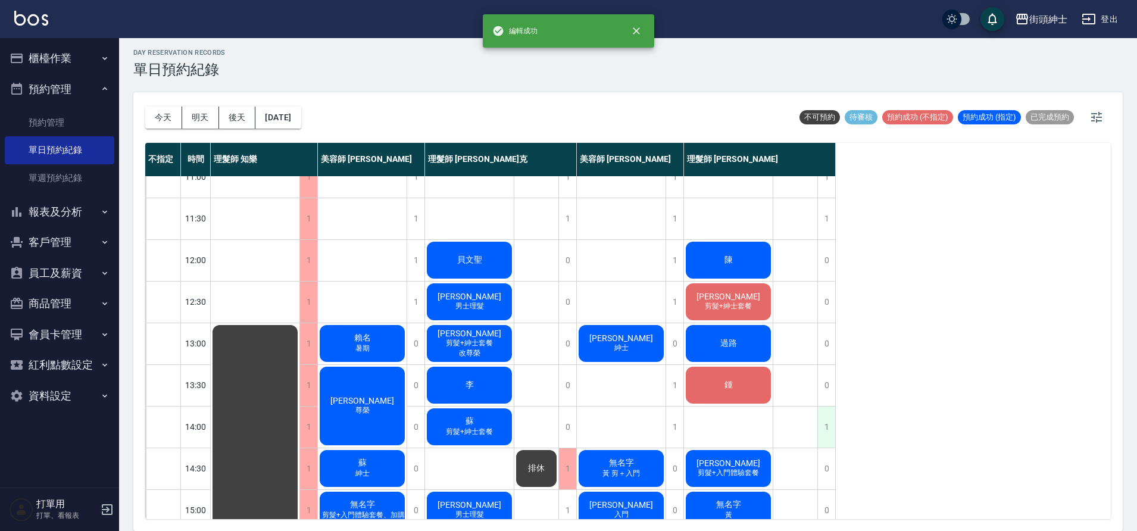
click at [826, 420] on div "1" at bounding box center [827, 427] width 18 height 41
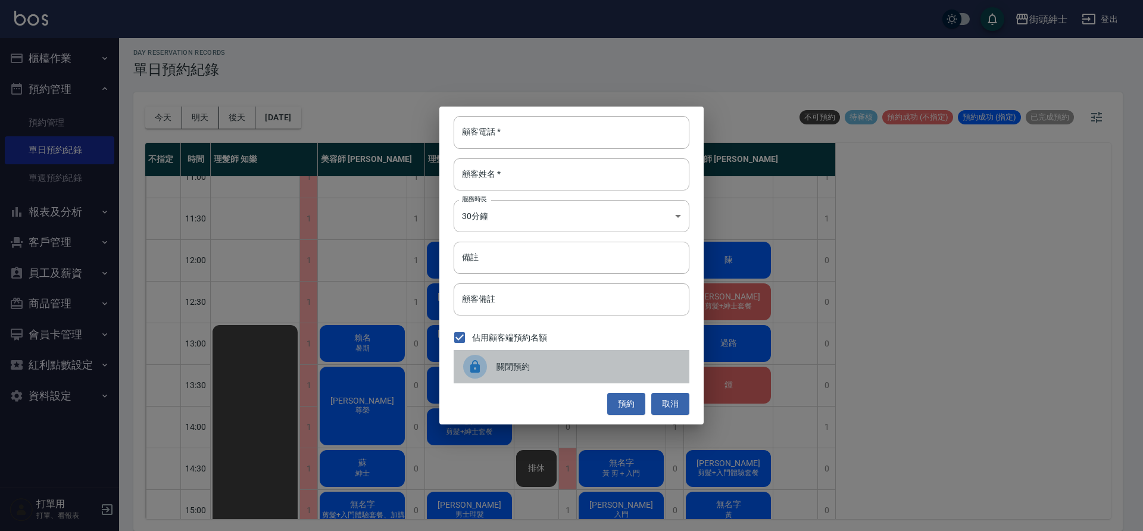
click at [544, 365] on span "關閉預約" at bounding box center [588, 367] width 183 height 13
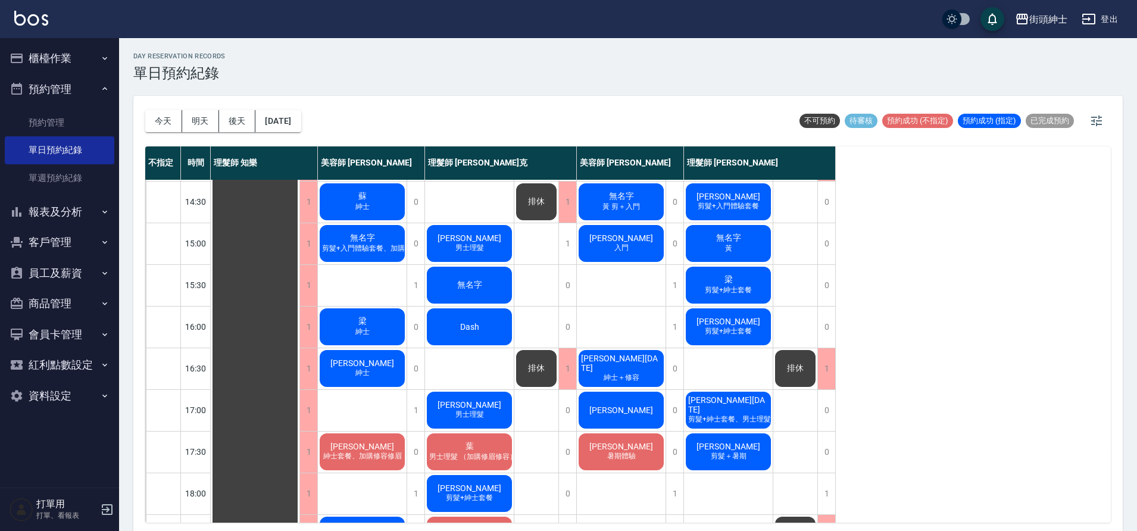
scroll to position [270, 0]
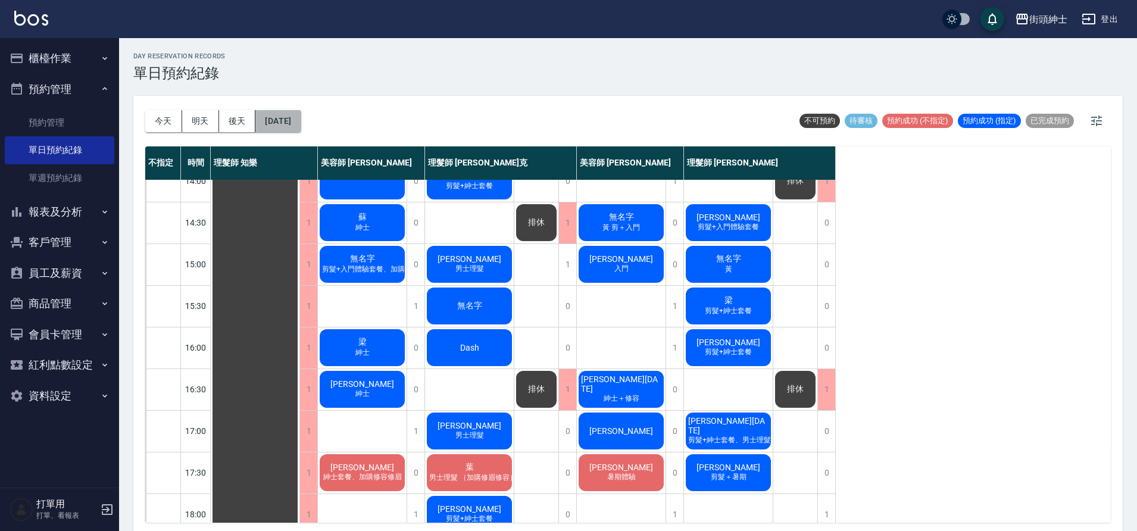
click at [301, 123] on button "[DATE]" at bounding box center [277, 121] width 45 height 22
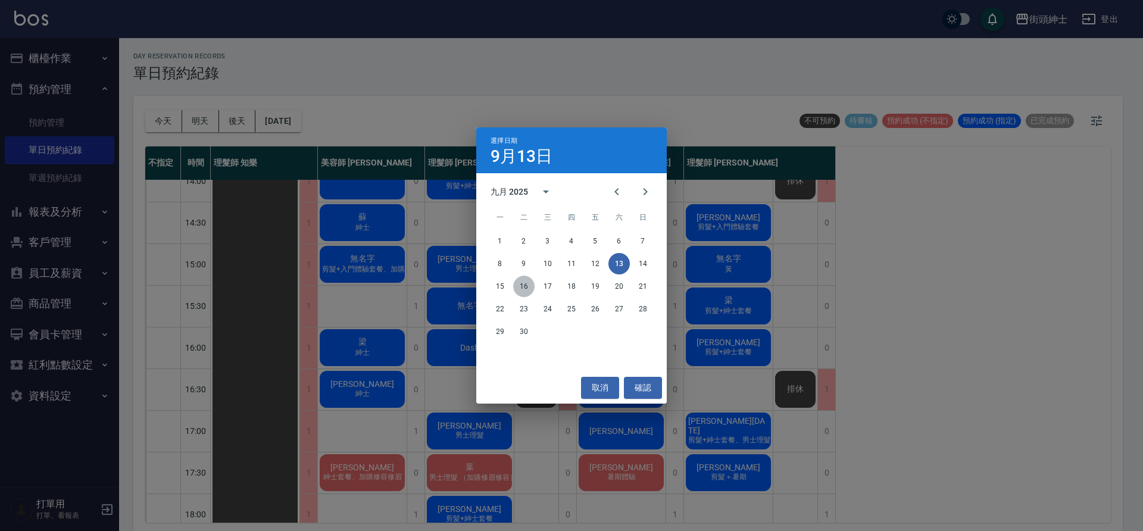
click at [516, 288] on button "16" at bounding box center [523, 286] width 21 height 21
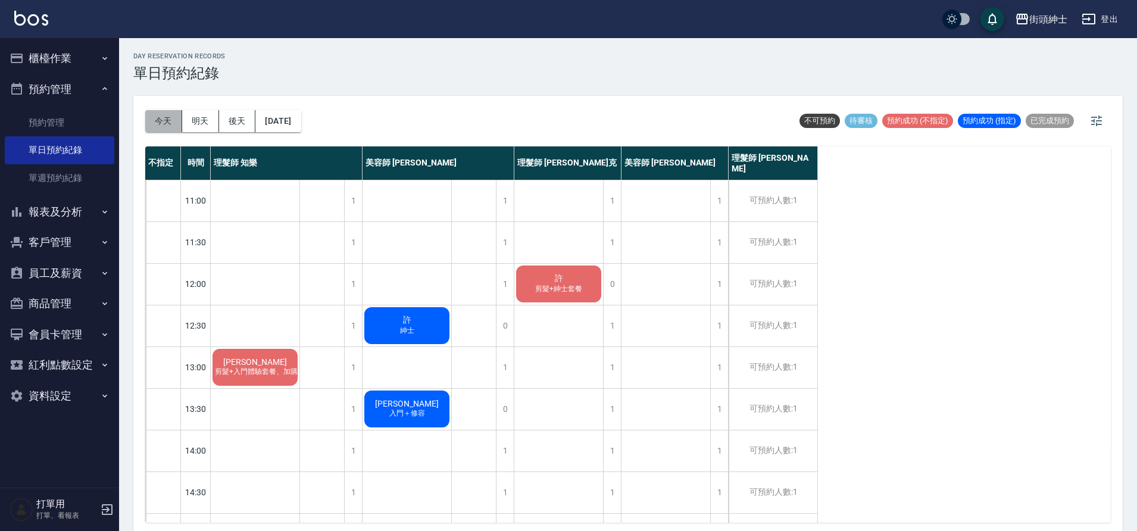
click at [166, 120] on button "今天" at bounding box center [163, 121] width 37 height 22
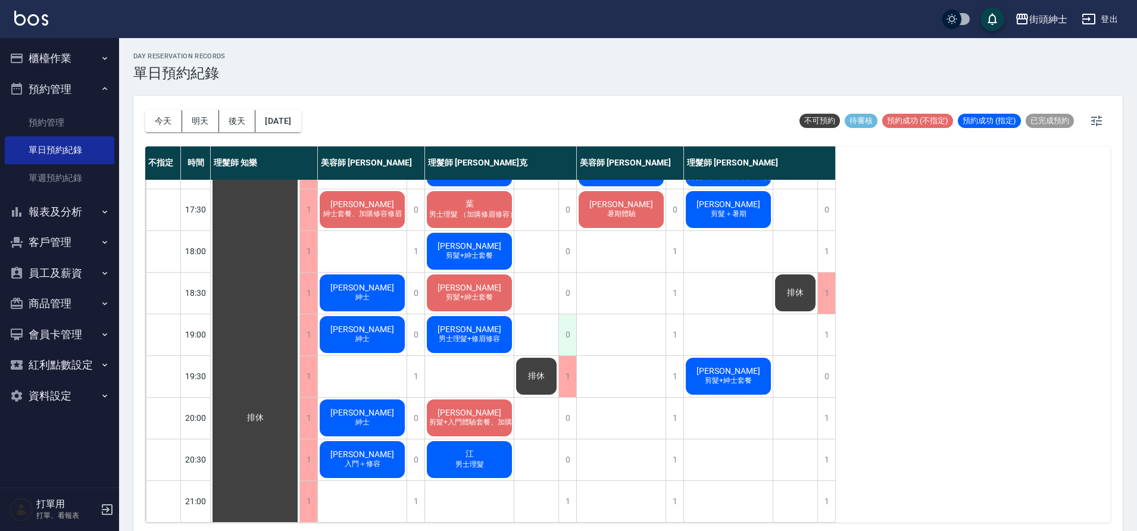
scroll to position [542, 0]
click at [283, 125] on button "[DATE]" at bounding box center [277, 121] width 45 height 22
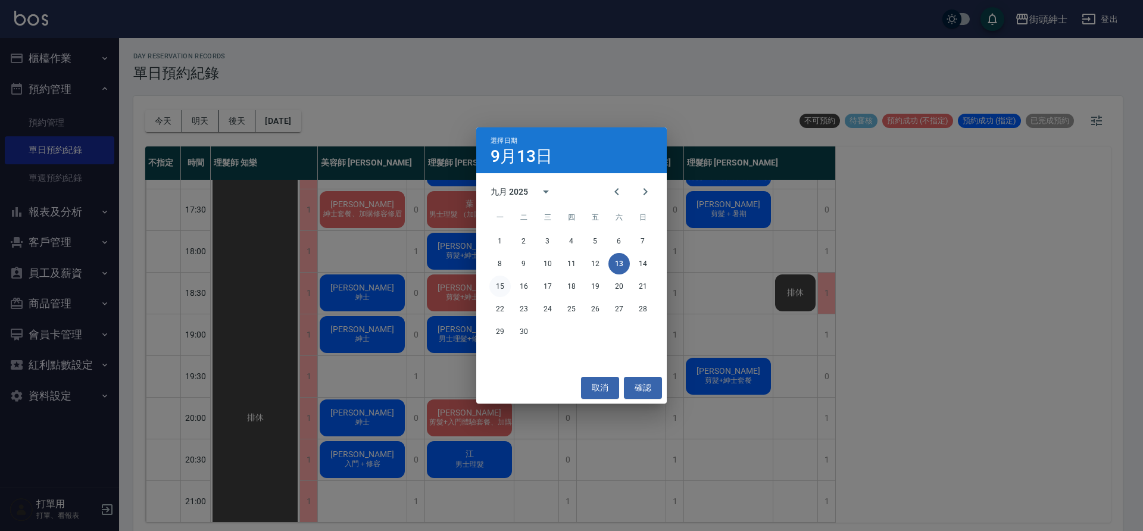
click at [495, 285] on button "15" at bounding box center [499, 286] width 21 height 21
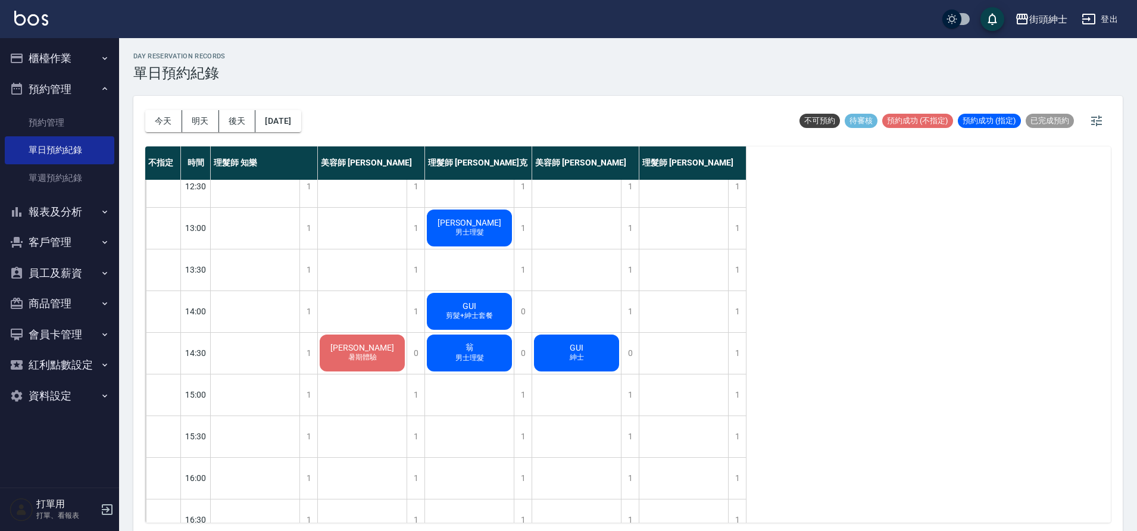
scroll to position [30, 0]
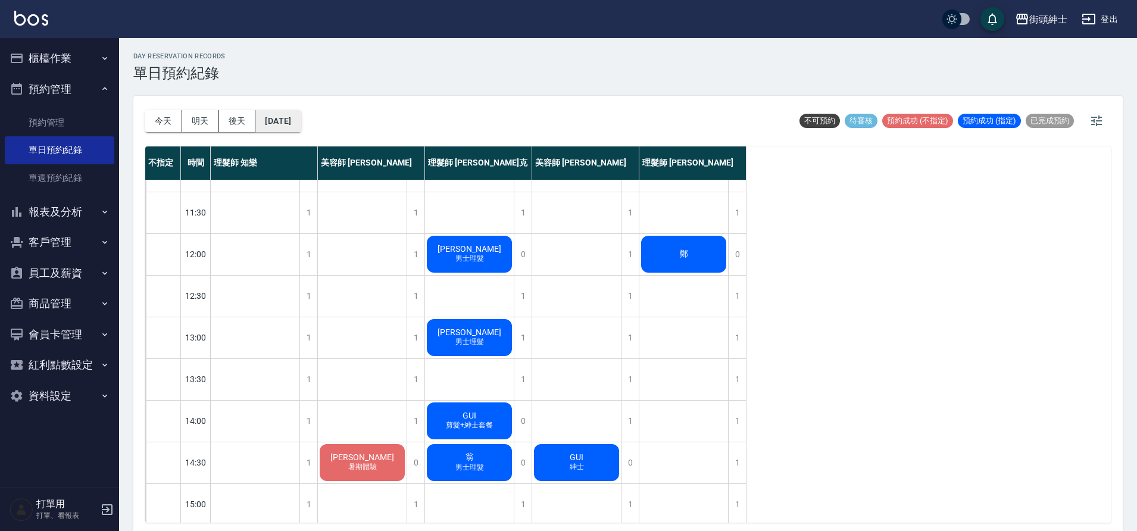
click at [273, 120] on button "[DATE]" at bounding box center [277, 121] width 45 height 22
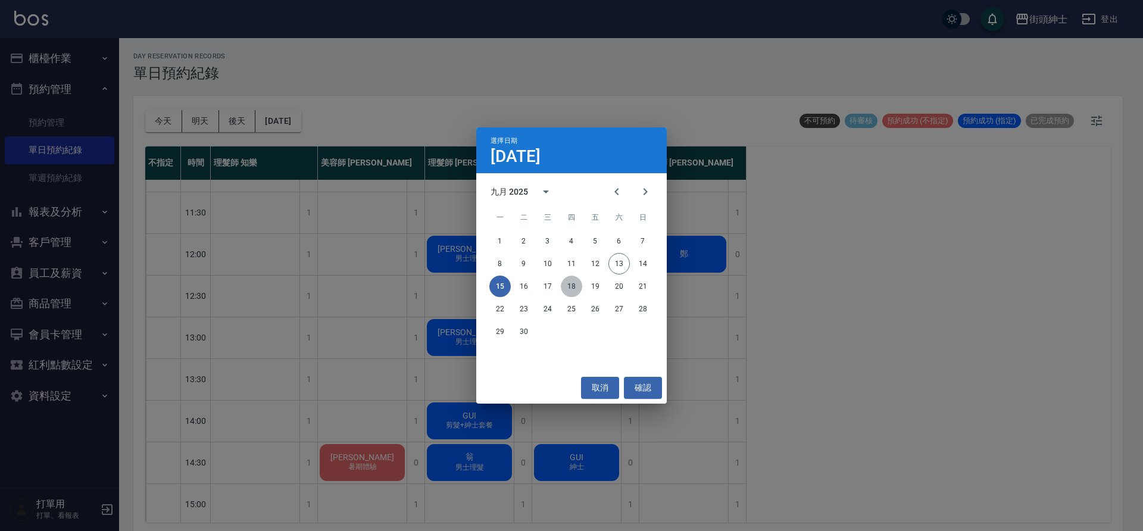
click at [579, 292] on button "18" at bounding box center [571, 286] width 21 height 21
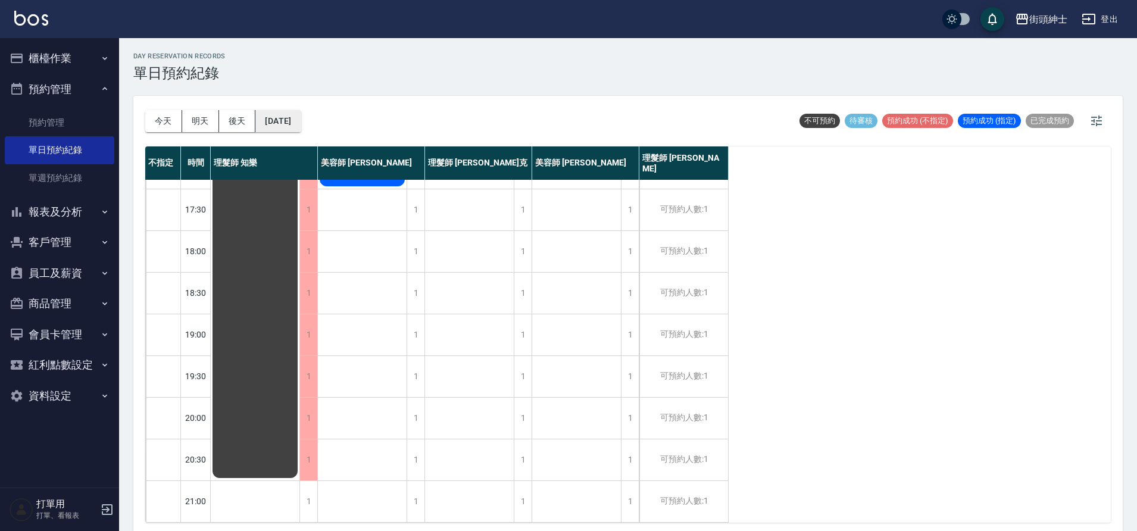
scroll to position [542, 0]
click at [293, 125] on button "[DATE]" at bounding box center [277, 121] width 45 height 22
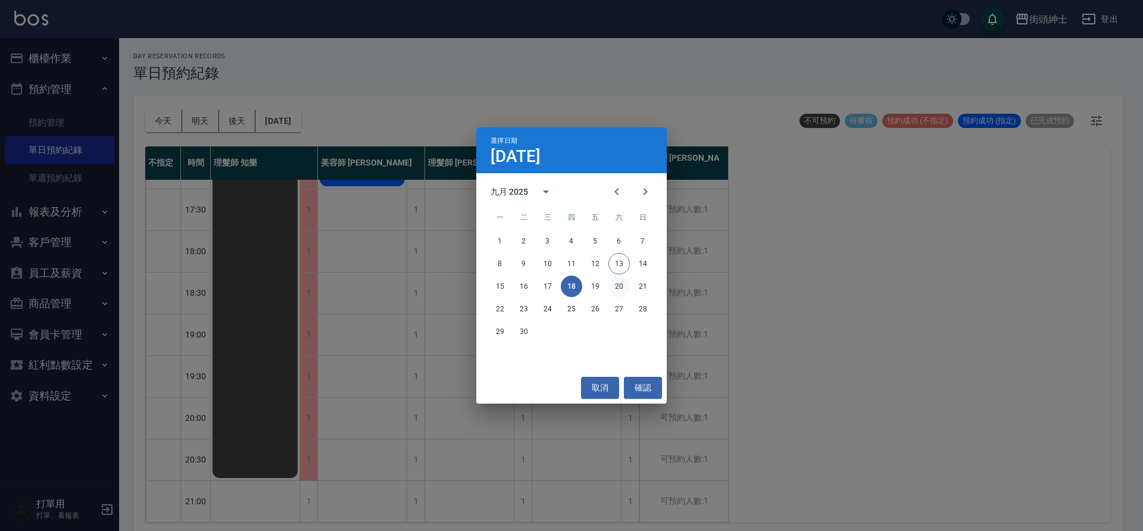
click at [620, 288] on button "20" at bounding box center [619, 286] width 21 height 21
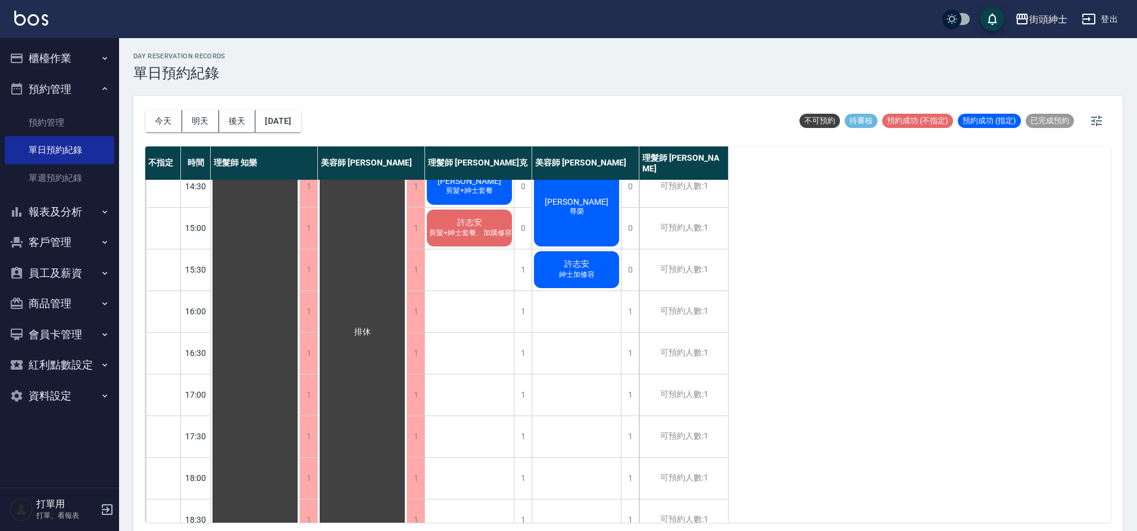
scroll to position [216, 0]
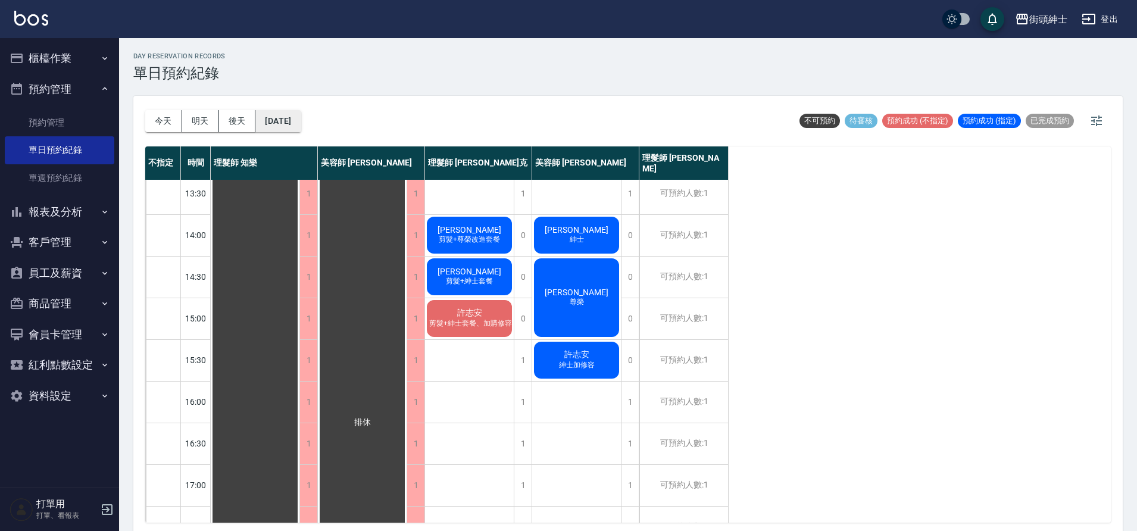
click at [275, 117] on button "[DATE]" at bounding box center [277, 121] width 45 height 22
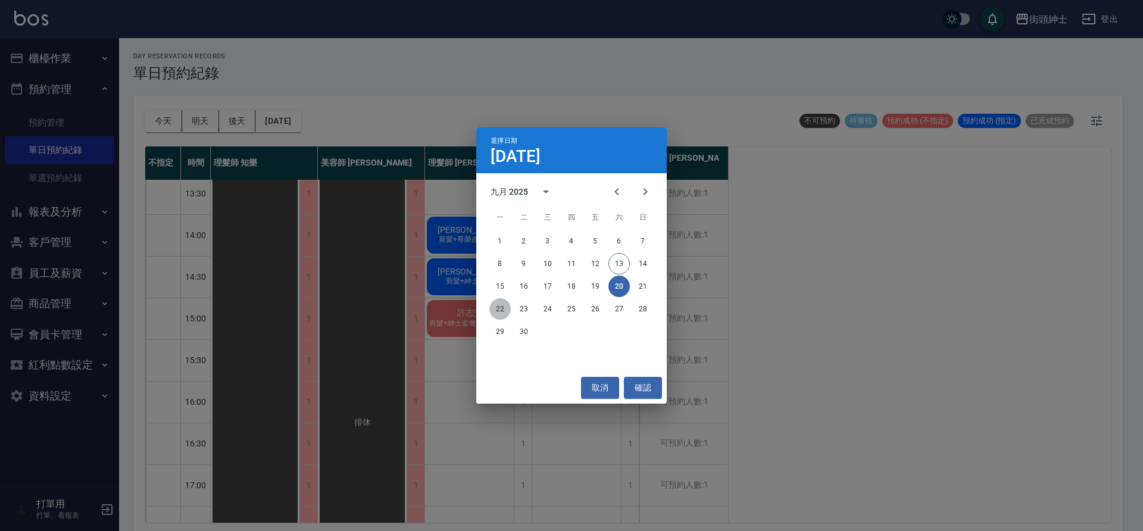
click at [498, 308] on button "22" at bounding box center [499, 308] width 21 height 21
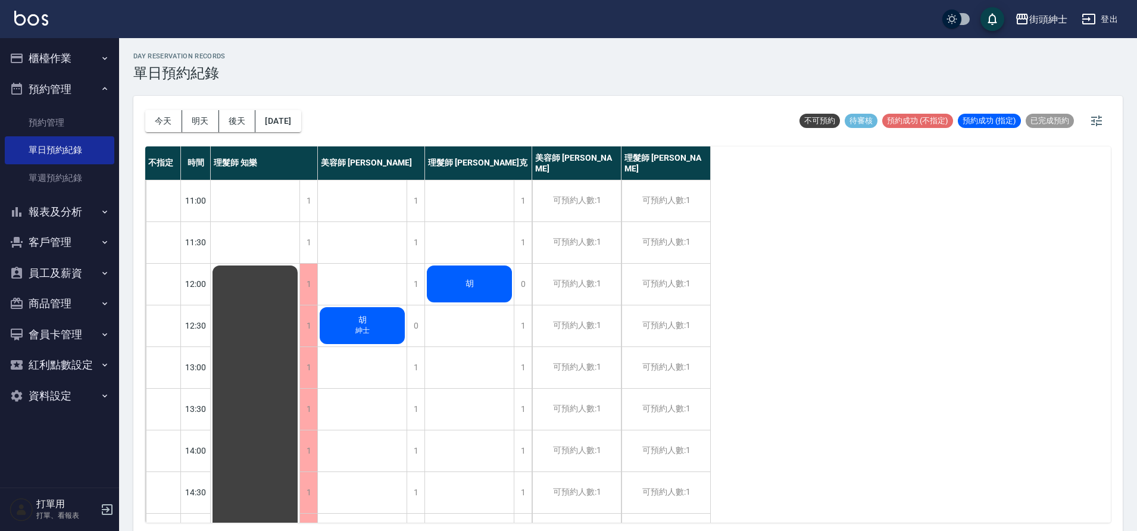
click at [301, 132] on div "[DATE] [DATE] [DATE] [DATE]" at bounding box center [223, 121] width 156 height 51
click at [301, 123] on button "[DATE]" at bounding box center [277, 121] width 45 height 22
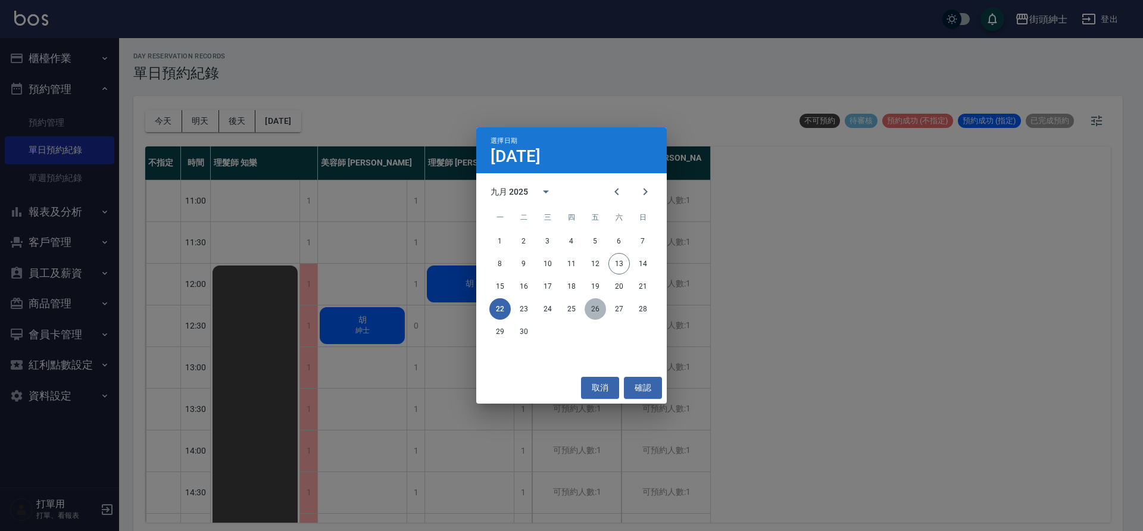
click at [587, 313] on button "26" at bounding box center [595, 308] width 21 height 21
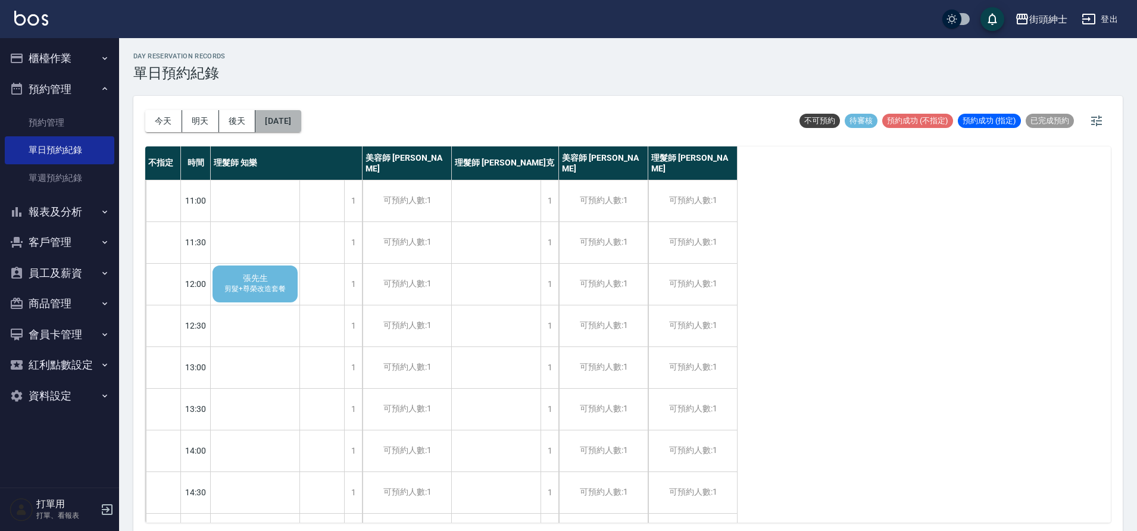
click at [301, 117] on button "[DATE]" at bounding box center [277, 121] width 45 height 22
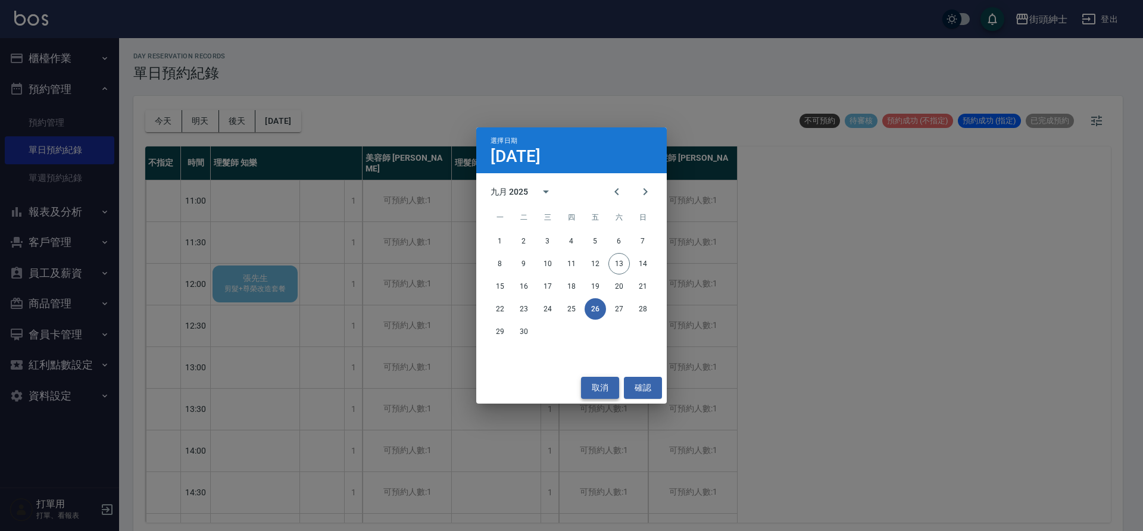
click at [604, 388] on button "取消" at bounding box center [600, 388] width 38 height 22
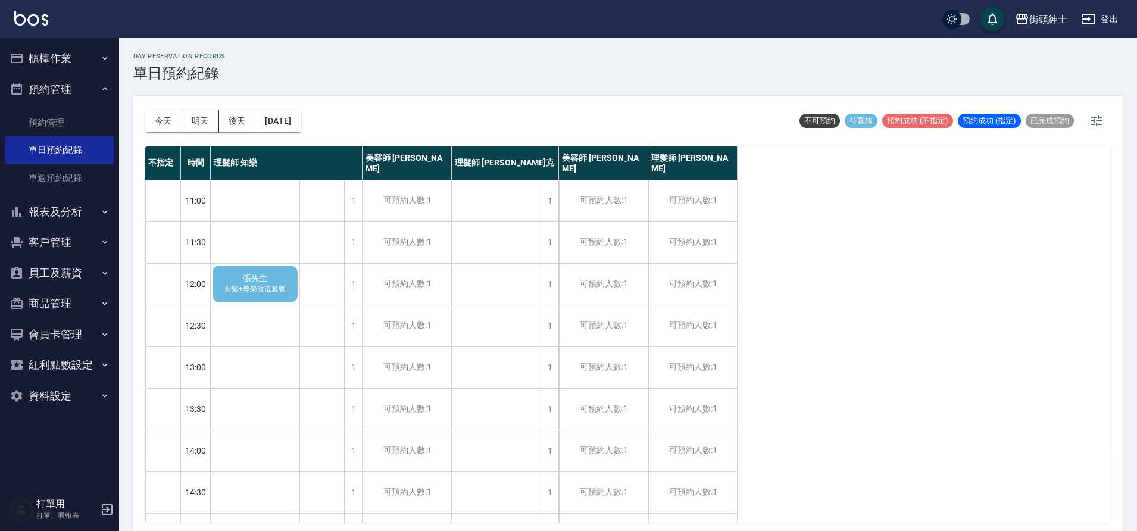
click at [266, 272] on div "張先生 剪髮+尊榮改造套餐" at bounding box center [255, 284] width 89 height 40
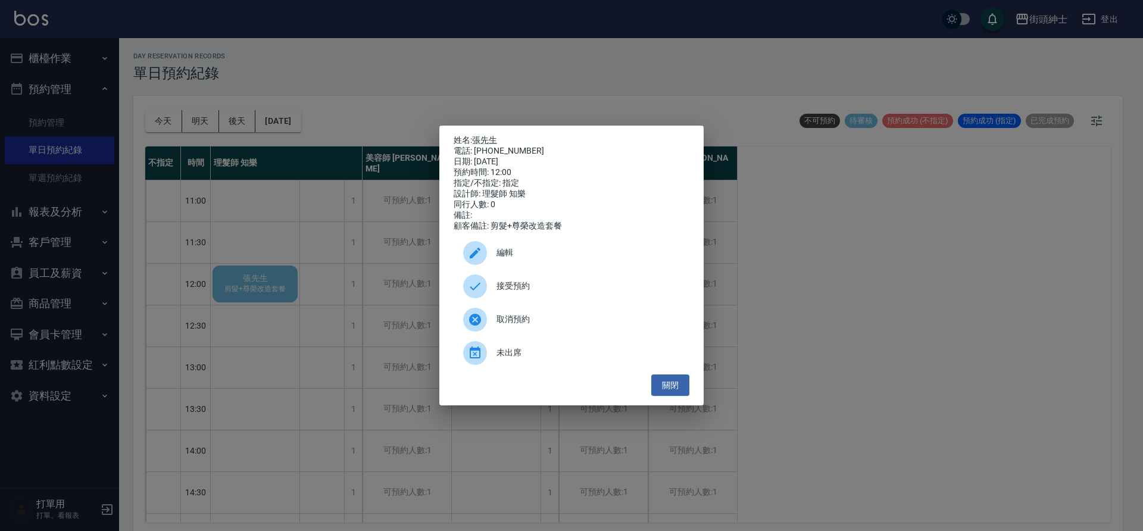
click at [519, 292] on span "接受預約" at bounding box center [588, 286] width 183 height 13
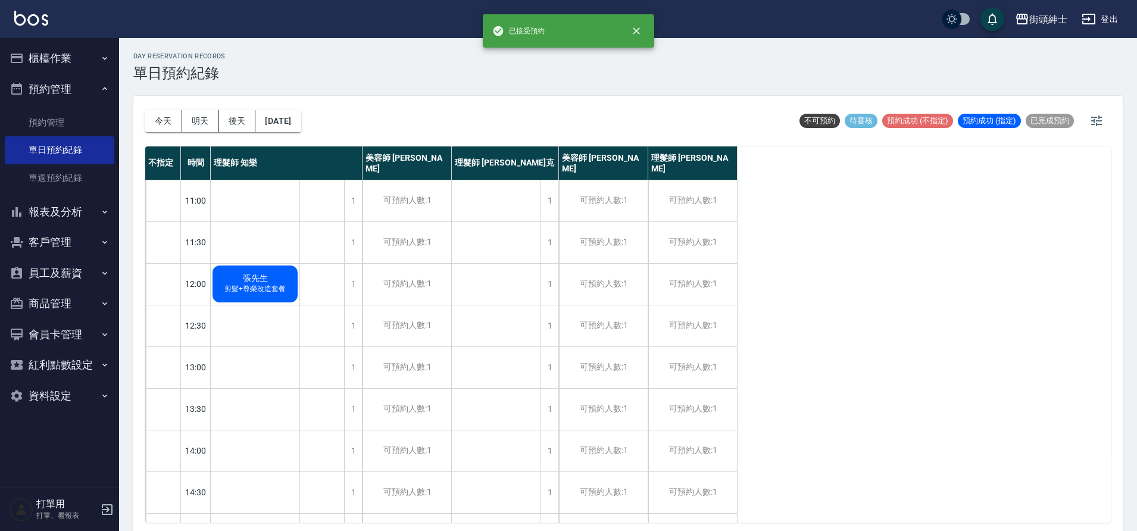
click at [259, 282] on span "張先生" at bounding box center [256, 278] width 30 height 11
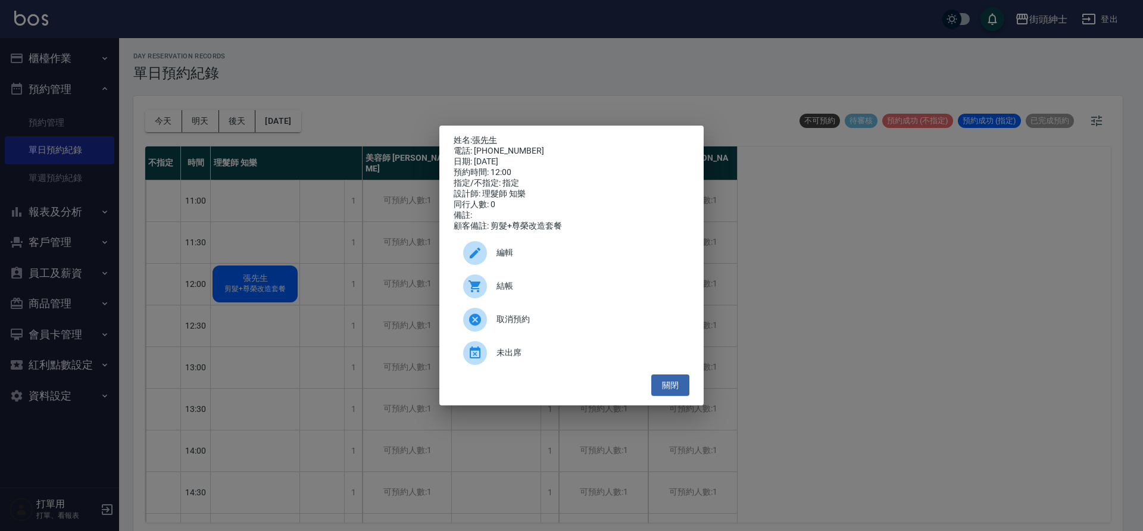
click at [492, 264] on div at bounding box center [479, 253] width 33 height 24
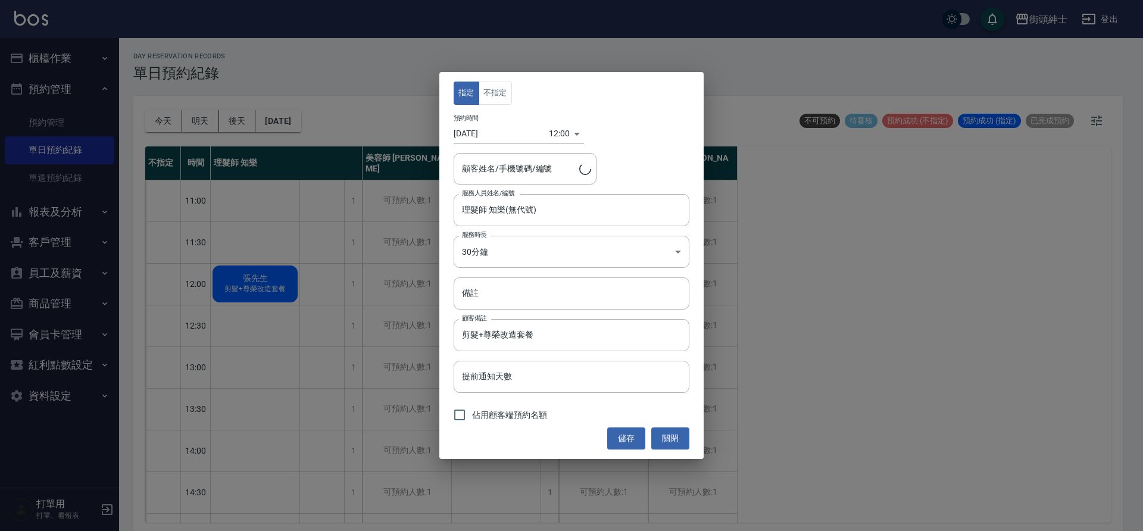
type input "[PERSON_NAME]先生/0955153773"
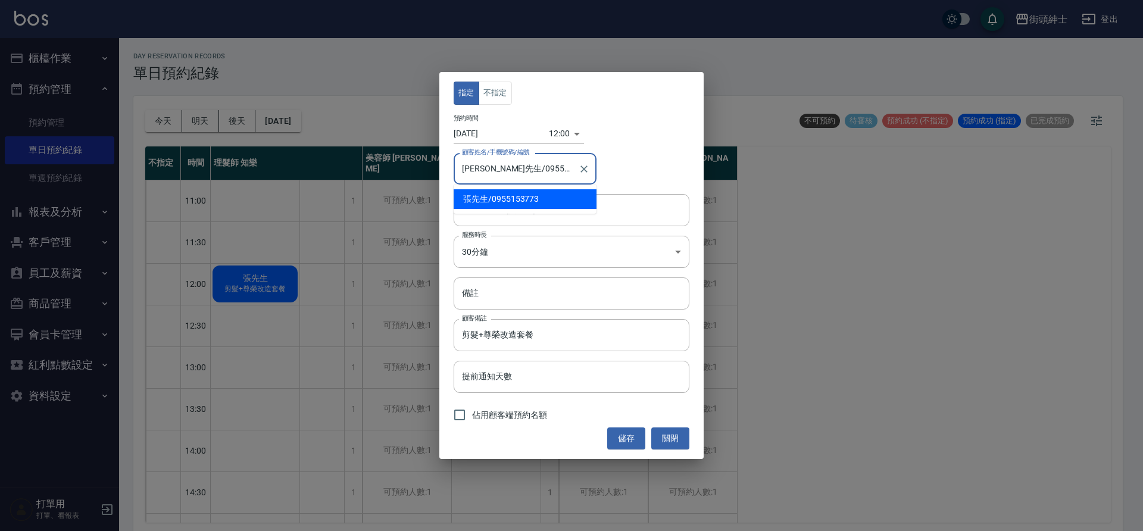
drag, startPoint x: 539, startPoint y: 176, endPoint x: 489, endPoint y: 174, distance: 49.5
click at [489, 174] on input "[PERSON_NAME]先生/0955153773" at bounding box center [516, 168] width 114 height 21
click at [657, 433] on button "關閉" at bounding box center [670, 439] width 38 height 22
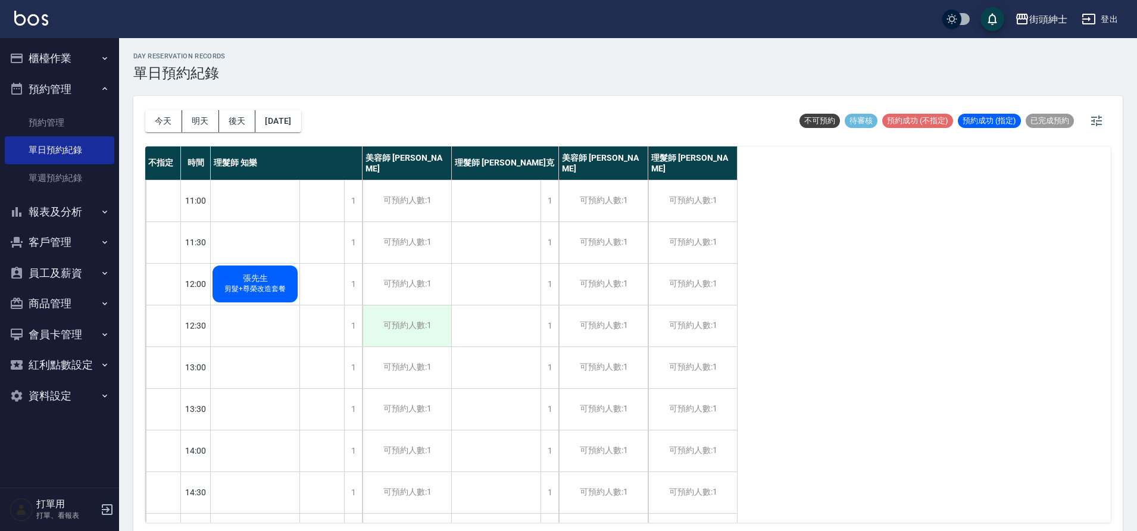
click at [436, 319] on div "可預約人數:1" at bounding box center [407, 325] width 89 height 41
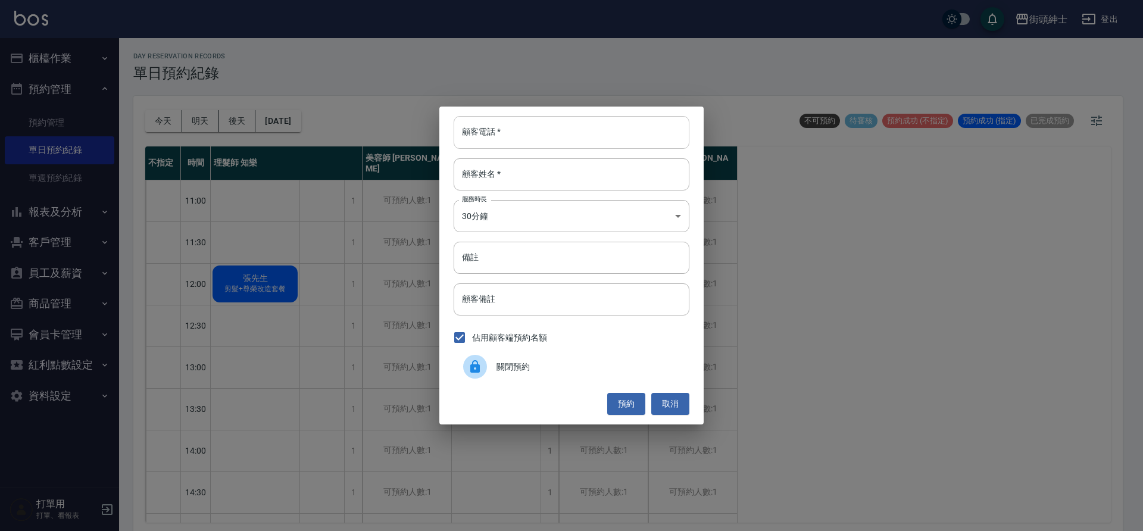
click at [531, 131] on input "顧客電話   *" at bounding box center [572, 132] width 236 height 32
click at [531, 138] on input "顧客電話   *" at bounding box center [572, 132] width 236 height 32
paste input "0955153773"
type input "0955153773"
click at [548, 172] on input "顧客姓名   *" at bounding box center [572, 174] width 236 height 32
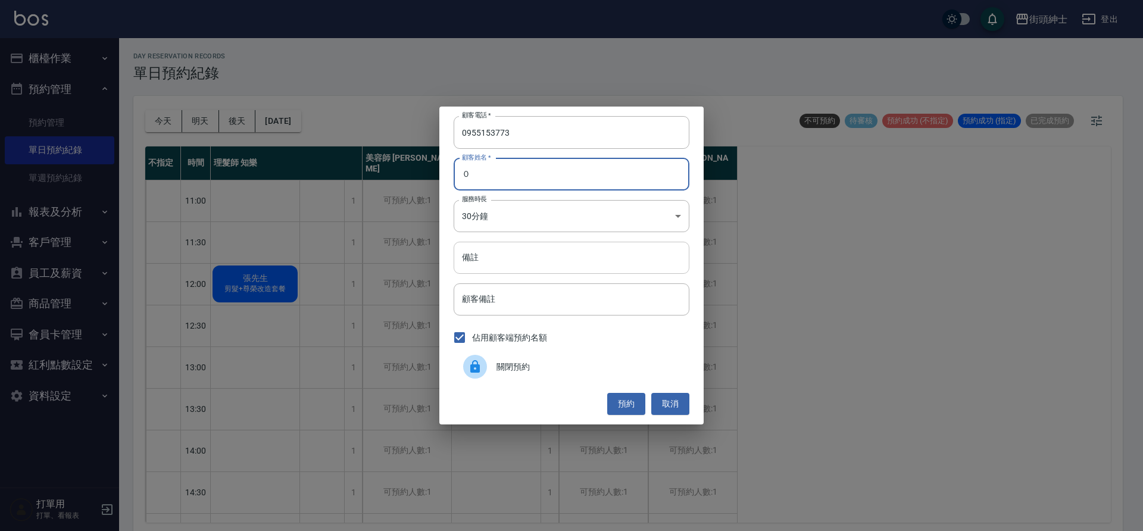
type input "０"
click at [507, 254] on input "備註" at bounding box center [572, 258] width 236 height 32
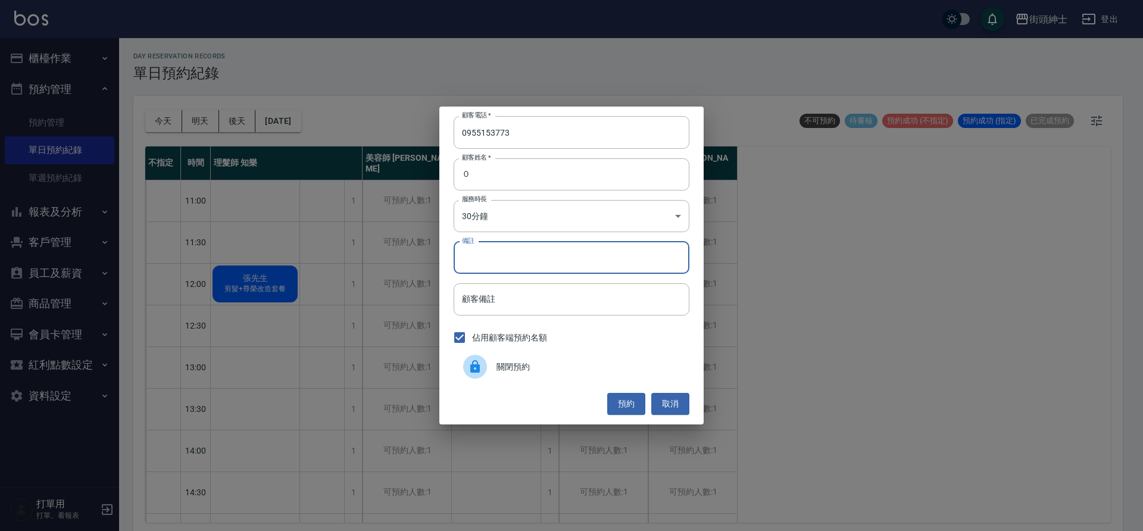
type input "y"
type input "尊榮"
click at [535, 220] on body "街頭紳士 登出 櫃檯作業 打帳單 帳單列表 營業儀表板 現金收支登錄 材料自購登錄 每日結帳 排班表 現場電腦打卡 預約管理 預約管理 單日預約紀錄 單週預約…" at bounding box center [571, 267] width 1143 height 535
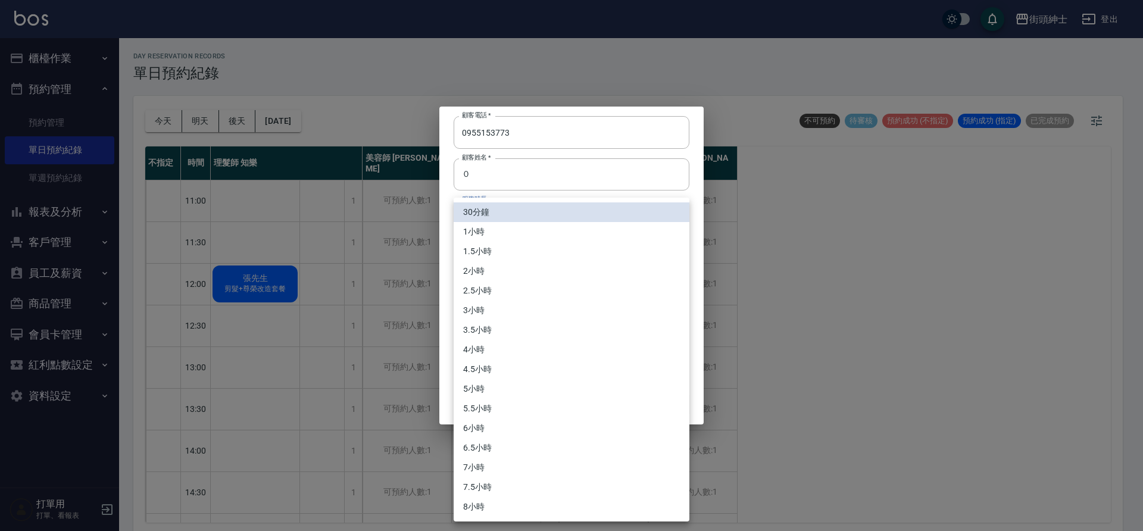
click at [509, 237] on li "1小時" at bounding box center [572, 232] width 236 height 20
type input "2"
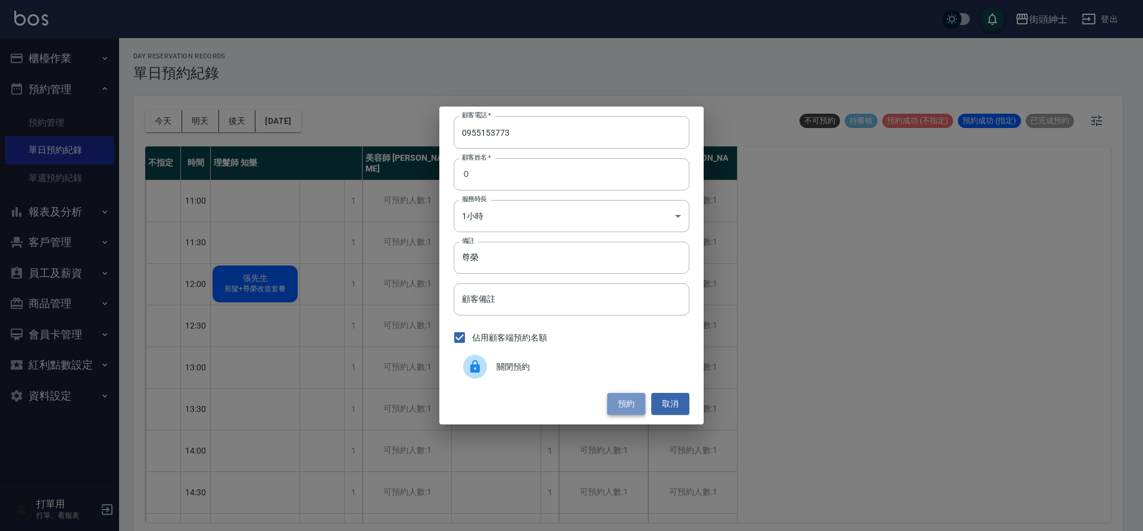
click at [625, 403] on button "預約" at bounding box center [626, 404] width 38 height 22
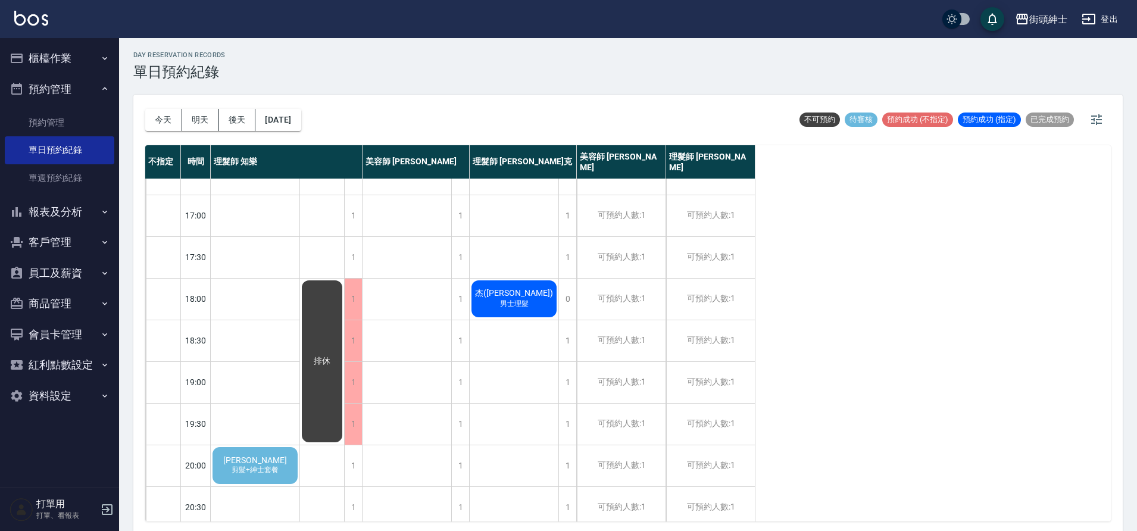
scroll to position [4, 0]
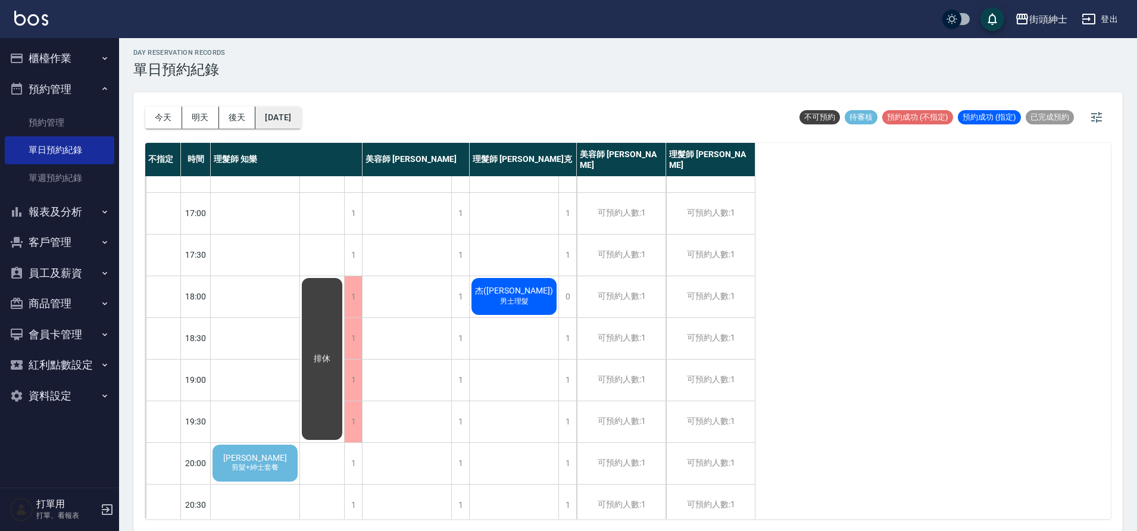
click at [291, 122] on button "[DATE]" at bounding box center [277, 118] width 45 height 22
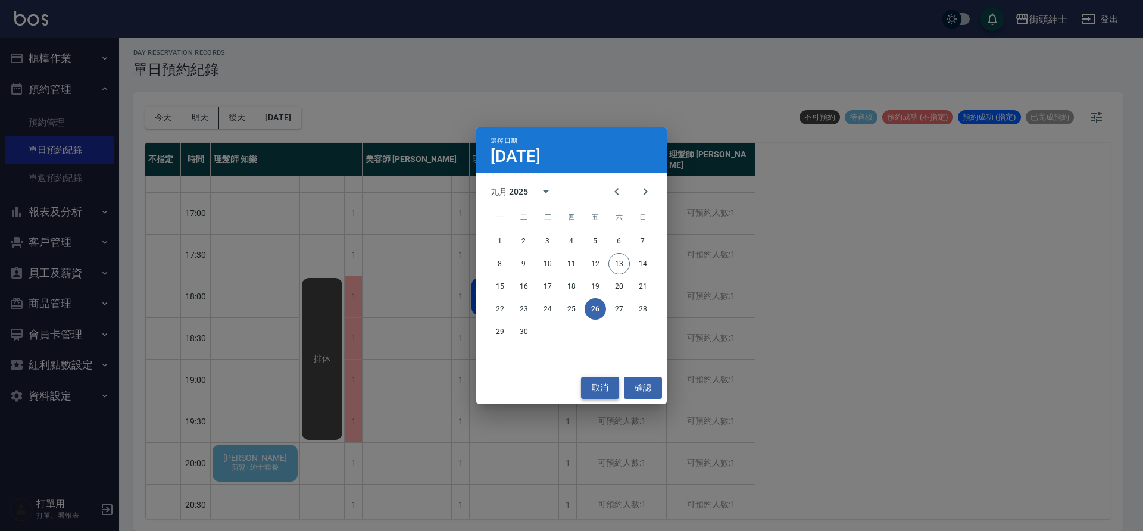
click at [610, 391] on button "取消" at bounding box center [600, 388] width 38 height 22
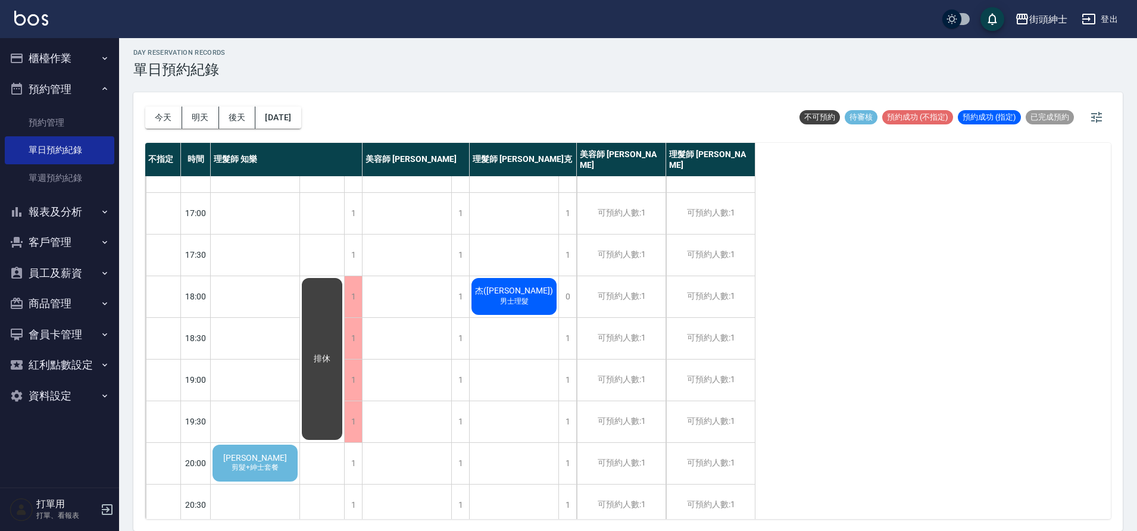
click at [272, 463] on span "剪髮+紳士套餐" at bounding box center [255, 468] width 52 height 10
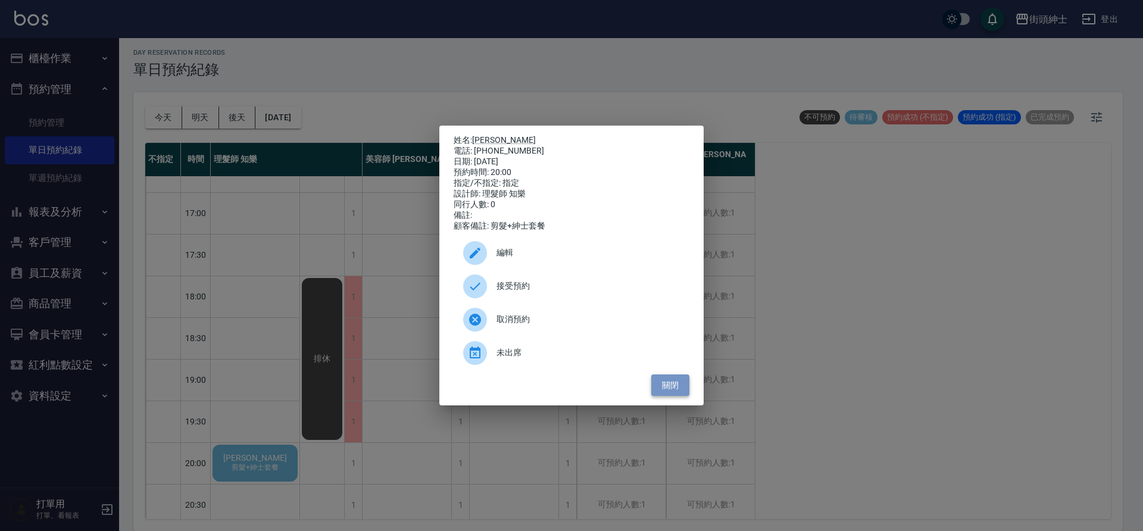
click at [674, 395] on button "關閉" at bounding box center [670, 386] width 38 height 22
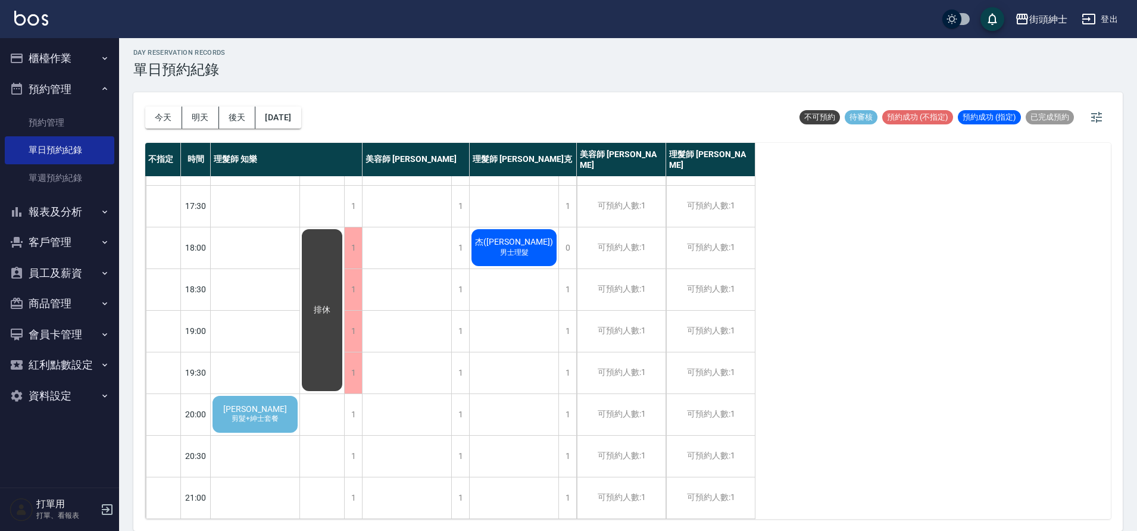
scroll to position [542, 0]
click at [277, 414] on span "剪髮+紳士套餐" at bounding box center [255, 419] width 52 height 10
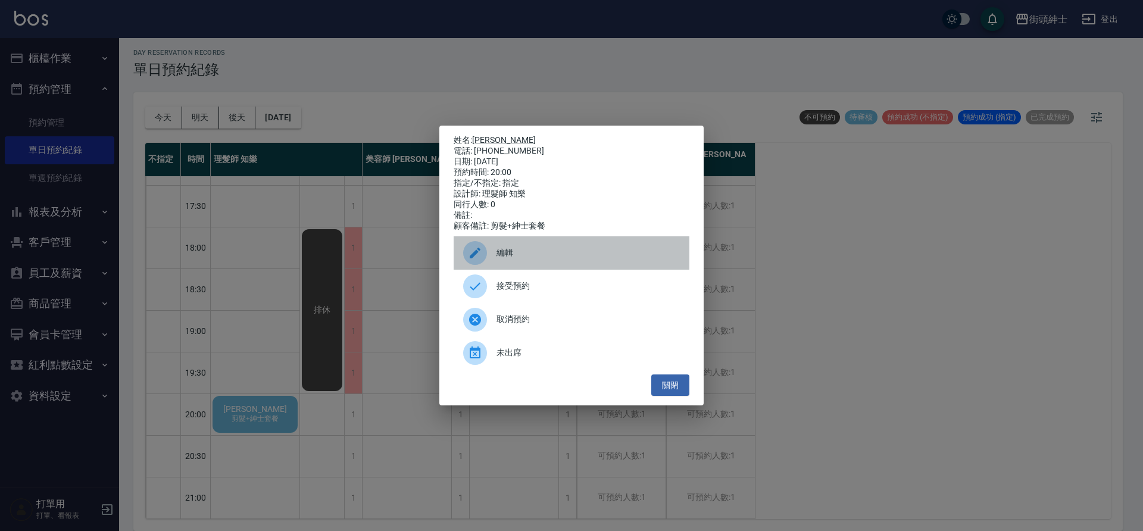
click at [535, 254] on span "編輯" at bounding box center [588, 253] width 183 height 13
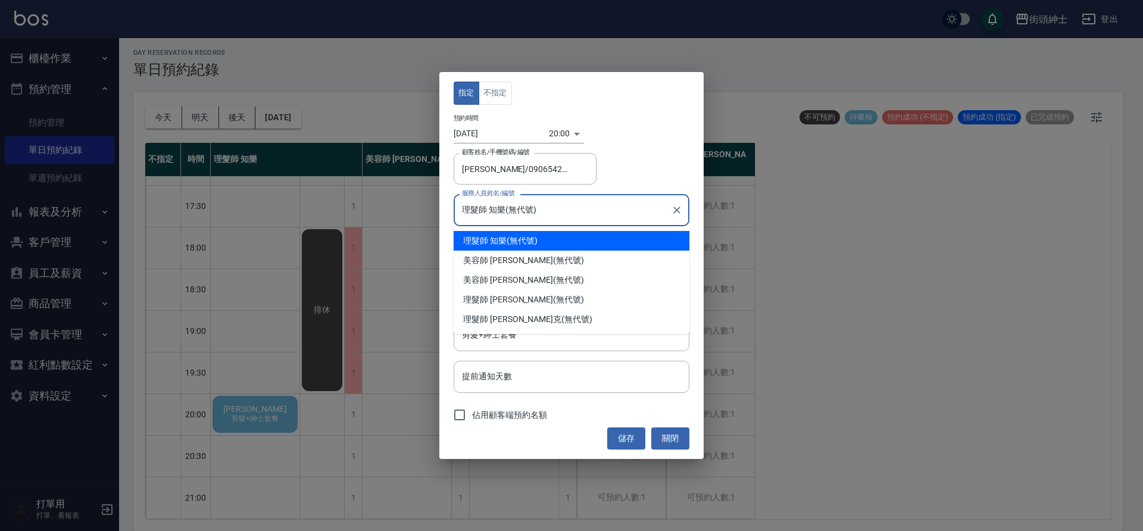
click at [527, 219] on input "理髮師 知樂(無代號)" at bounding box center [562, 209] width 207 height 21
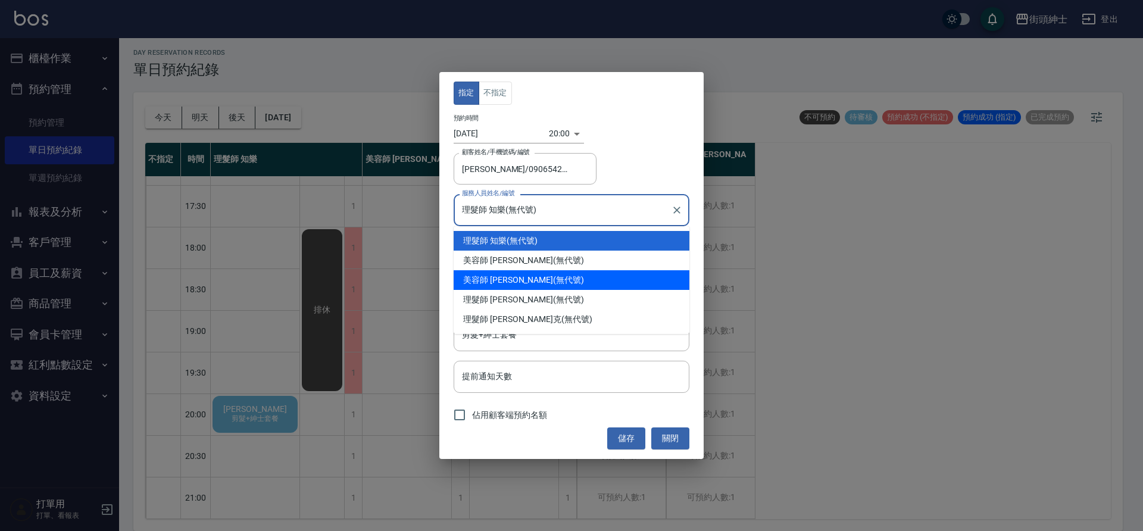
click at [528, 275] on div "美容師 [PERSON_NAME] (無代號)" at bounding box center [572, 280] width 236 height 20
type input "美容師 [PERSON_NAME](無代號)"
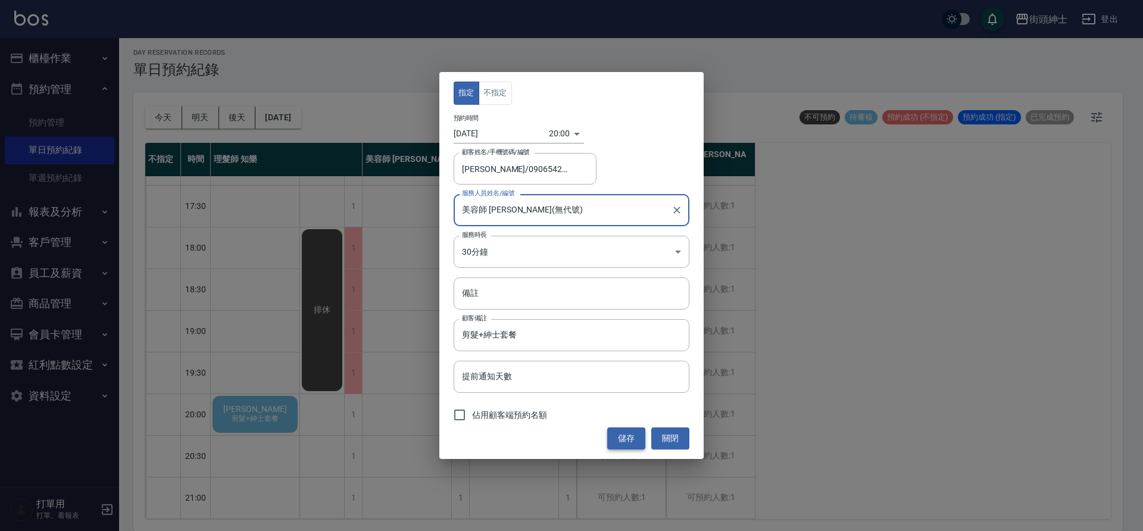
click at [619, 434] on button "儲存" at bounding box center [626, 439] width 38 height 22
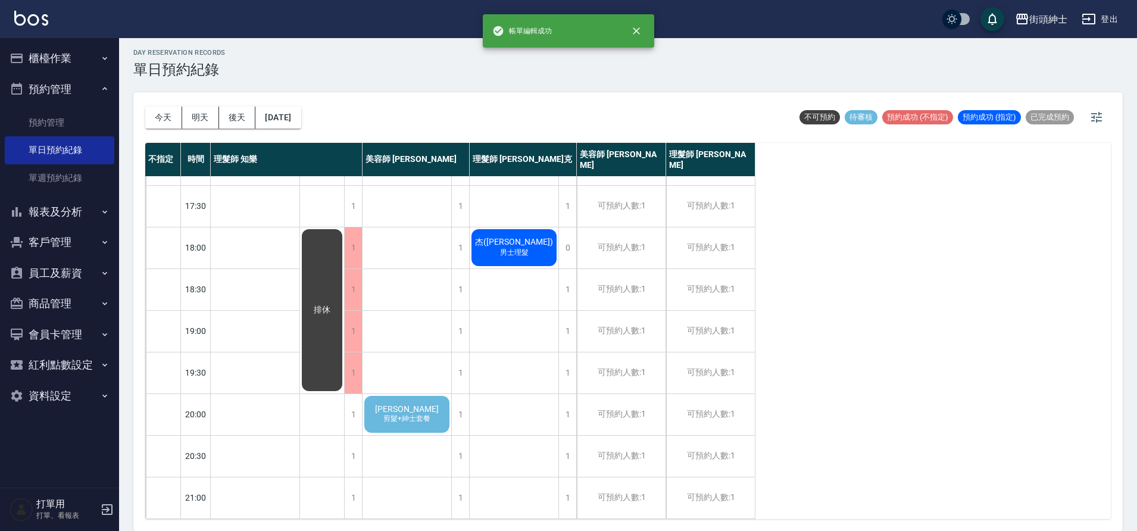
click at [448, 403] on div "[PERSON_NAME]博[PERSON_NAME] 剪髮+紳士套餐" at bounding box center [407, 414] width 89 height 40
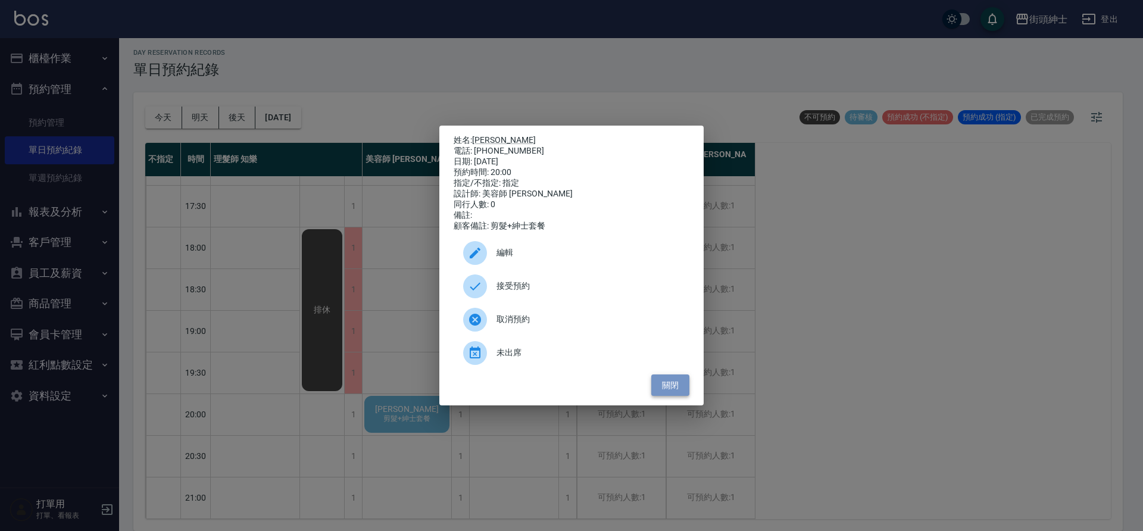
click at [672, 388] on button "關閉" at bounding box center [670, 386] width 38 height 22
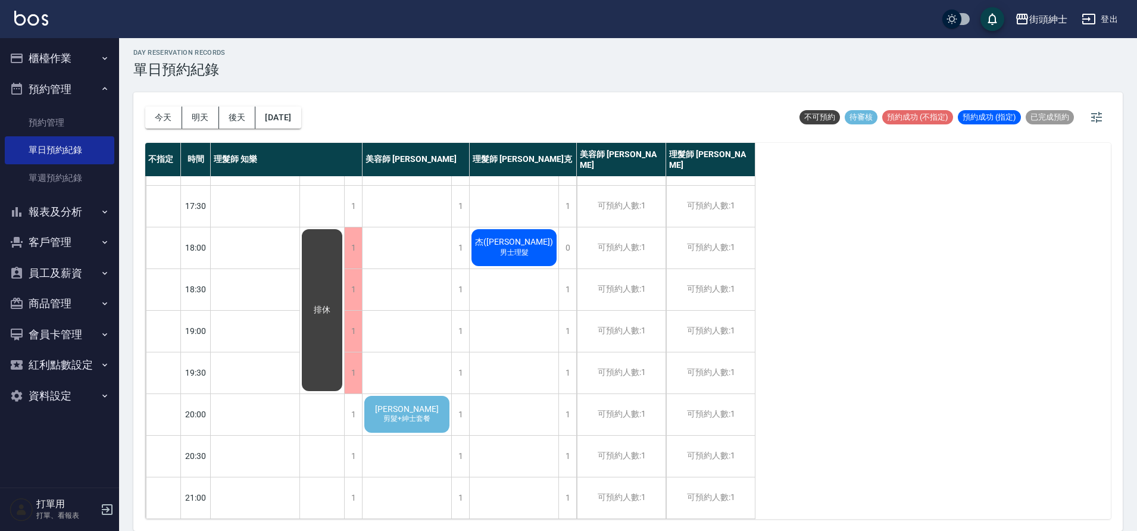
click at [437, 412] on div "[PERSON_NAME]博[PERSON_NAME] 剪髮+紳士套餐" at bounding box center [407, 414] width 89 height 40
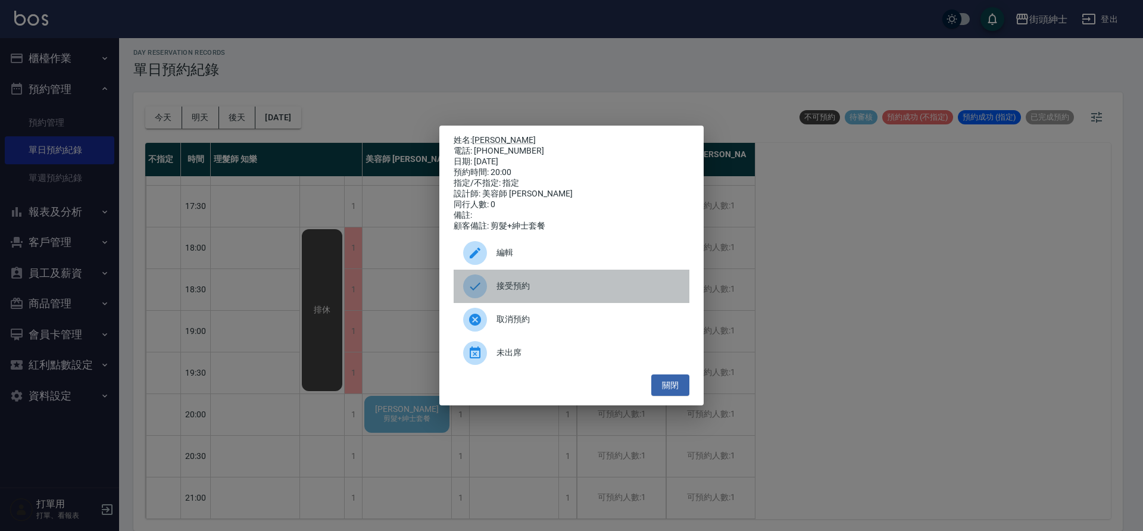
click at [522, 292] on span "接受預約" at bounding box center [588, 286] width 183 height 13
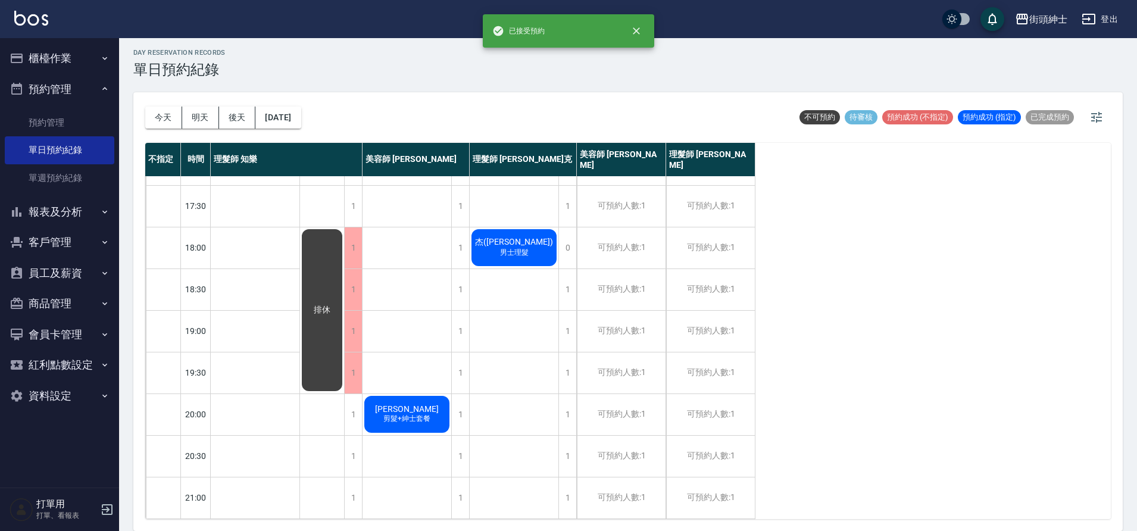
click at [430, 404] on span "[PERSON_NAME]" at bounding box center [407, 409] width 68 height 10
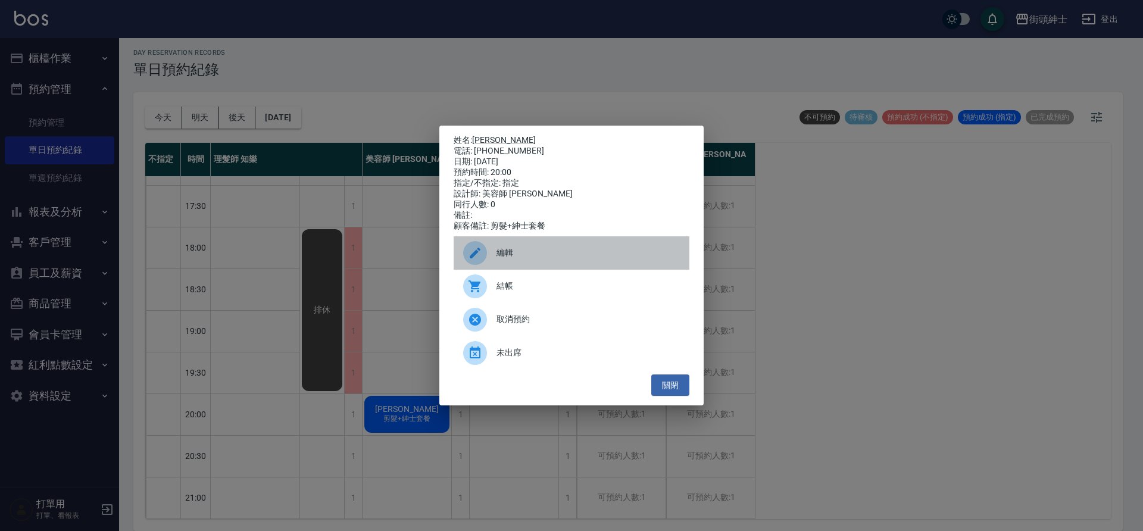
click at [529, 259] on span "編輯" at bounding box center [588, 253] width 183 height 13
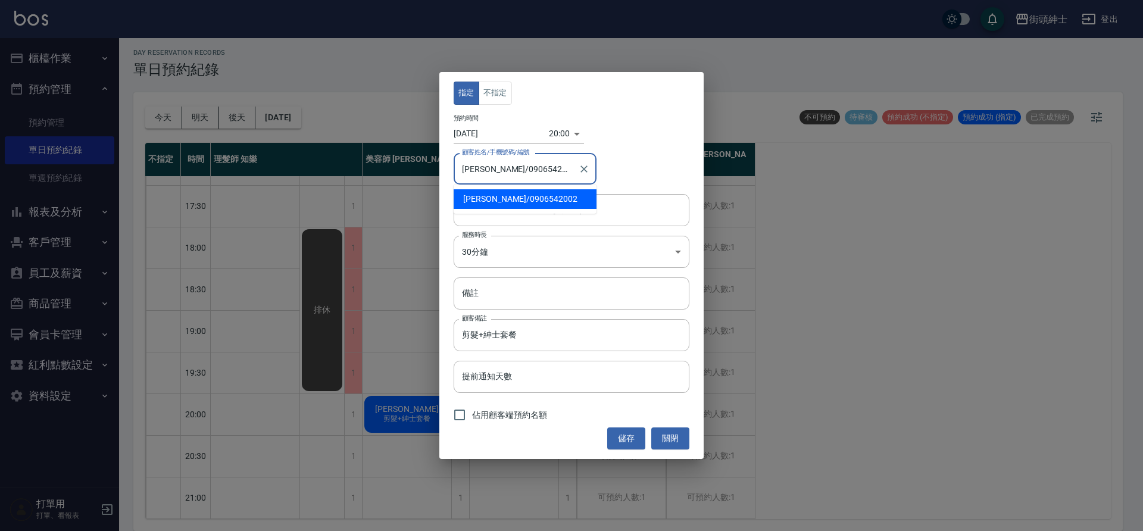
drag, startPoint x: 562, startPoint y: 169, endPoint x: 511, endPoint y: 172, distance: 50.1
click at [511, 172] on input "[PERSON_NAME]/0906542002" at bounding box center [516, 168] width 114 height 21
click at [669, 436] on button "關閉" at bounding box center [670, 439] width 38 height 22
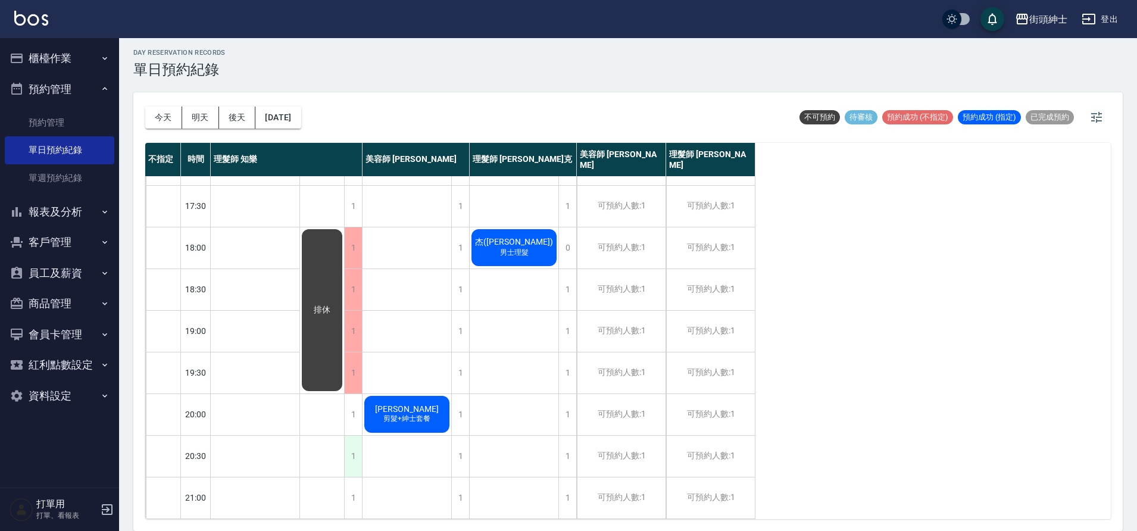
click at [350, 447] on div "1" at bounding box center [353, 456] width 18 height 41
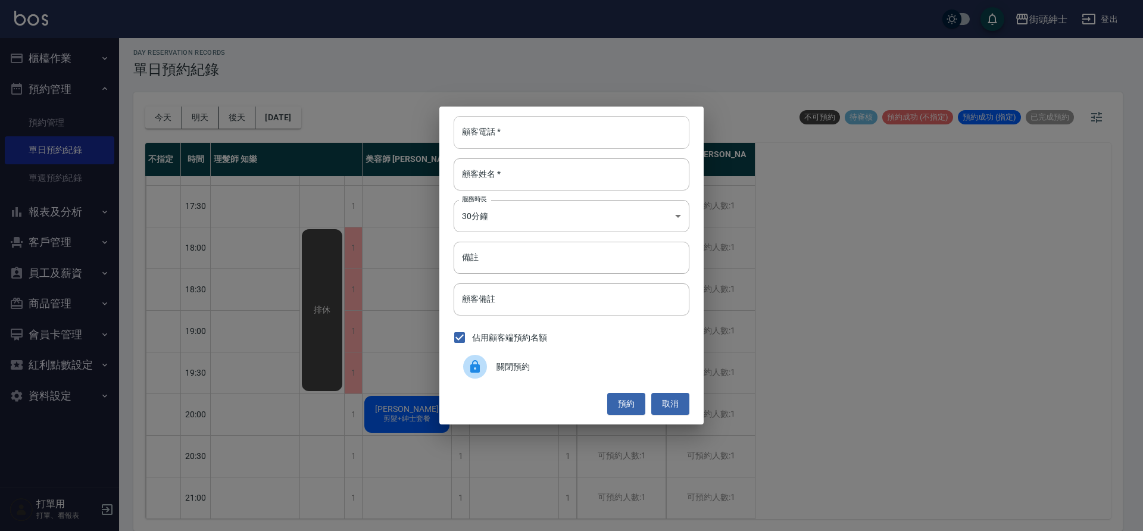
click at [514, 124] on input "顧客電話   *" at bounding box center [572, 132] width 236 height 32
paste input "0906542002"
type input "0906542002"
click at [512, 169] on input "顧客姓名   *" at bounding box center [572, 174] width 236 height 32
type input "０"
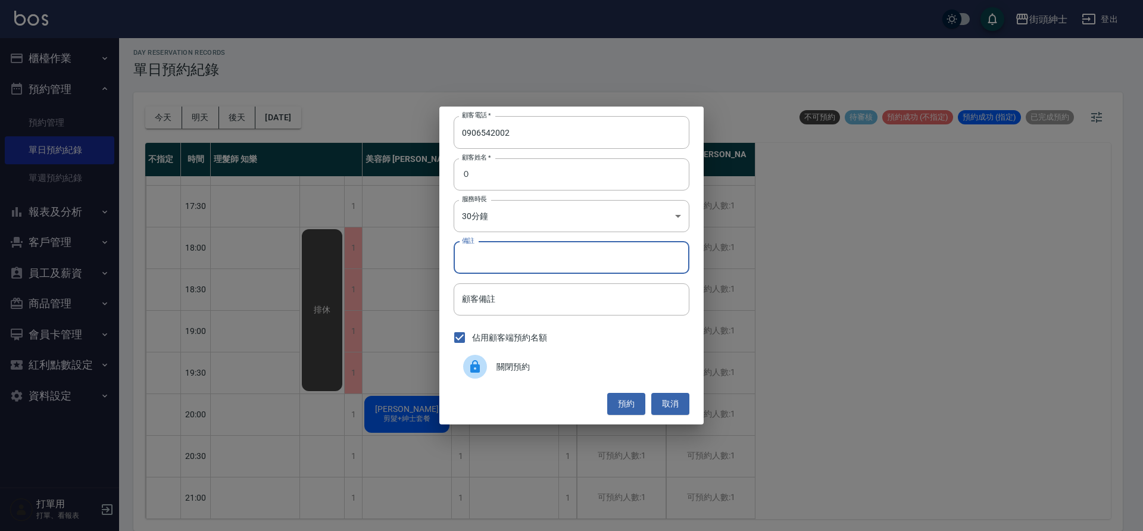
click at [519, 252] on input "備註" at bounding box center [572, 258] width 236 height 32
type input "g"
type input "紳士"
click at [622, 399] on button "預約" at bounding box center [626, 404] width 38 height 22
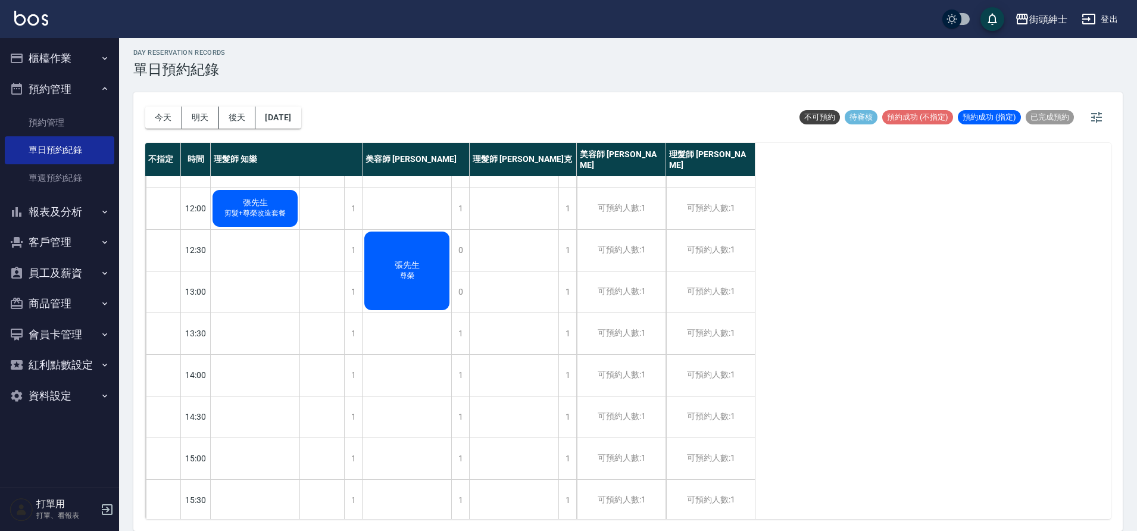
scroll to position [0, 0]
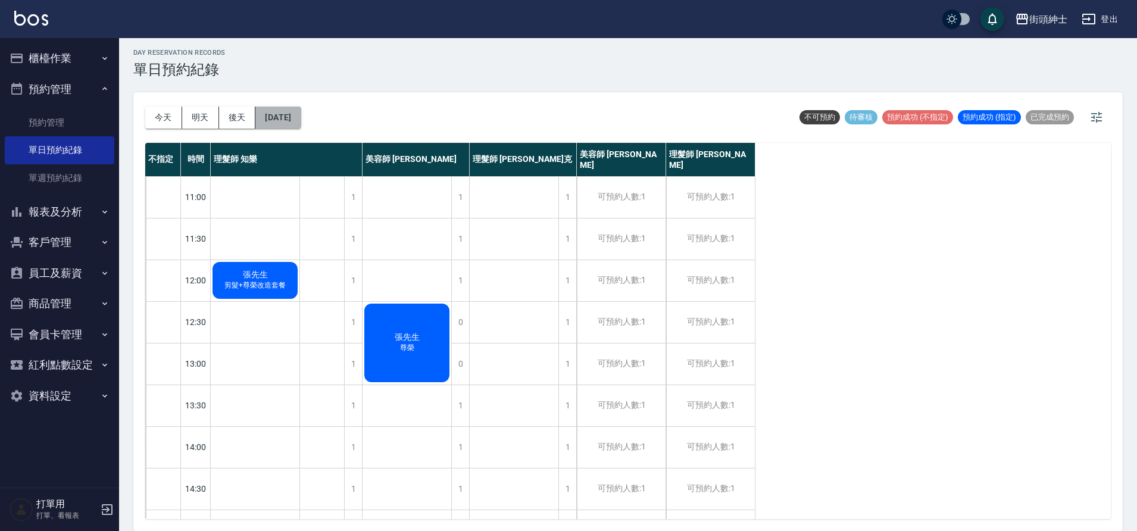
click at [298, 108] on button "[DATE]" at bounding box center [277, 118] width 45 height 22
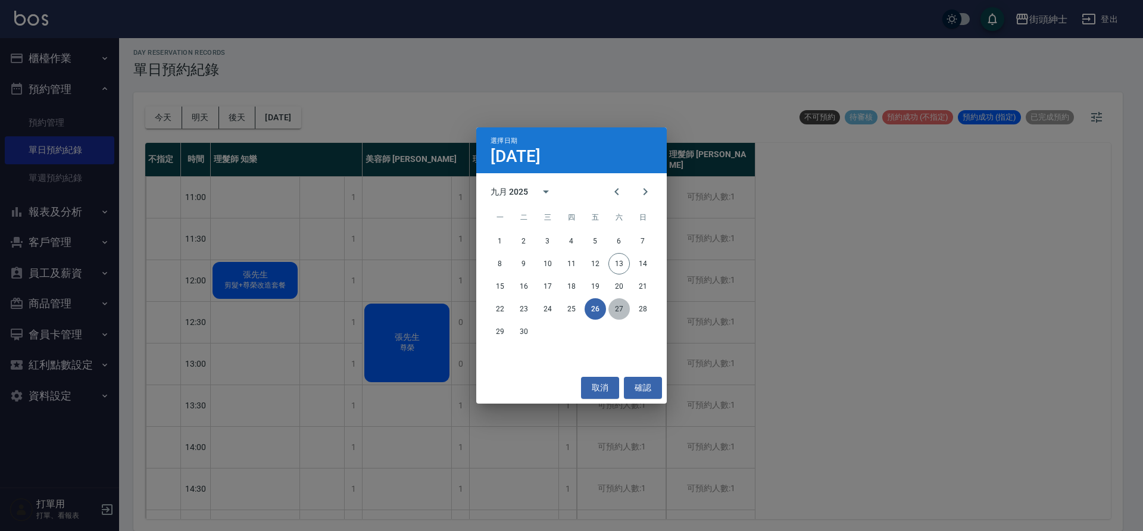
click at [622, 308] on button "27" at bounding box center [619, 308] width 21 height 21
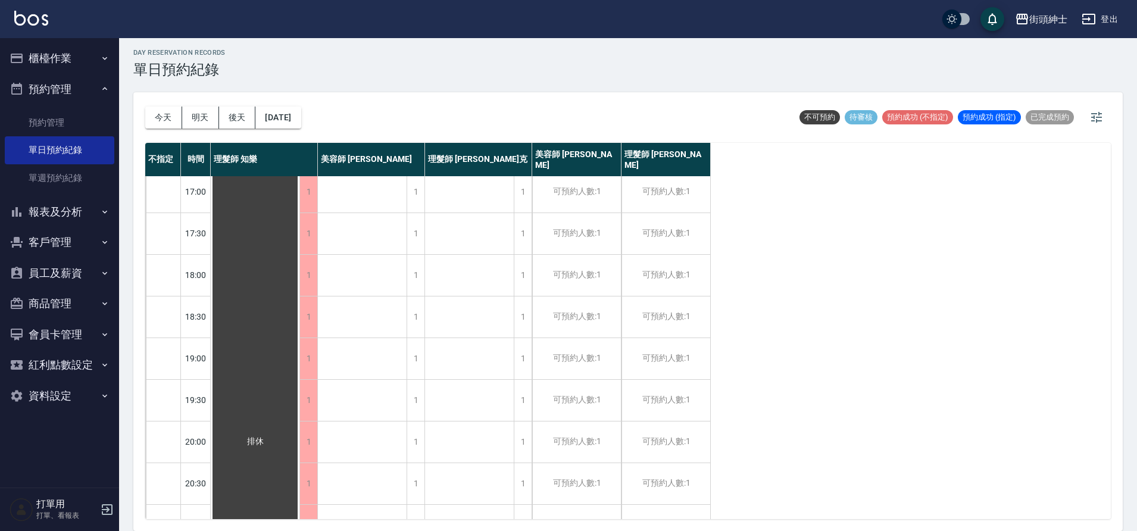
scroll to position [542, 0]
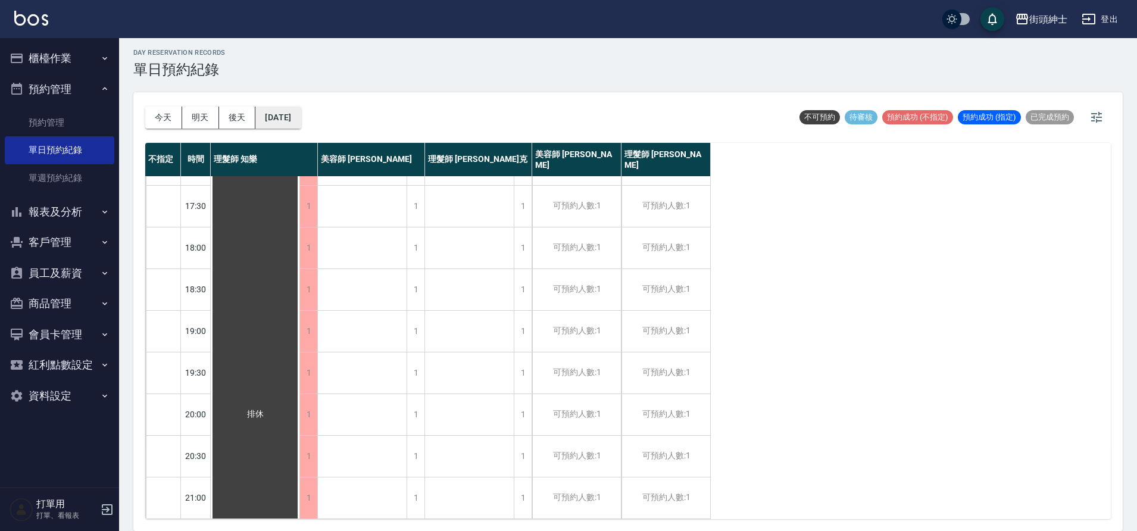
click at [295, 112] on button "[DATE]" at bounding box center [277, 118] width 45 height 22
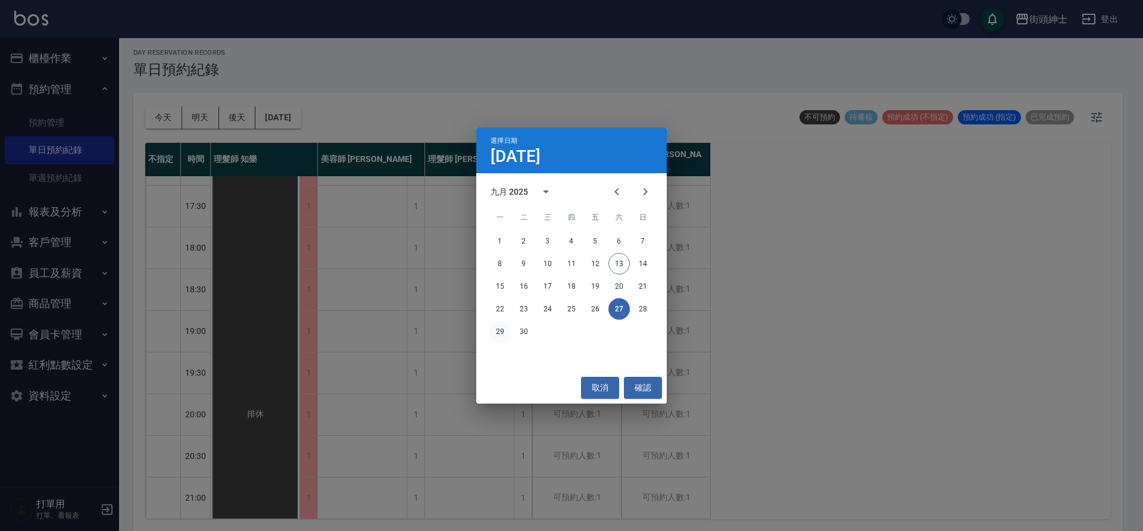
click at [506, 334] on button "29" at bounding box center [499, 331] width 21 height 21
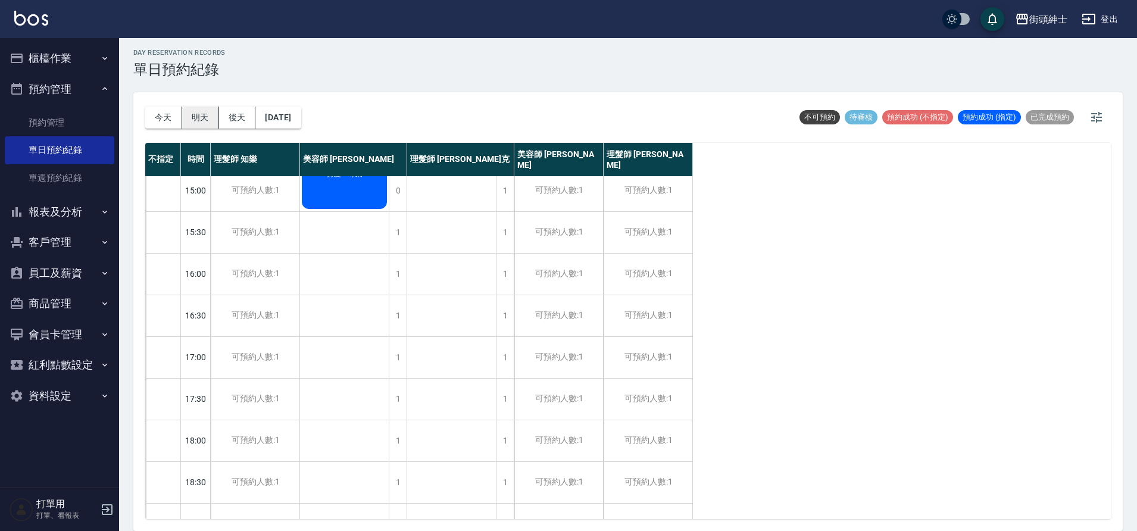
scroll to position [344, 0]
click at [301, 130] on div "[DATE] [DATE] [DATE] [DATE]" at bounding box center [223, 117] width 156 height 51
click at [301, 124] on button "[DATE]" at bounding box center [277, 118] width 45 height 22
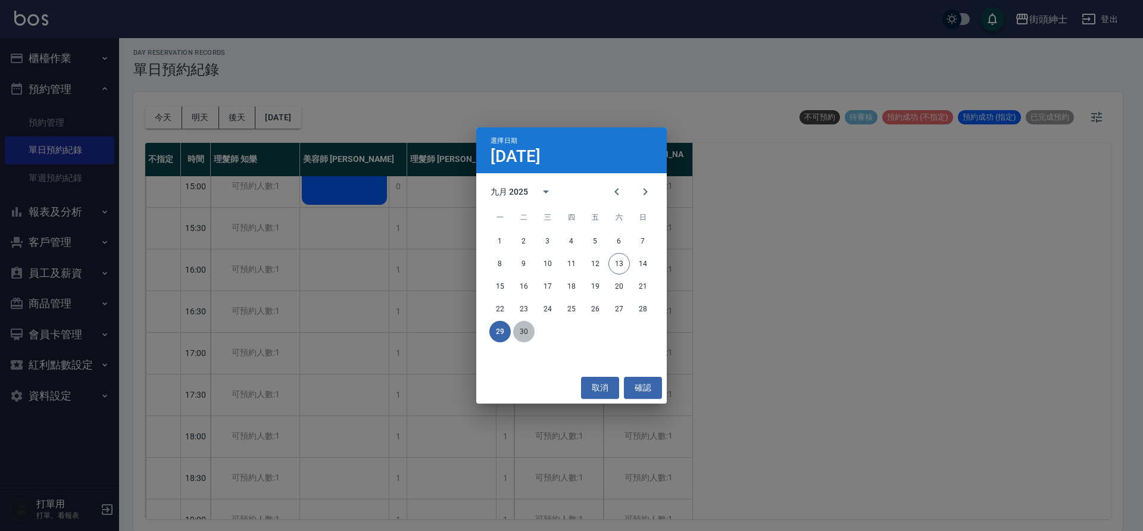
click at [526, 329] on button "30" at bounding box center [523, 331] width 21 height 21
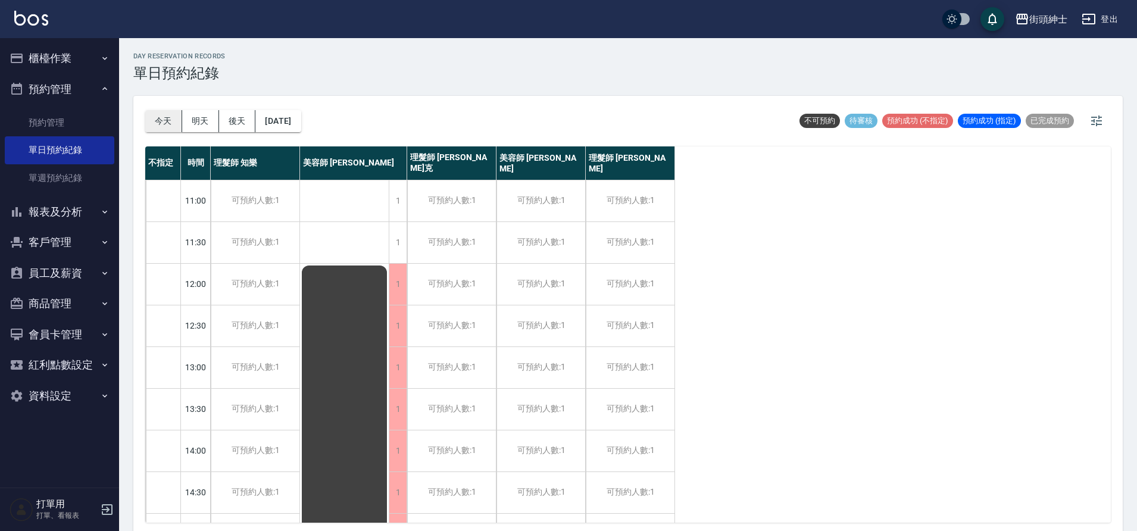
click at [157, 120] on button "今天" at bounding box center [163, 121] width 37 height 22
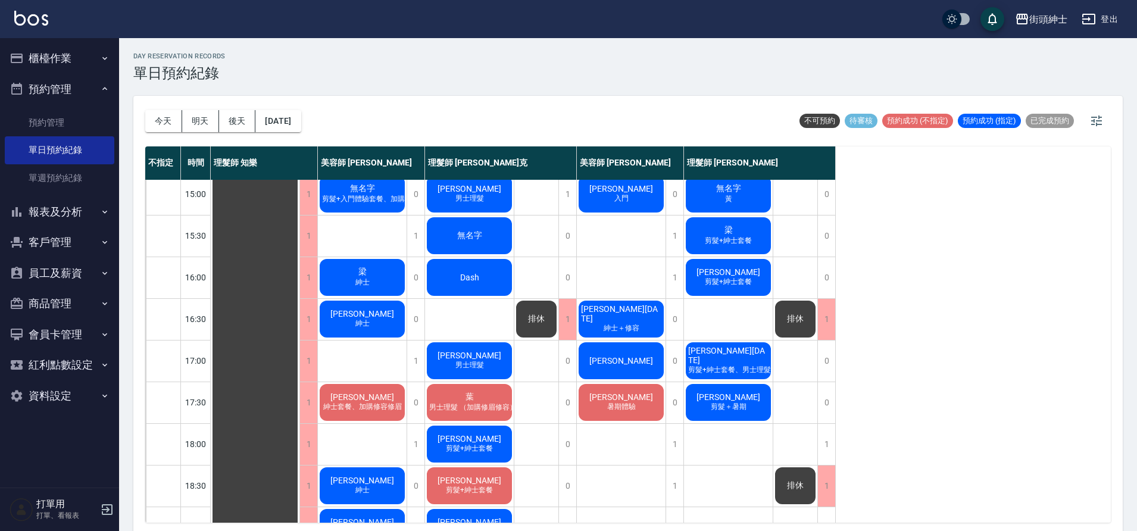
scroll to position [542, 0]
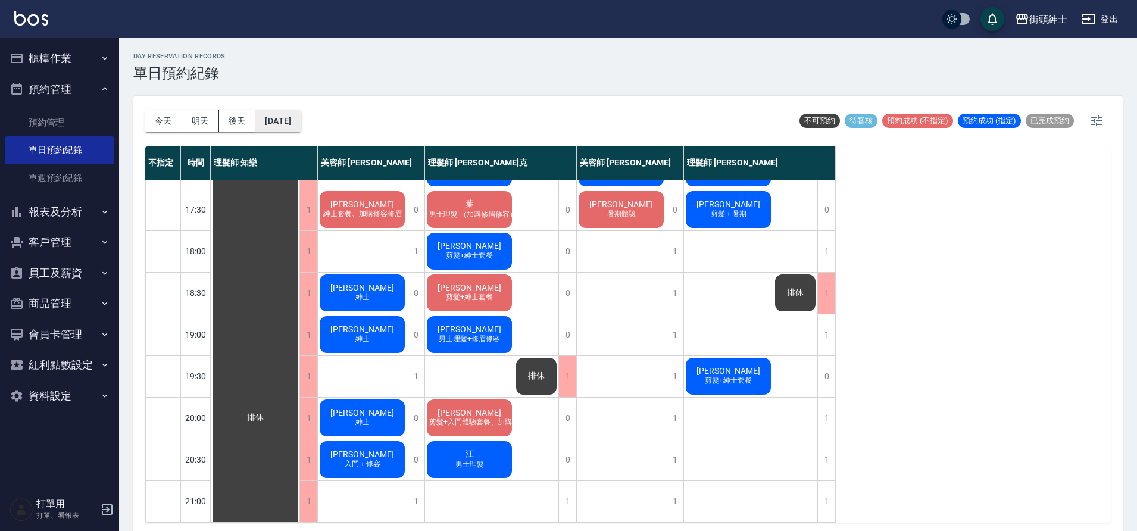
click at [296, 122] on button "[DATE]" at bounding box center [277, 121] width 45 height 22
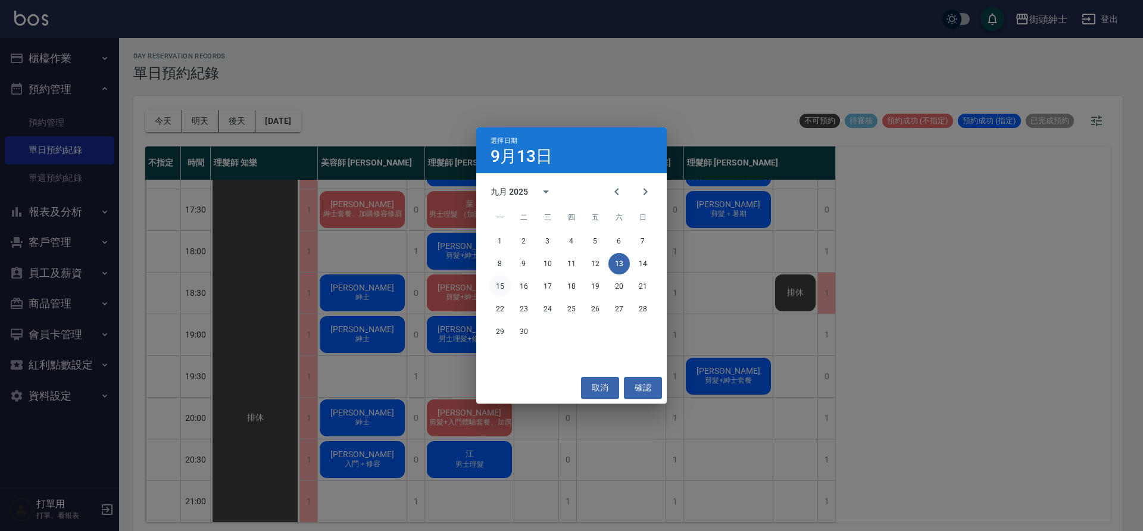
click at [497, 289] on button "15" at bounding box center [499, 286] width 21 height 21
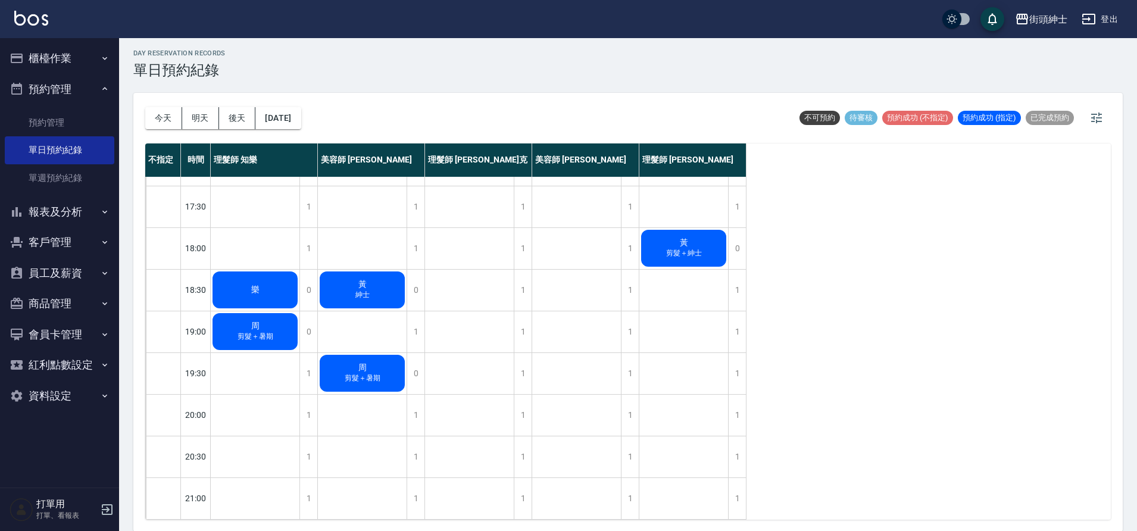
scroll to position [4, 0]
click at [161, 113] on button "今天" at bounding box center [163, 118] width 37 height 22
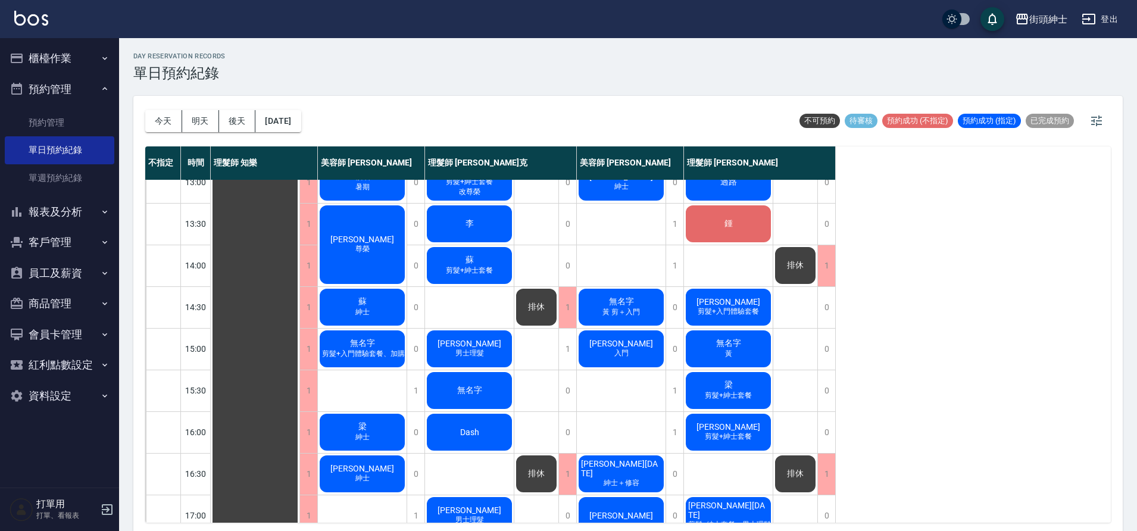
scroll to position [183, 0]
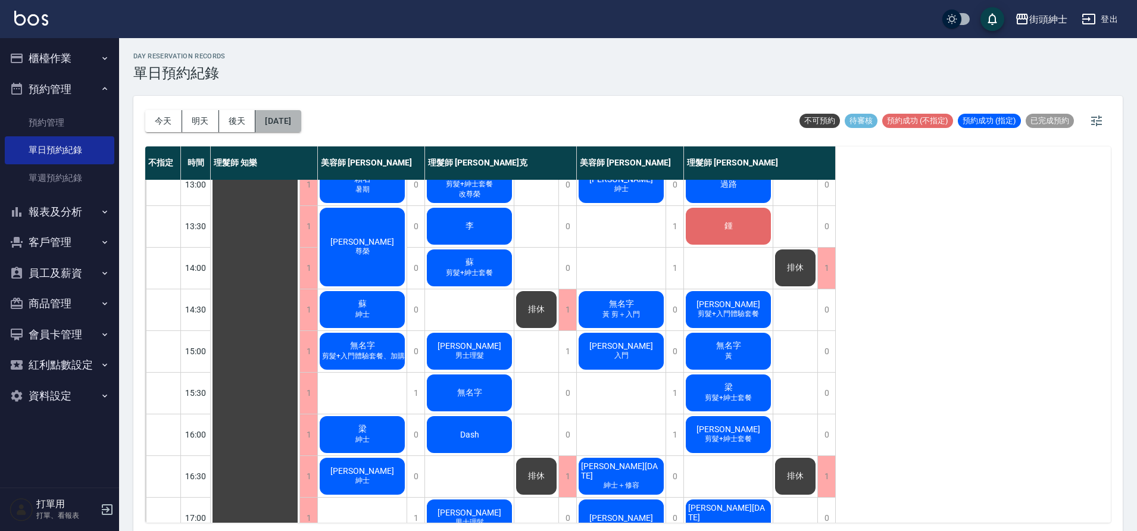
click at [301, 113] on button "[DATE]" at bounding box center [277, 121] width 45 height 22
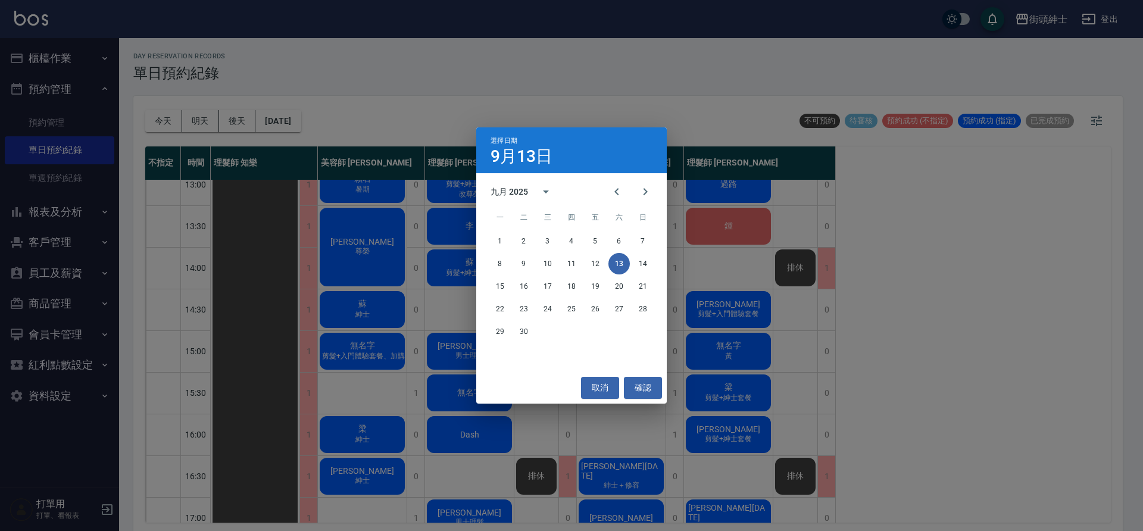
click at [488, 283] on div "15 16 17 18 19 20 21" at bounding box center [571, 286] width 191 height 21
click at [501, 281] on button "15" at bounding box center [499, 286] width 21 height 21
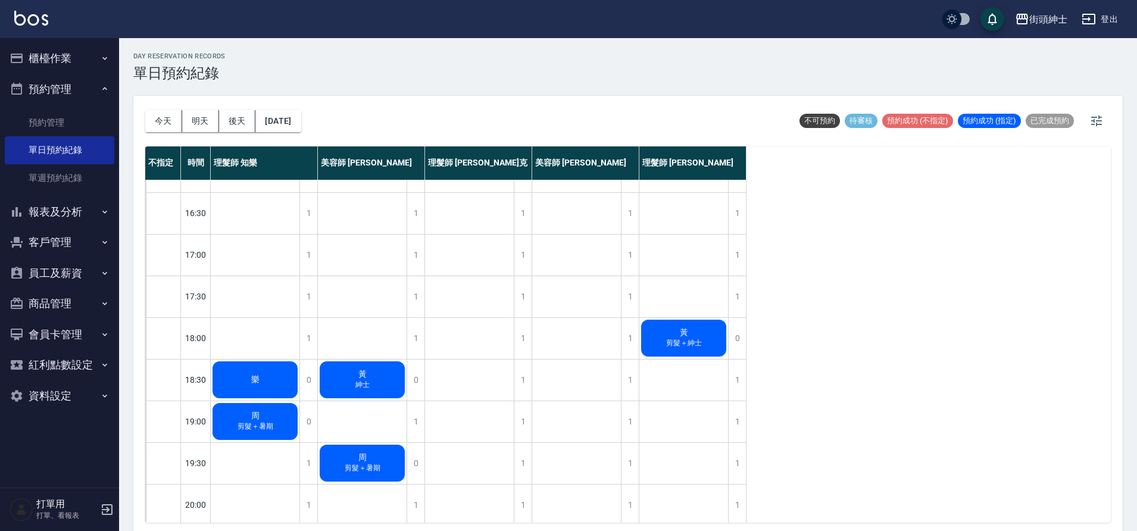
scroll to position [458, 0]
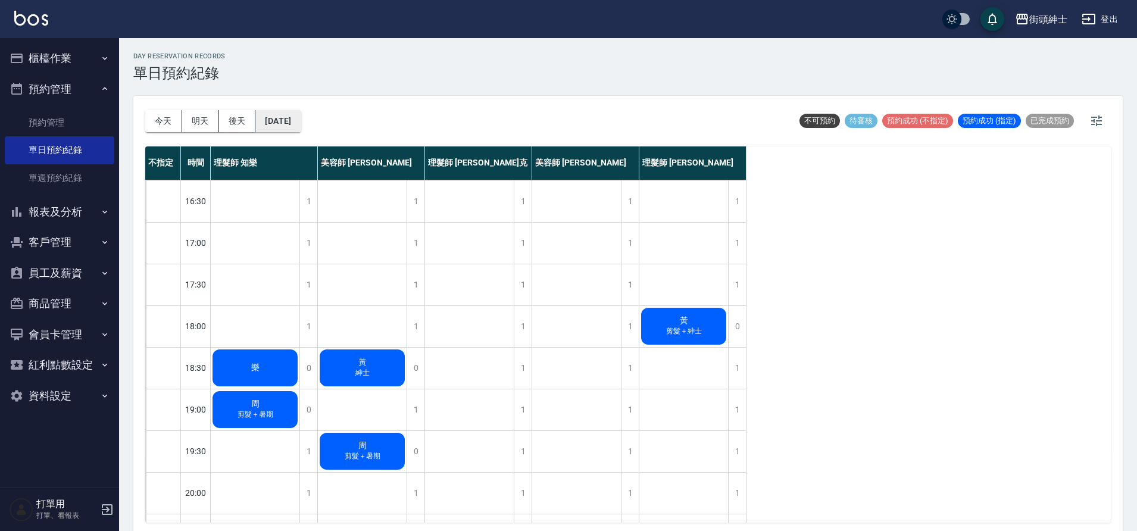
click at [285, 124] on button "[DATE]" at bounding box center [277, 121] width 45 height 22
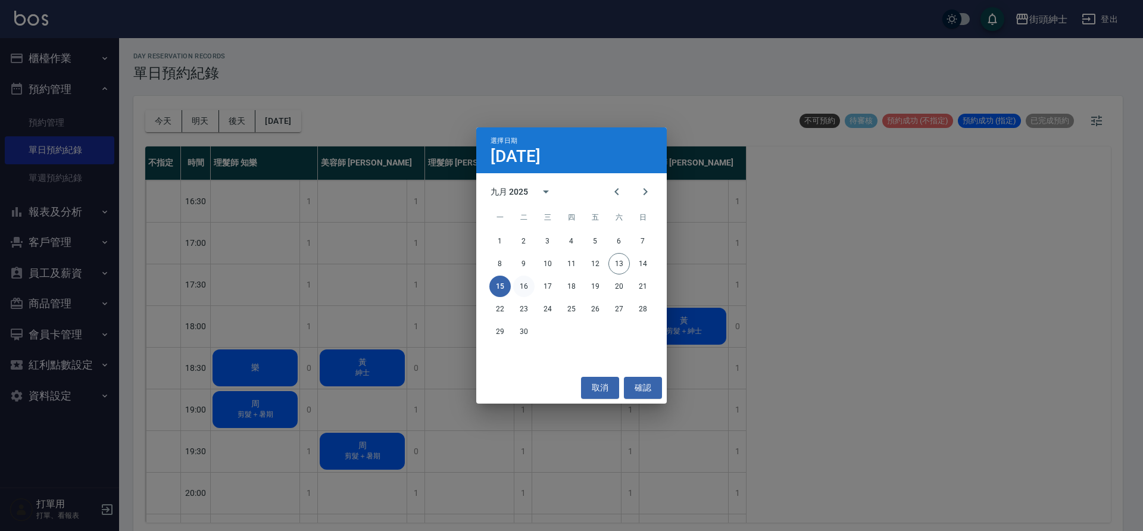
click at [530, 290] on button "16" at bounding box center [523, 286] width 21 height 21
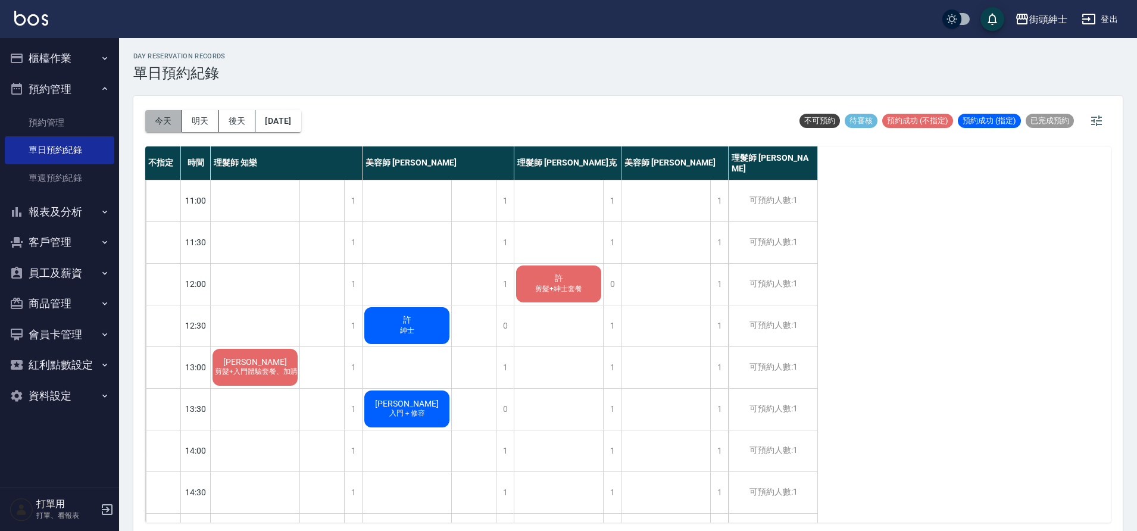
click at [166, 121] on button "今天" at bounding box center [163, 121] width 37 height 22
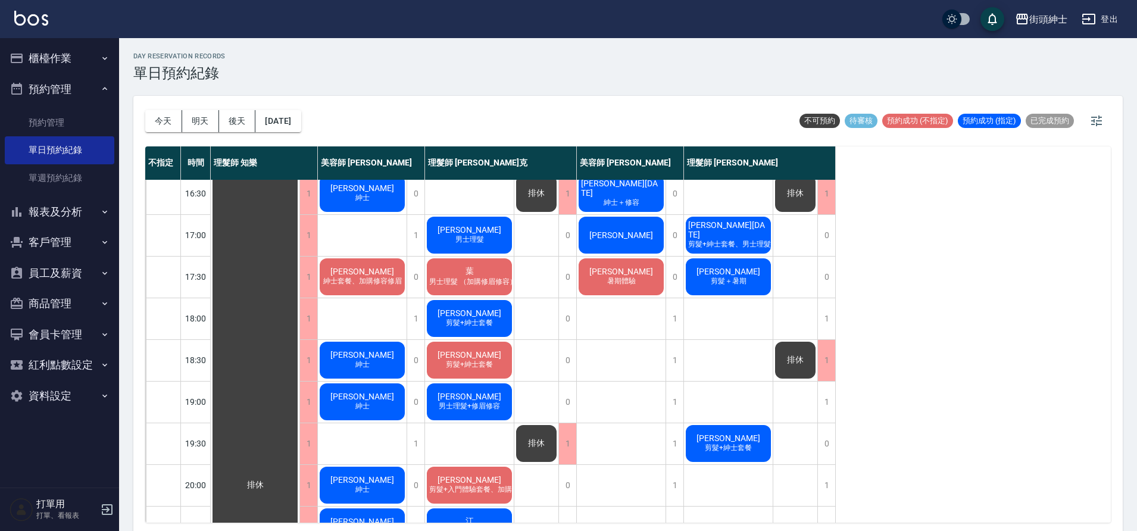
scroll to position [542, 0]
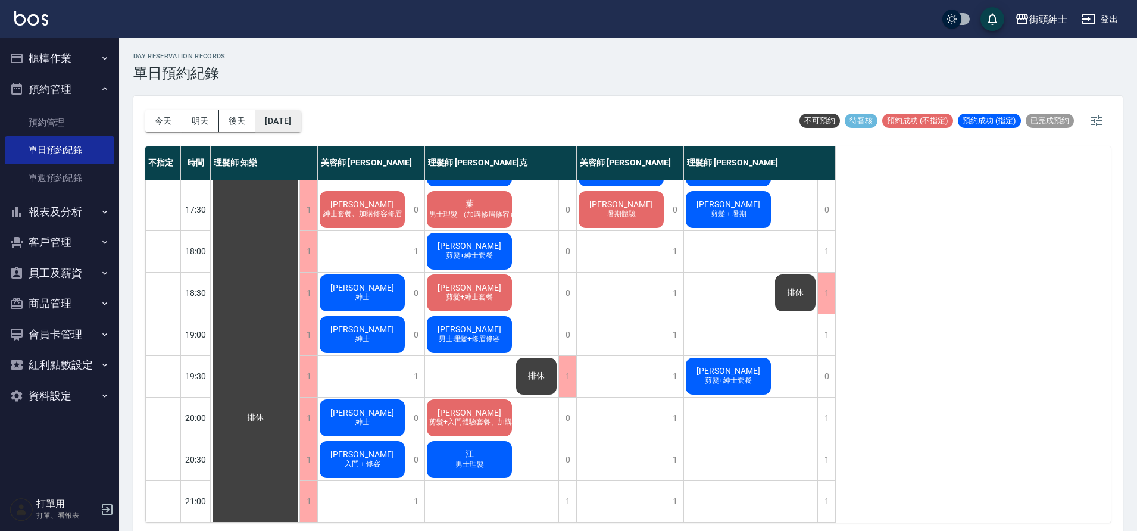
click at [289, 119] on button "[DATE]" at bounding box center [277, 121] width 45 height 22
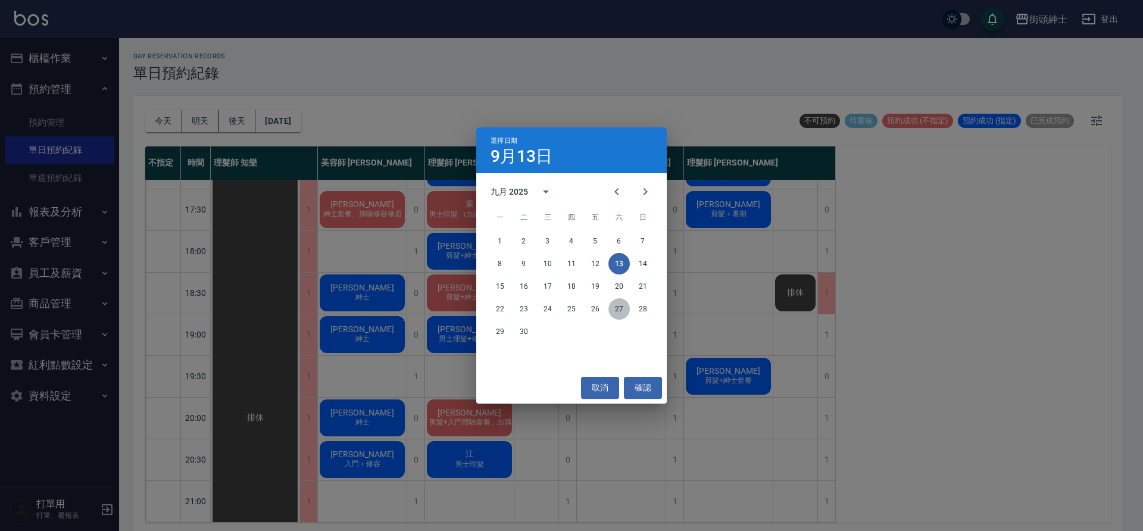
click at [619, 310] on button "27" at bounding box center [619, 308] width 21 height 21
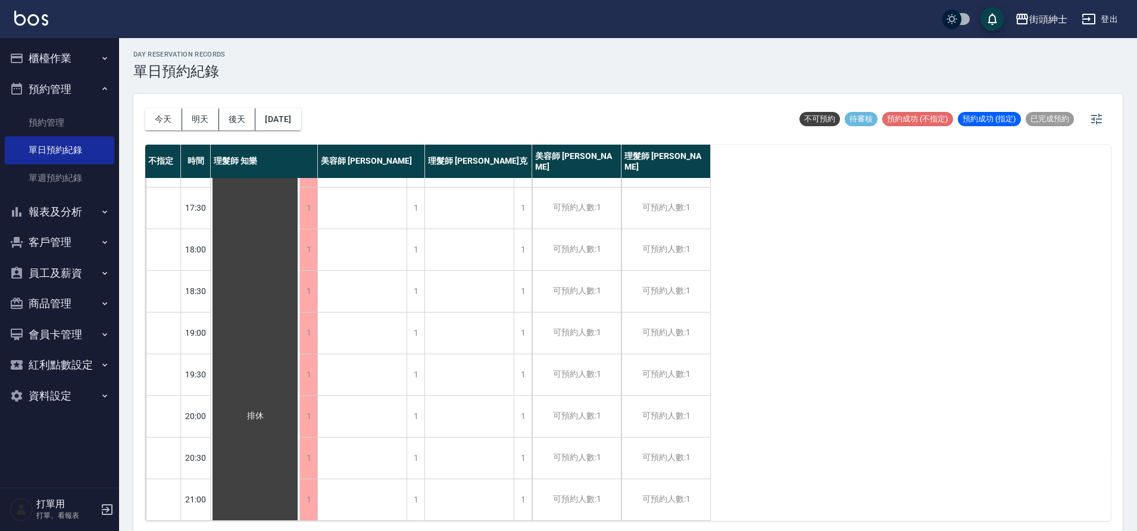
scroll to position [4, 0]
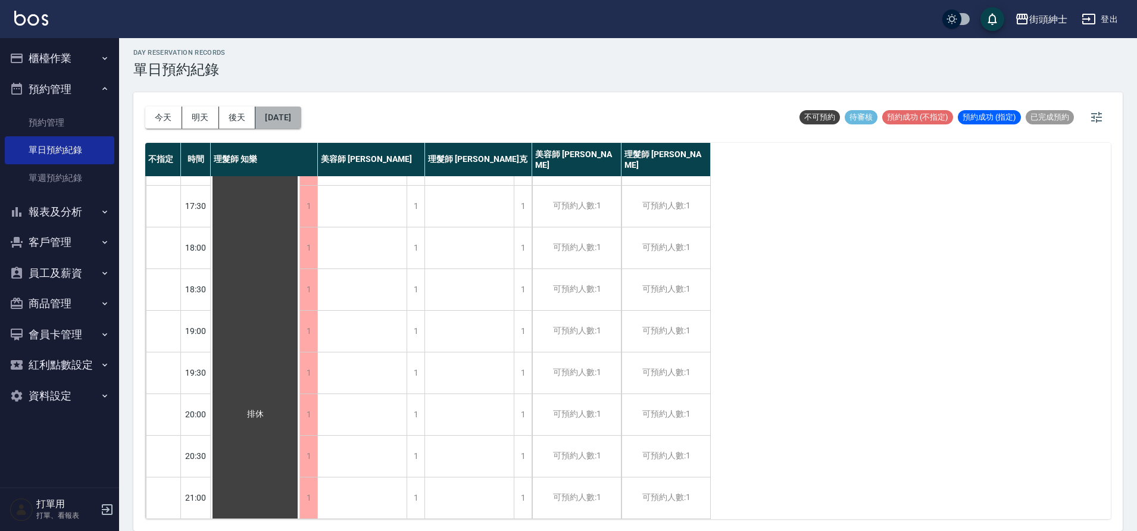
click at [297, 125] on button "[DATE]" at bounding box center [277, 118] width 45 height 22
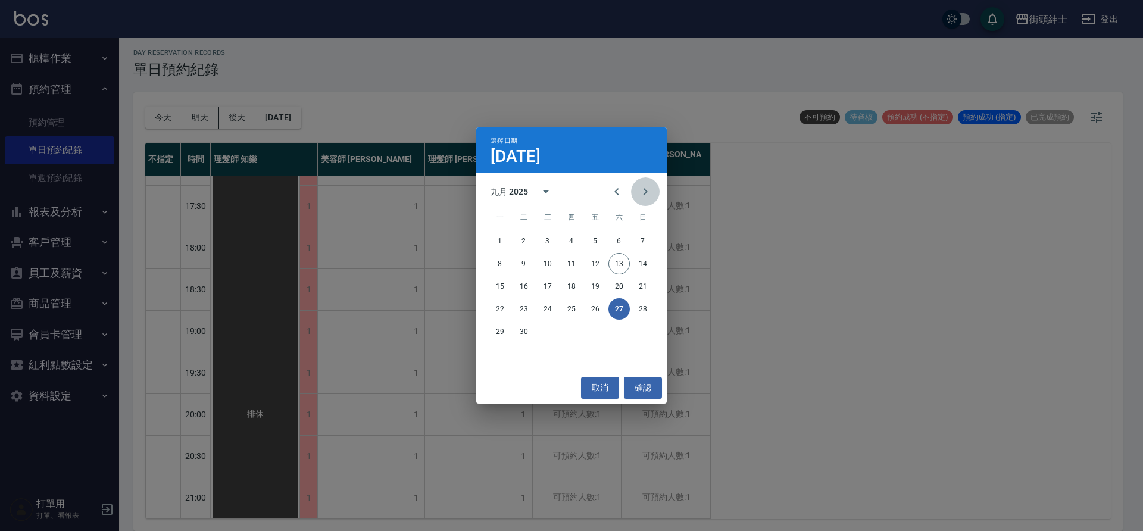
click at [648, 188] on icon "Next month" at bounding box center [645, 192] width 14 height 14
click at [545, 239] on button "1" at bounding box center [547, 240] width 21 height 21
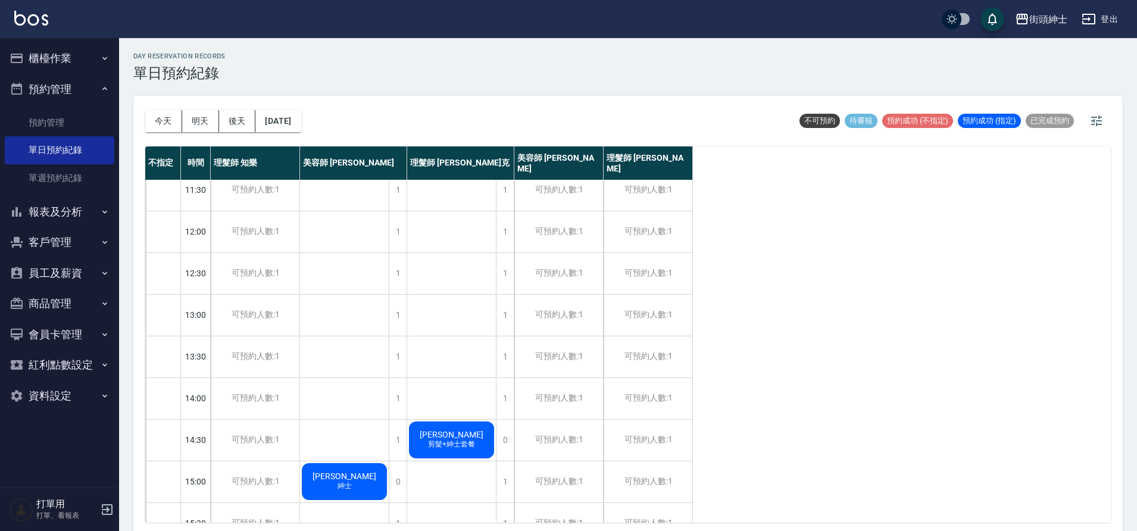
scroll to position [542, 0]
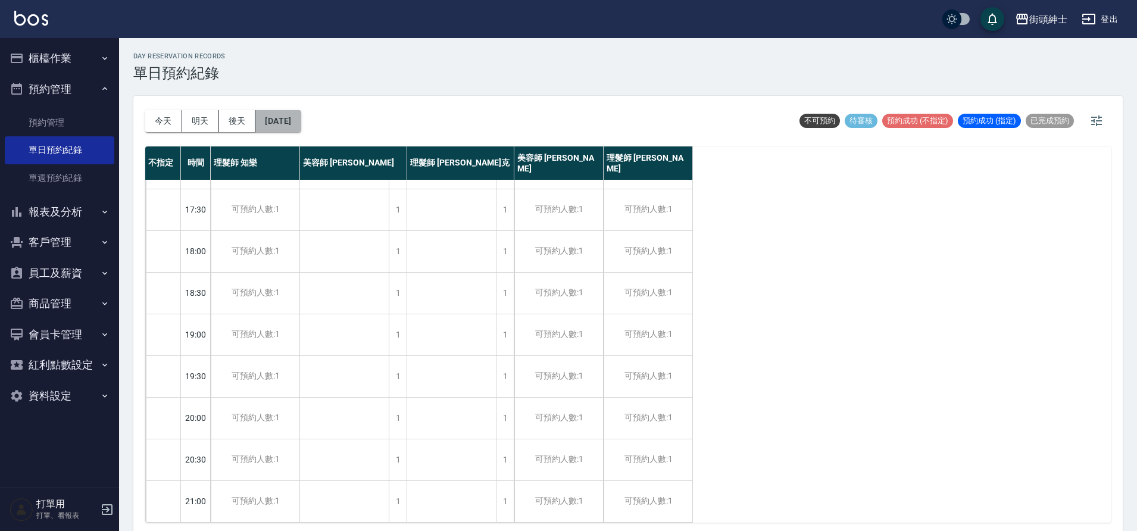
click at [288, 118] on button "[DATE]" at bounding box center [277, 121] width 45 height 22
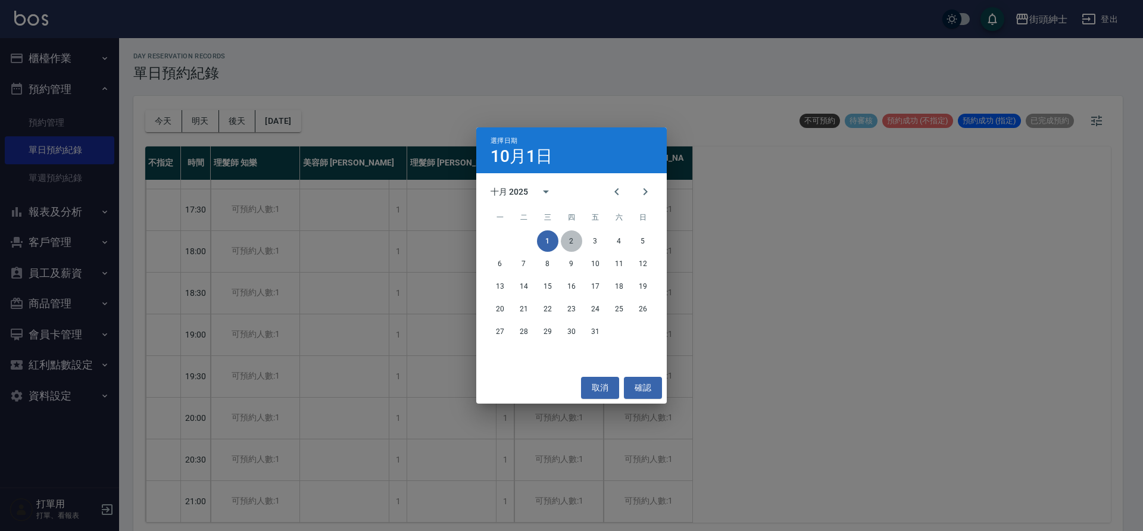
click at [572, 237] on button "2" at bounding box center [571, 240] width 21 height 21
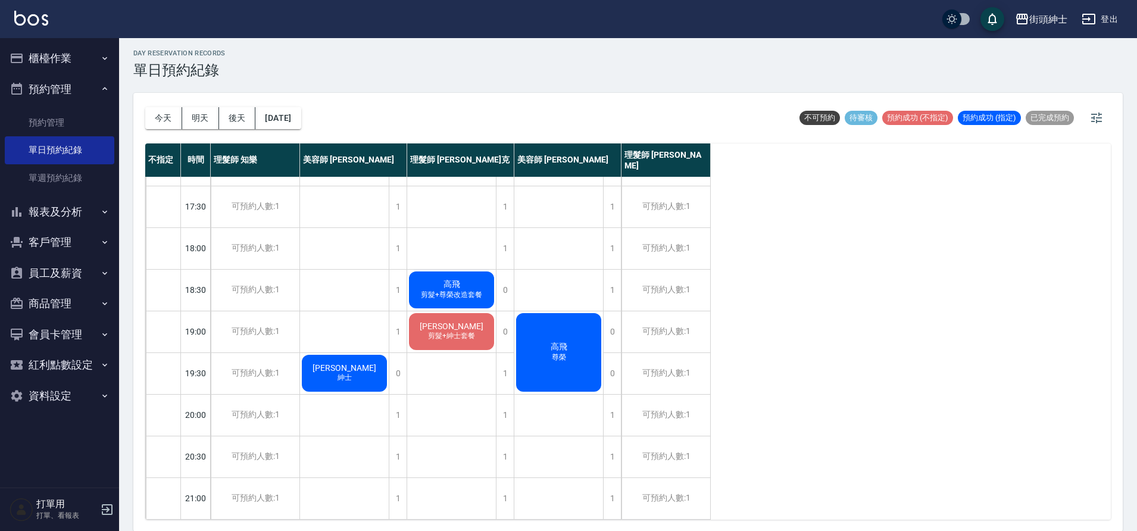
scroll to position [4, 0]
click at [301, 120] on button "[DATE]" at bounding box center [277, 118] width 45 height 22
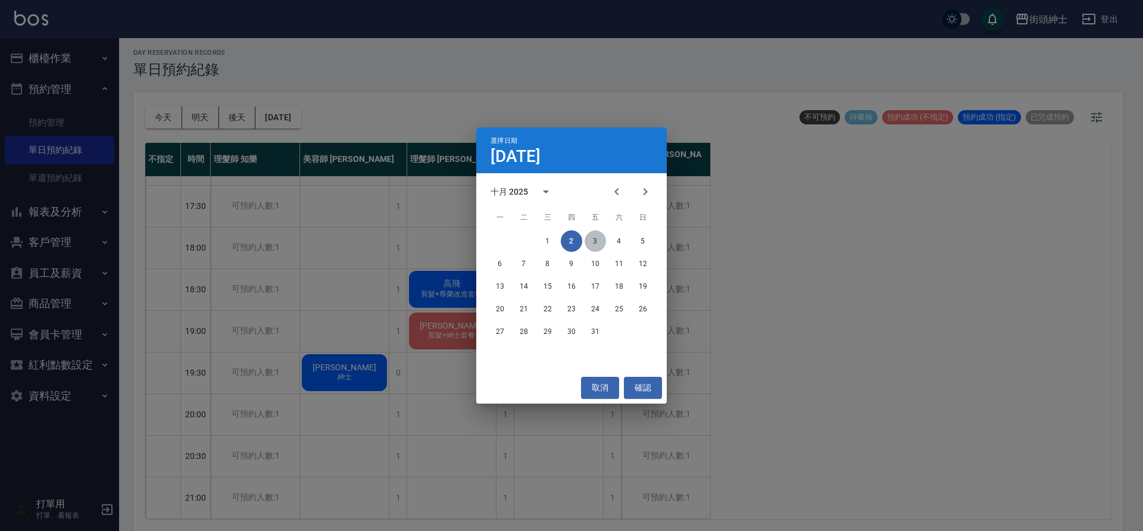
click at [598, 243] on button "3" at bounding box center [595, 240] width 21 height 21
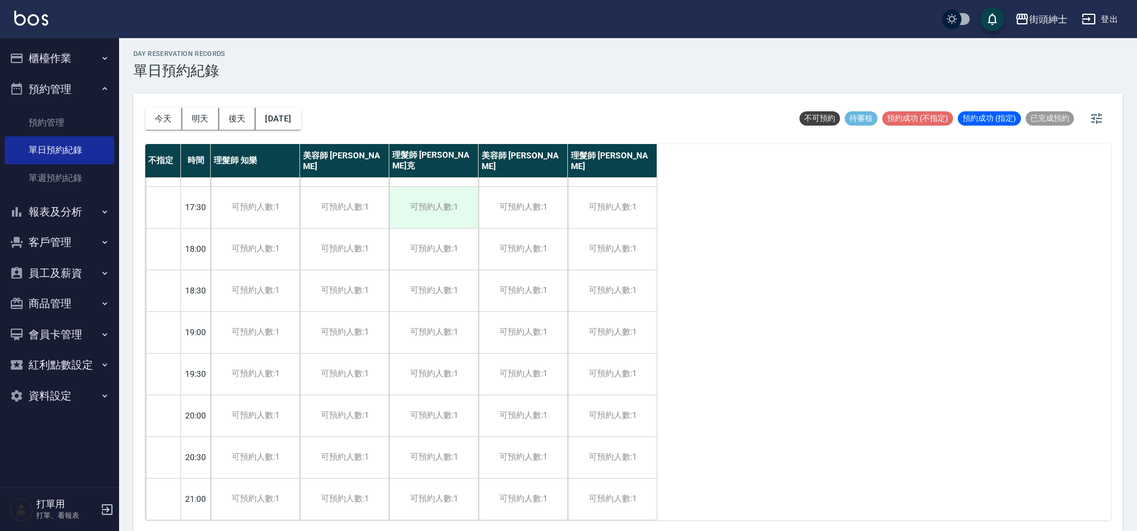
scroll to position [4, 0]
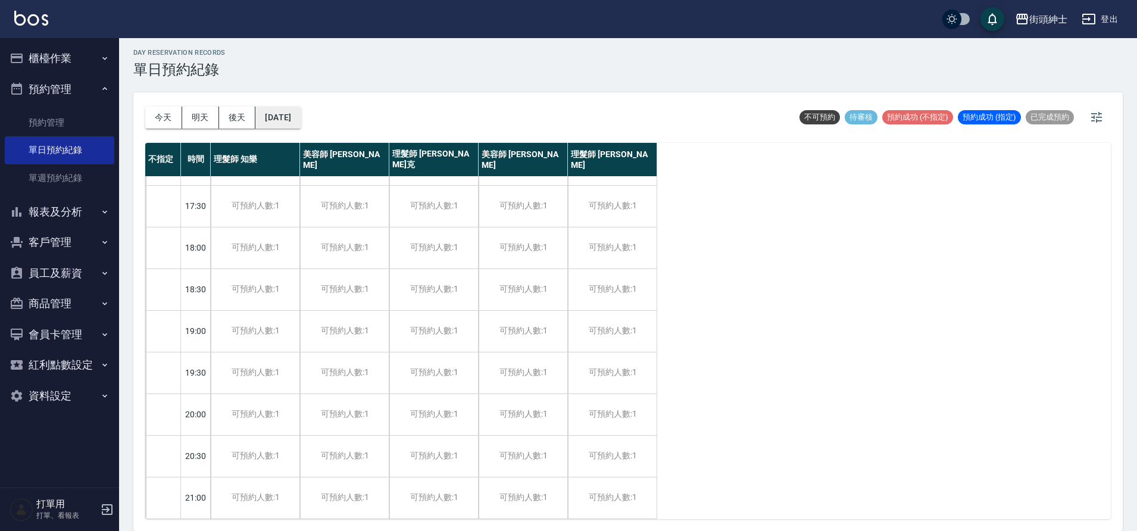
drag, startPoint x: 323, startPoint y: 116, endPoint x: 314, endPoint y: 117, distance: 8.5
click at [320, 116] on div "[DATE] [DATE] [DATE] [DATE] 不可預約 待審核 預約成功 (不指定) 預約成功 (指定) 已完成預約" at bounding box center [628, 117] width 966 height 51
click at [301, 118] on button "[DATE]" at bounding box center [277, 118] width 45 height 22
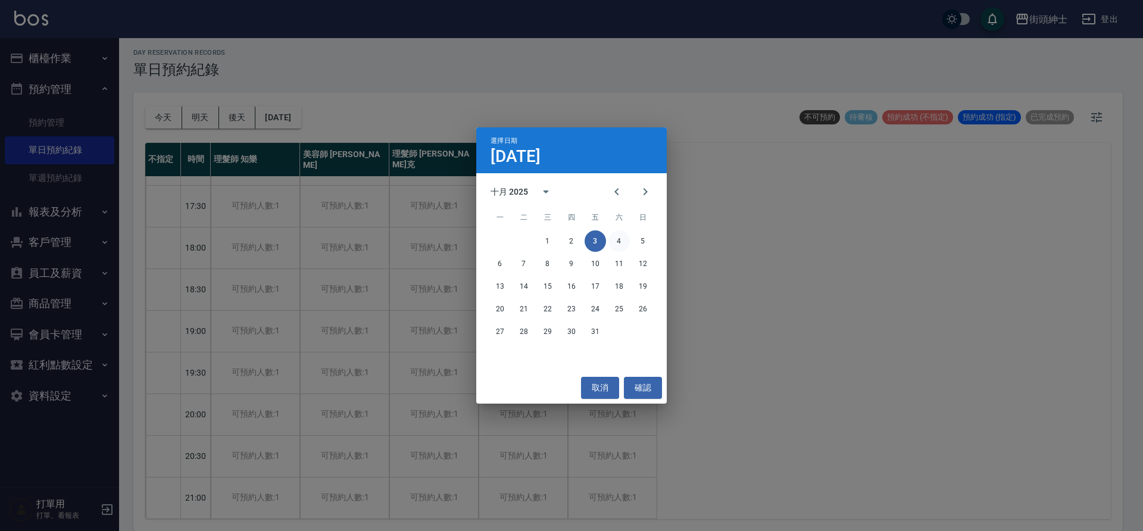
click at [617, 239] on button "4" at bounding box center [619, 240] width 21 height 21
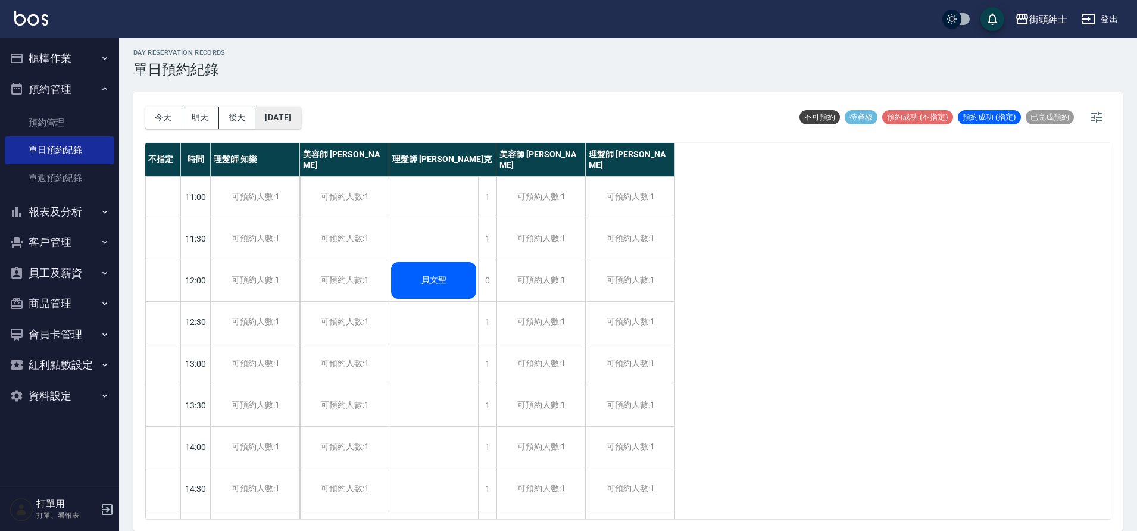
click at [292, 120] on button "[DATE]" at bounding box center [277, 118] width 45 height 22
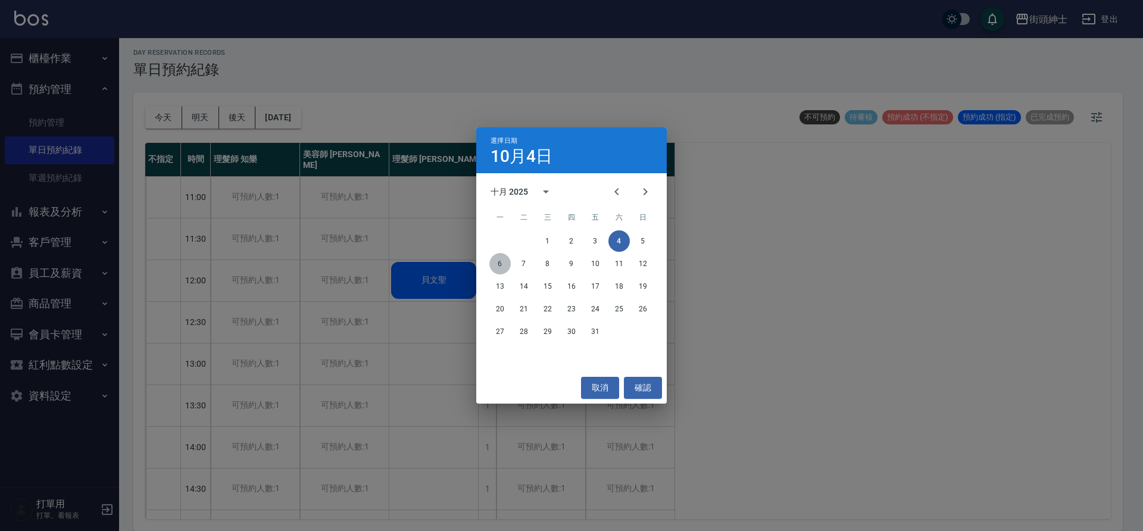
click at [507, 262] on button "6" at bounding box center [499, 263] width 21 height 21
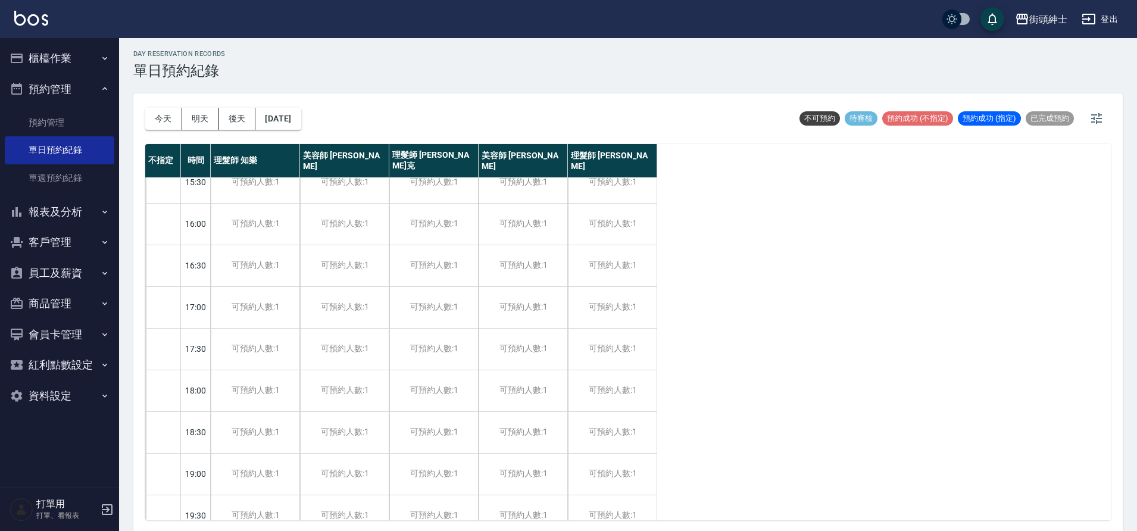
scroll to position [4, 0]
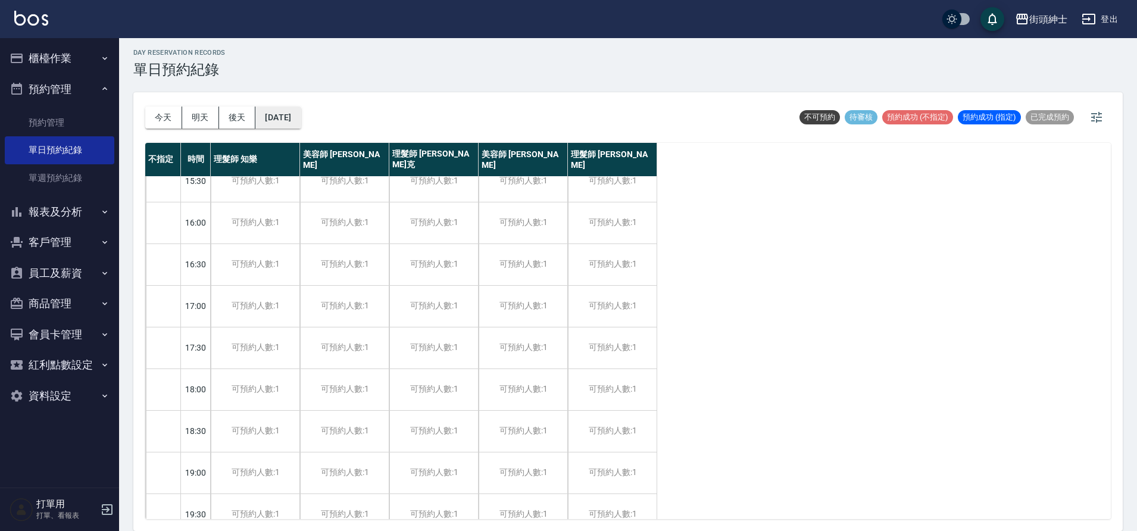
click at [301, 127] on button "[DATE]" at bounding box center [277, 118] width 45 height 22
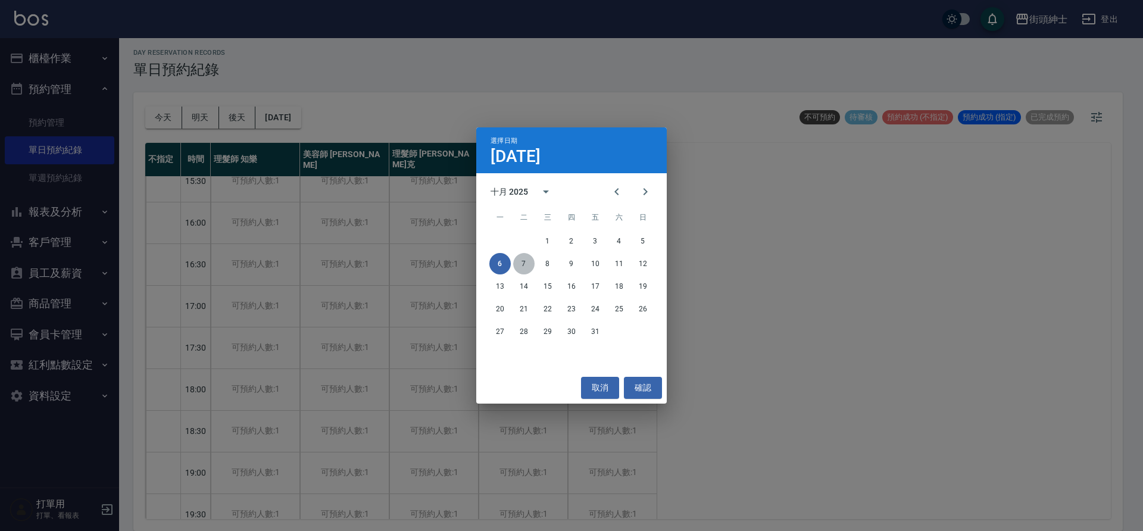
click at [527, 266] on button "7" at bounding box center [523, 263] width 21 height 21
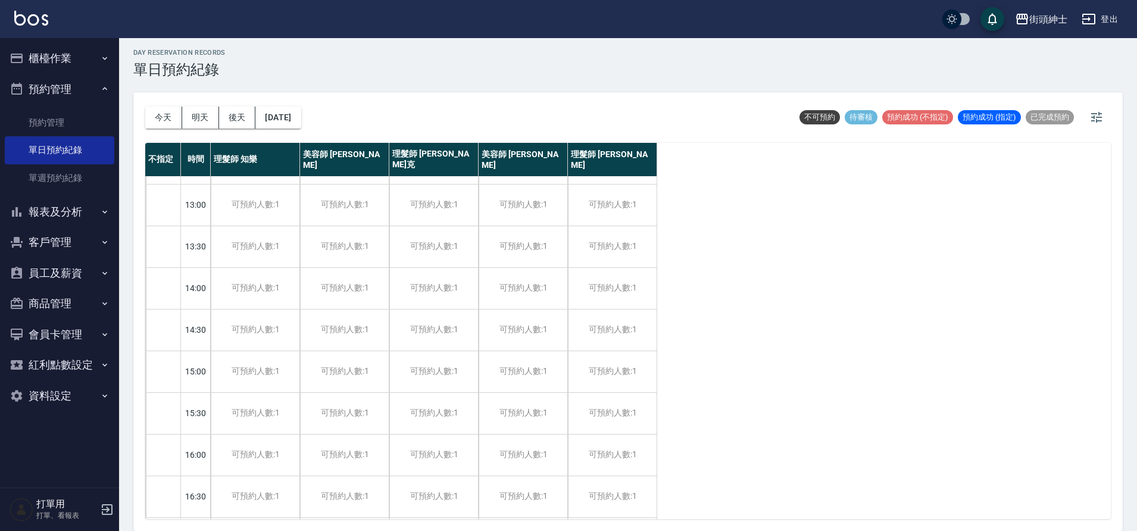
scroll to position [158, 0]
click at [152, 107] on button "今天" at bounding box center [163, 118] width 37 height 22
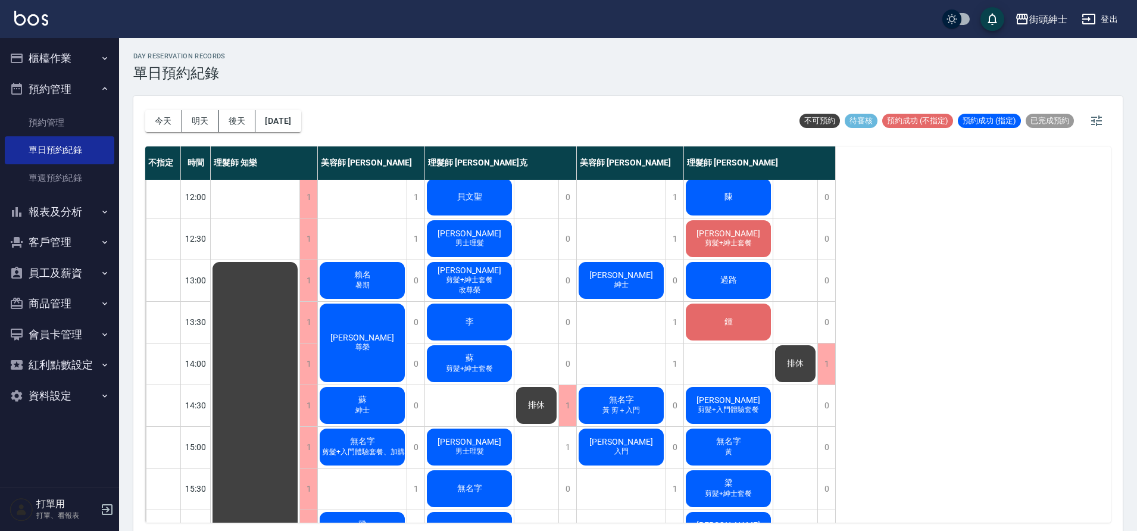
scroll to position [43, 0]
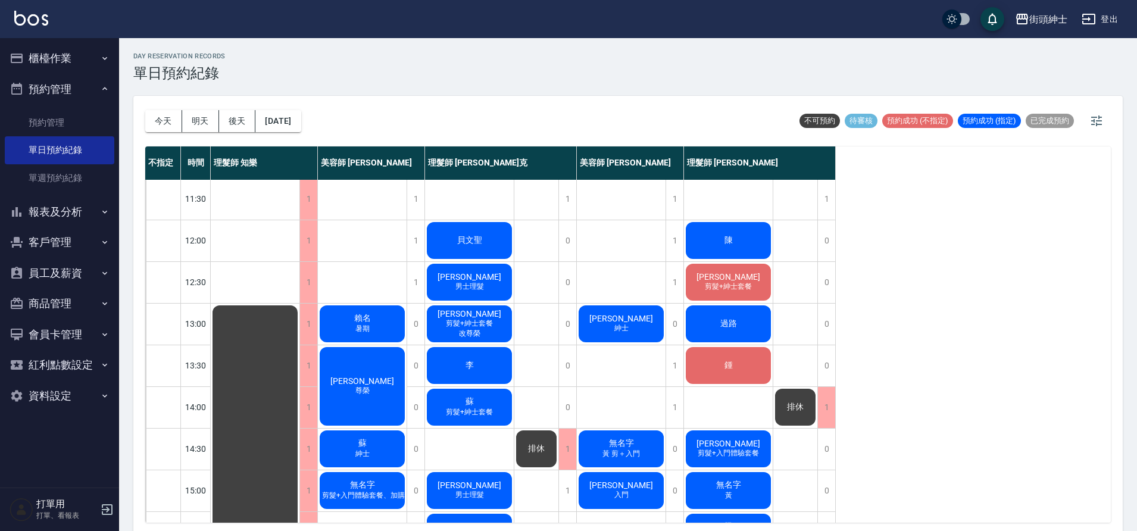
click at [346, 310] on div "賴名 暑期" at bounding box center [362, 324] width 89 height 40
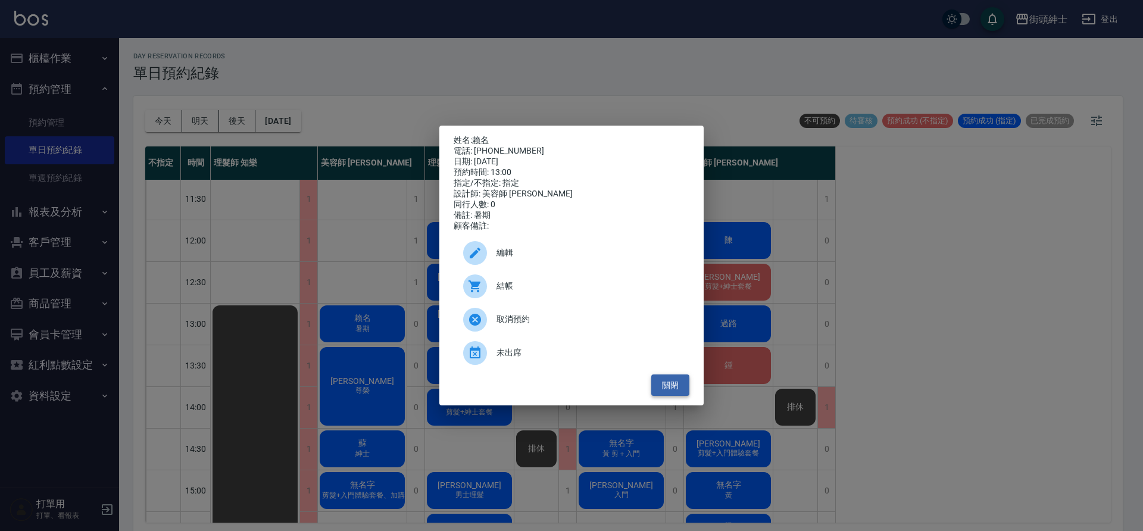
click at [674, 397] on button "關閉" at bounding box center [670, 386] width 38 height 22
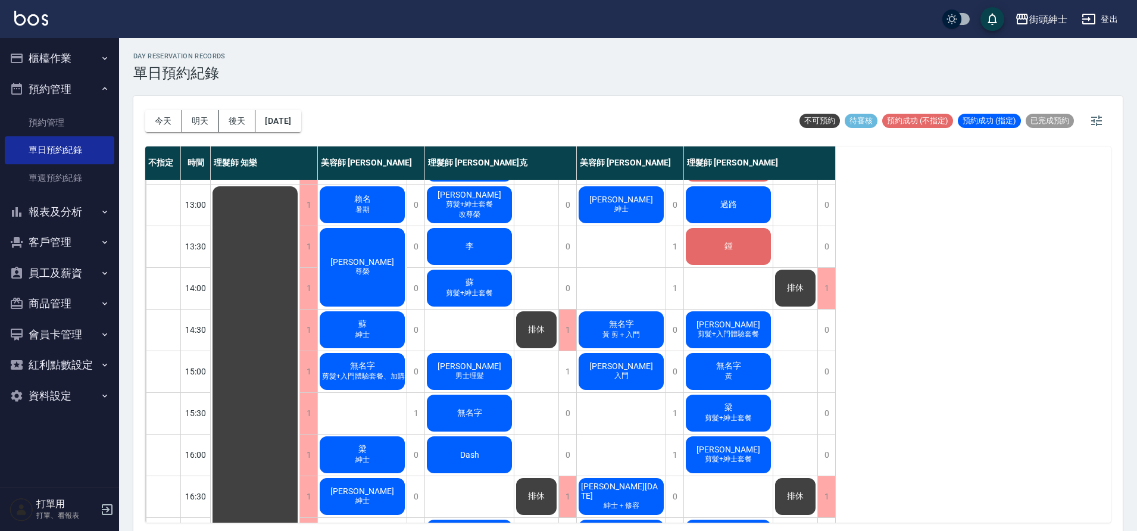
scroll to position [164, 0]
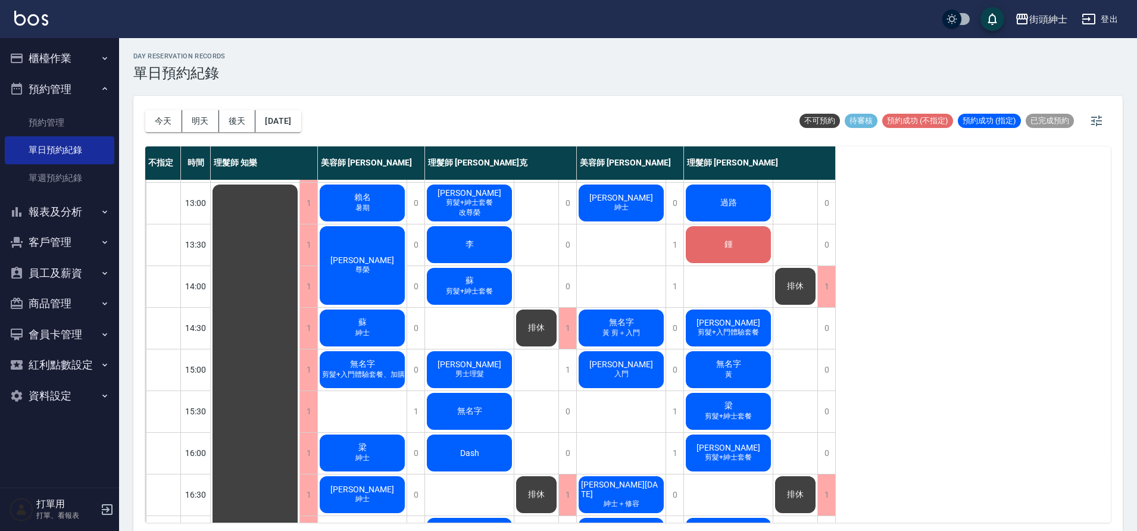
click at [353, 208] on span "暑期" at bounding box center [362, 208] width 19 height 10
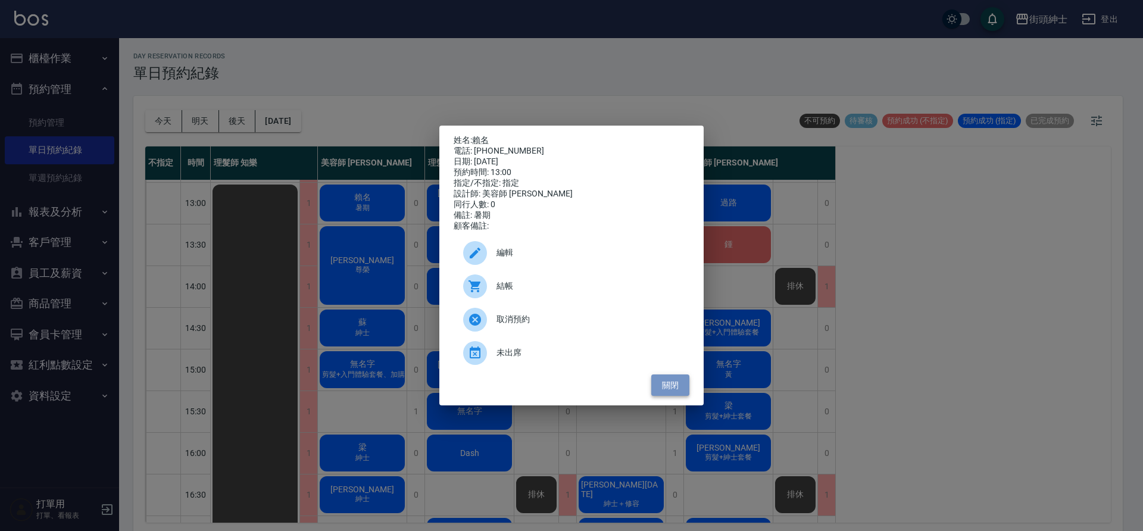
click at [678, 386] on button "關閉" at bounding box center [670, 386] width 38 height 22
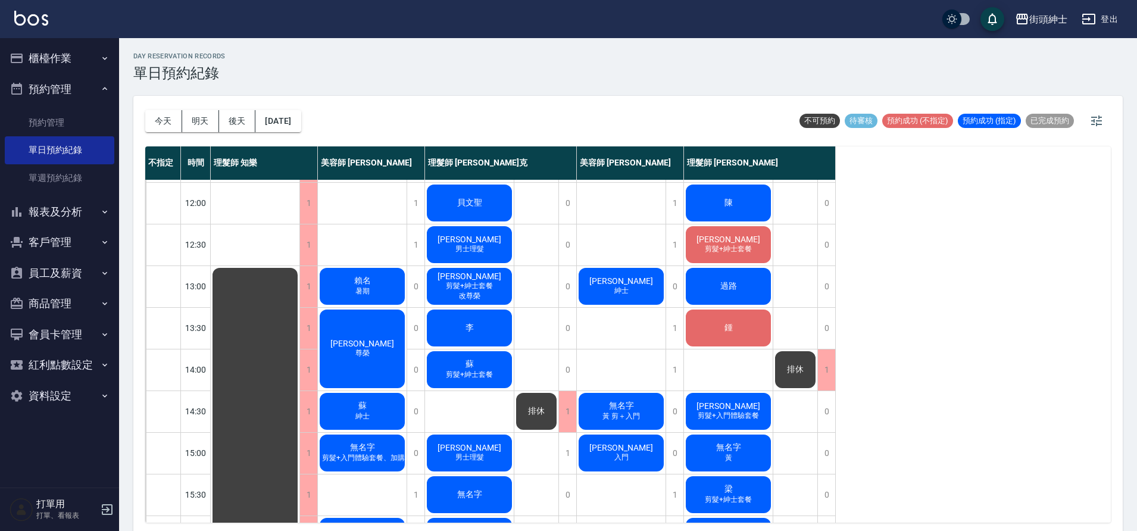
scroll to position [73, 0]
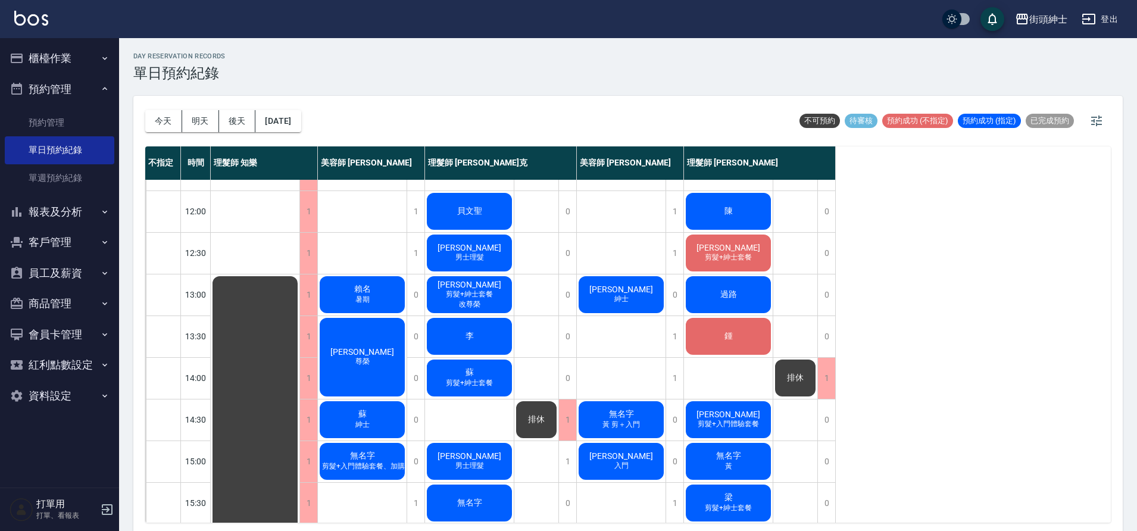
click at [698, 204] on div "陳" at bounding box center [728, 211] width 89 height 40
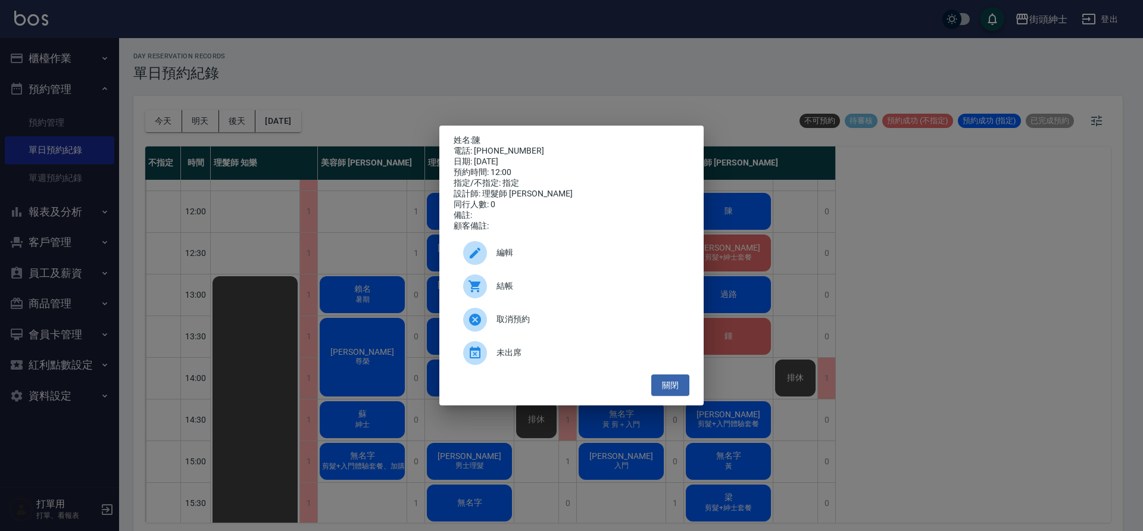
click at [510, 265] on div "編輯" at bounding box center [572, 252] width 236 height 33
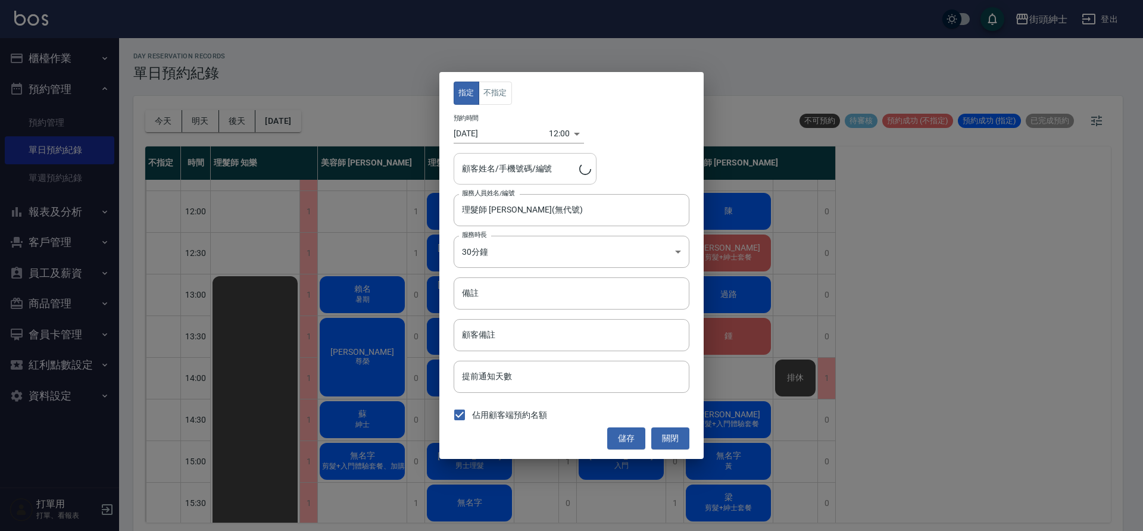
type input "[PERSON_NAME]/0987284566"
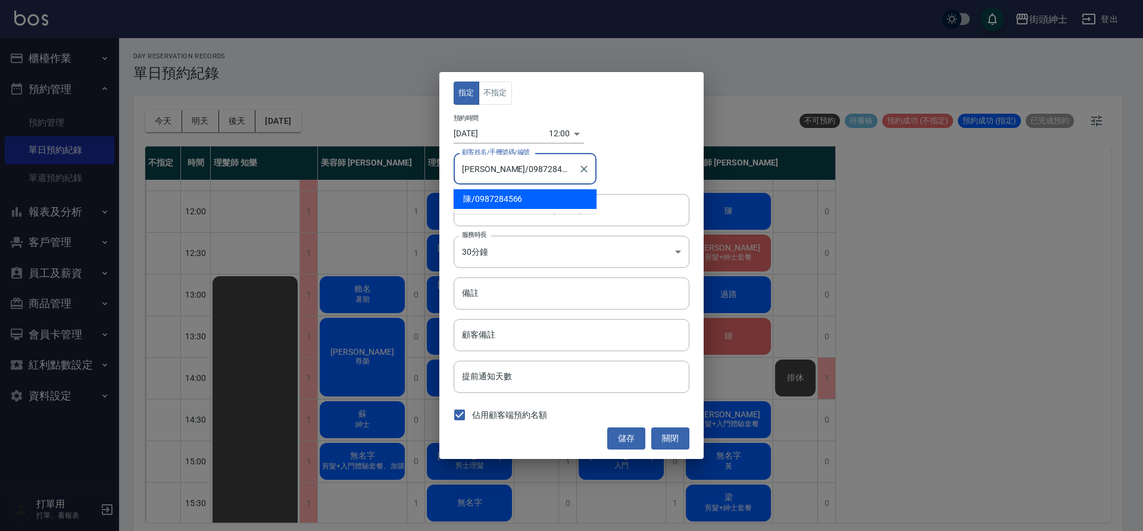
drag, startPoint x: 534, startPoint y: 171, endPoint x: 476, endPoint y: 171, distance: 57.8
click at [476, 171] on input "[PERSON_NAME]/0987284566" at bounding box center [516, 168] width 114 height 21
drag, startPoint x: 476, startPoint y: 170, endPoint x: 529, endPoint y: 177, distance: 54.0
click at [529, 177] on input "[PERSON_NAME]/0987284566" at bounding box center [516, 168] width 114 height 21
drag, startPoint x: 529, startPoint y: 171, endPoint x: 475, endPoint y: 171, distance: 53.6
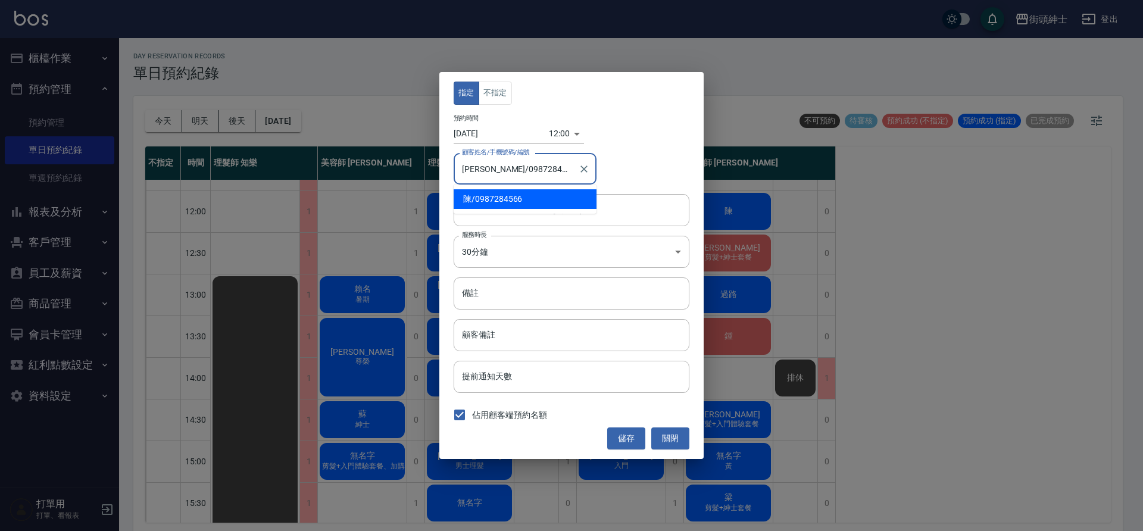
click at [475, 171] on input "[PERSON_NAME]/0987284566" at bounding box center [516, 168] width 114 height 21
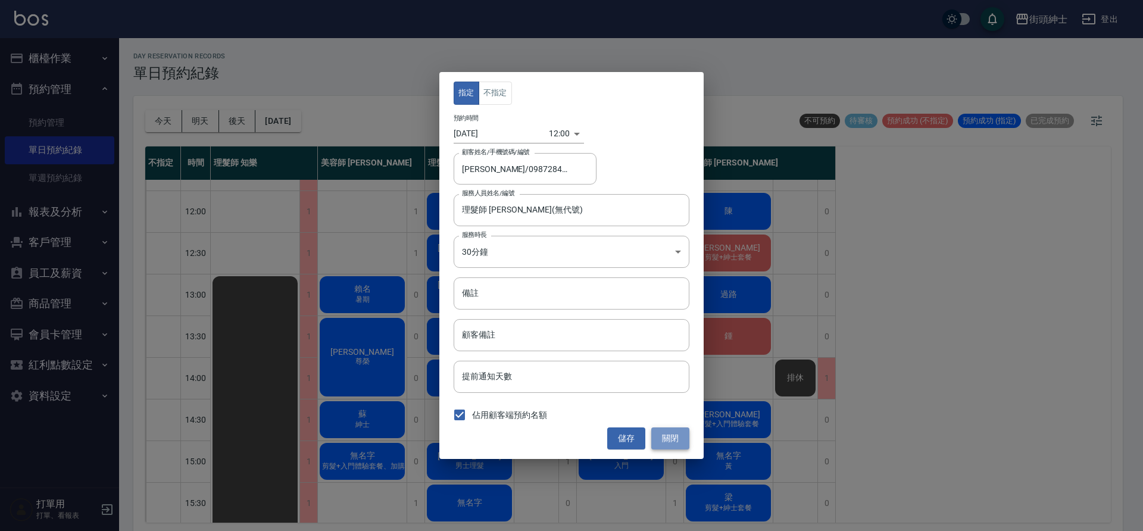
click at [668, 433] on button "關閉" at bounding box center [670, 439] width 38 height 22
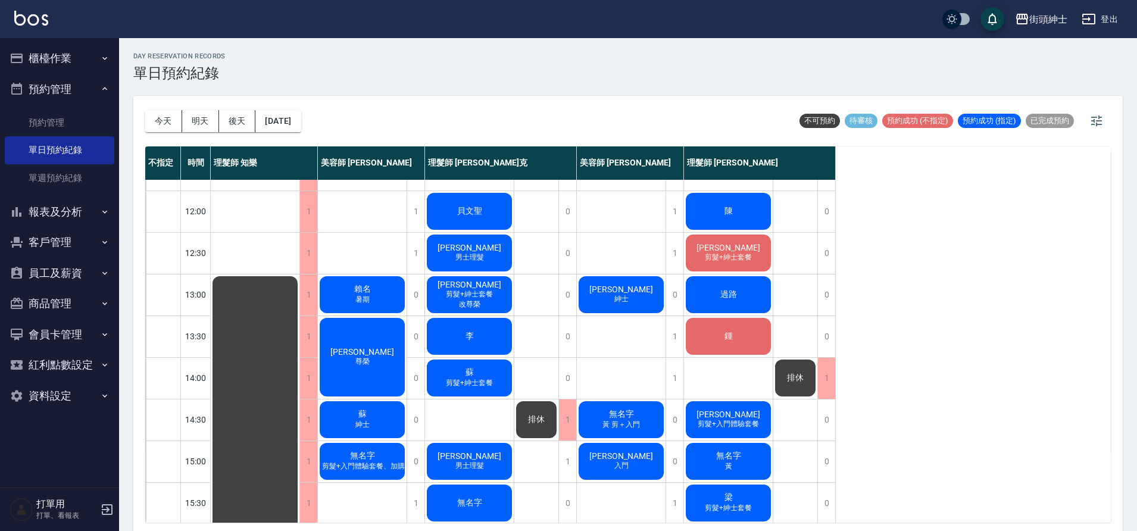
click at [425, 244] on div "[PERSON_NAME] 男士理髮" at bounding box center [469, 253] width 89 height 40
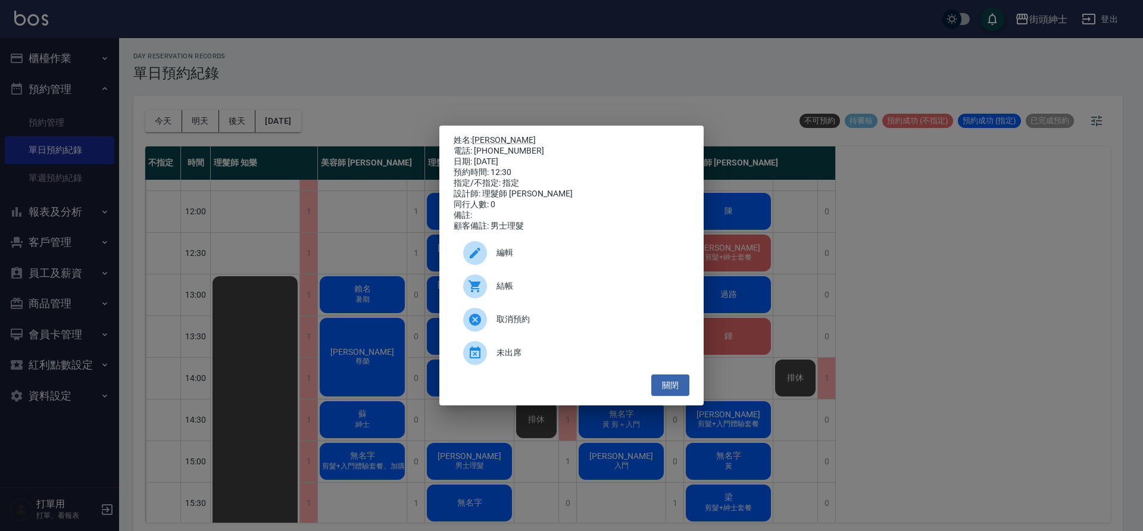
click at [516, 255] on span "編輯" at bounding box center [588, 253] width 183 height 13
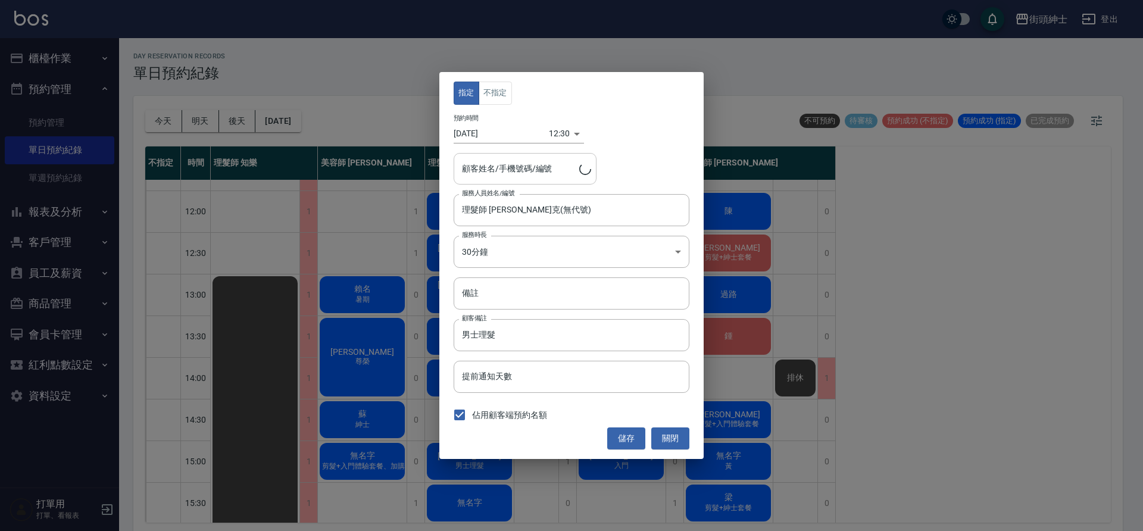
type input "[PERSON_NAME]/0986573943"
click at [680, 441] on button "關閉" at bounding box center [670, 439] width 38 height 22
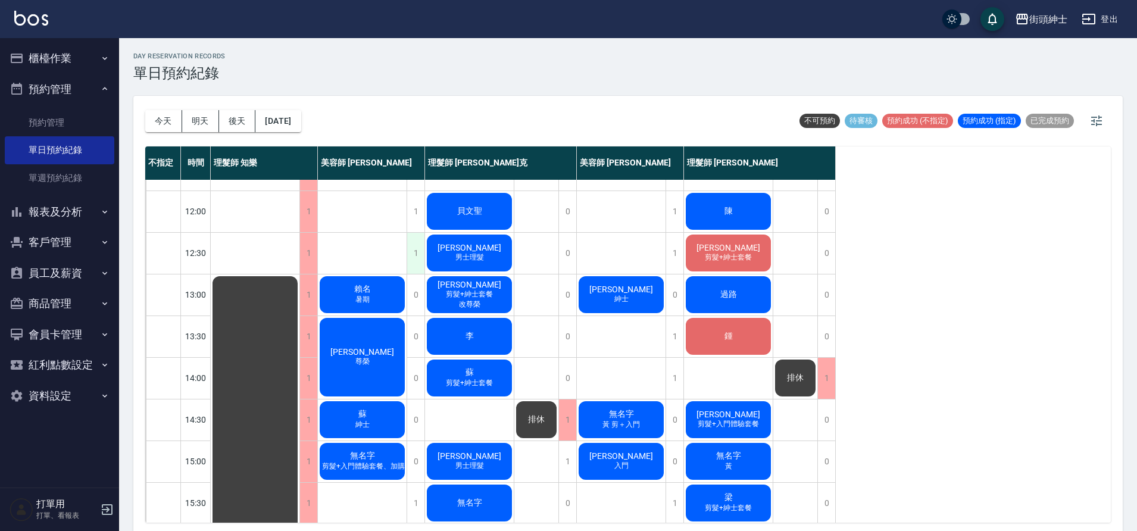
click at [423, 254] on div "1" at bounding box center [416, 253] width 18 height 41
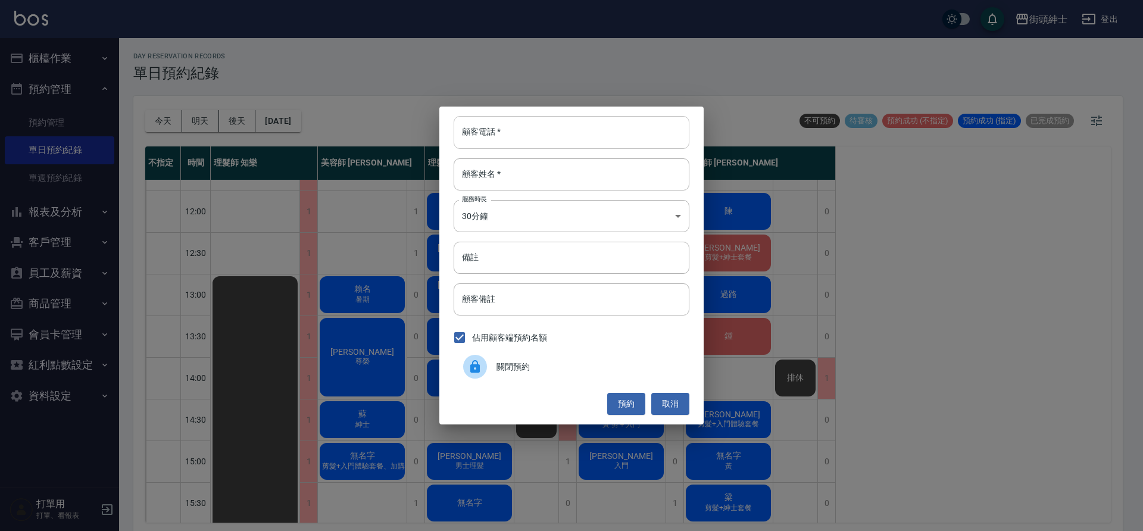
click at [501, 139] on input "顧客電話   *" at bounding box center [572, 132] width 236 height 32
paste input "0987284566"
type input "0987284566"
click at [523, 177] on input "顧客姓名   *" at bounding box center [572, 174] width 236 height 32
type input "０"
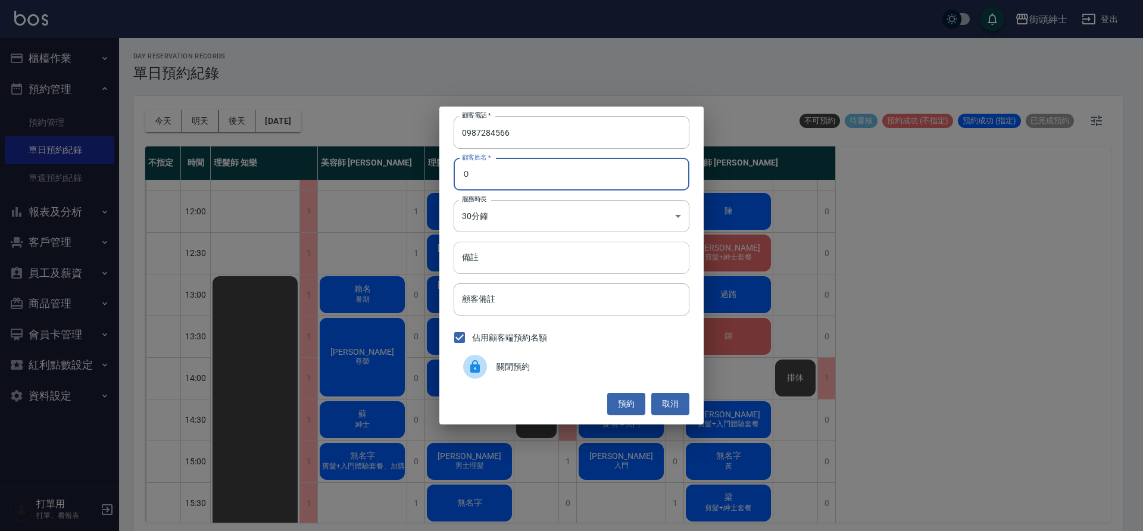
click at [557, 261] on input "備註" at bounding box center [572, 258] width 236 height 32
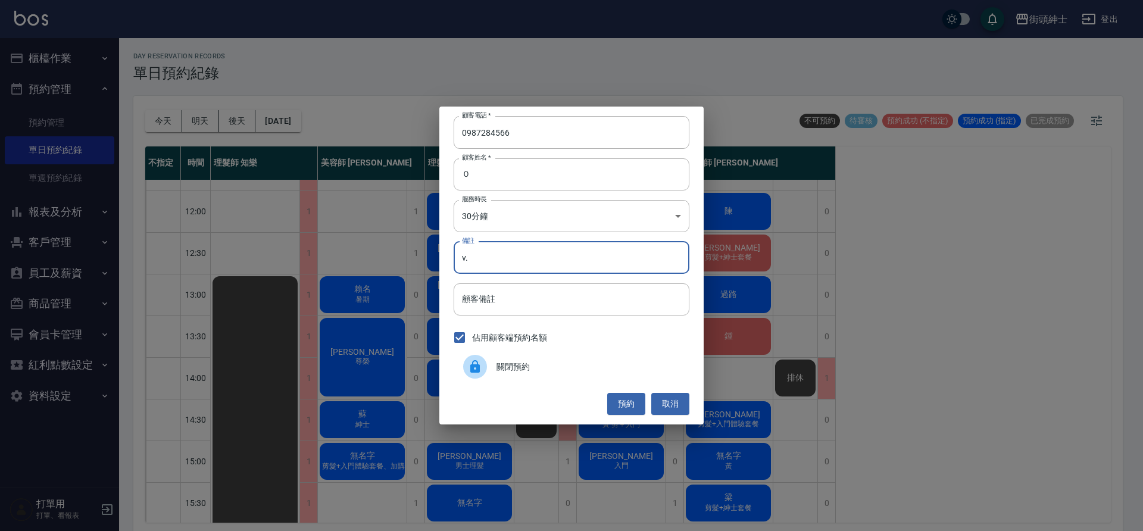
type input "v"
type input "修容"
click at [627, 402] on button "預約" at bounding box center [626, 404] width 38 height 22
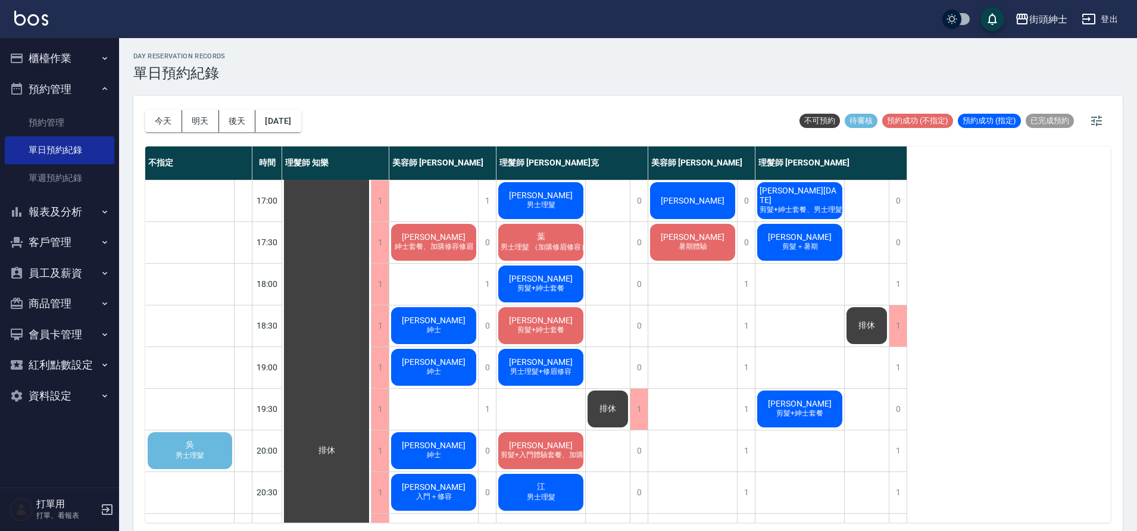
scroll to position [542, 0]
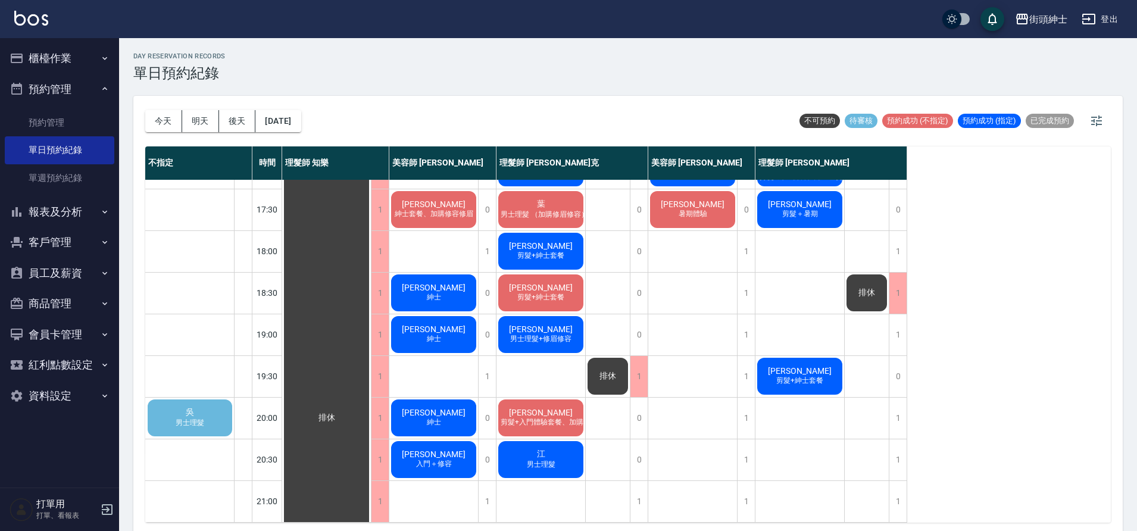
click at [187, 418] on span "男士理髮" at bounding box center [189, 423] width 33 height 10
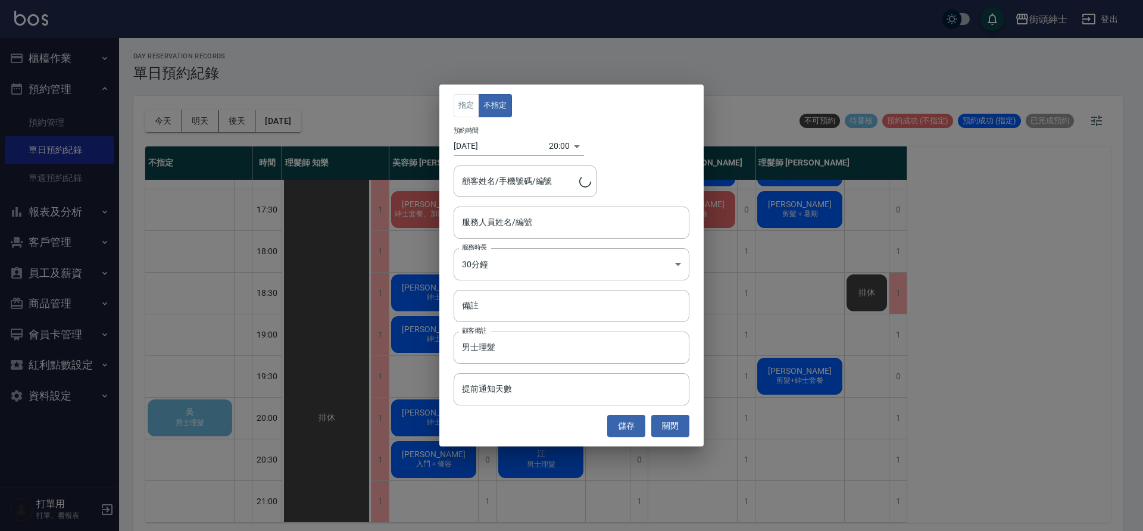
type input "吳/0929525998"
click at [537, 227] on input "服務人員姓名/編號" at bounding box center [571, 222] width 225 height 21
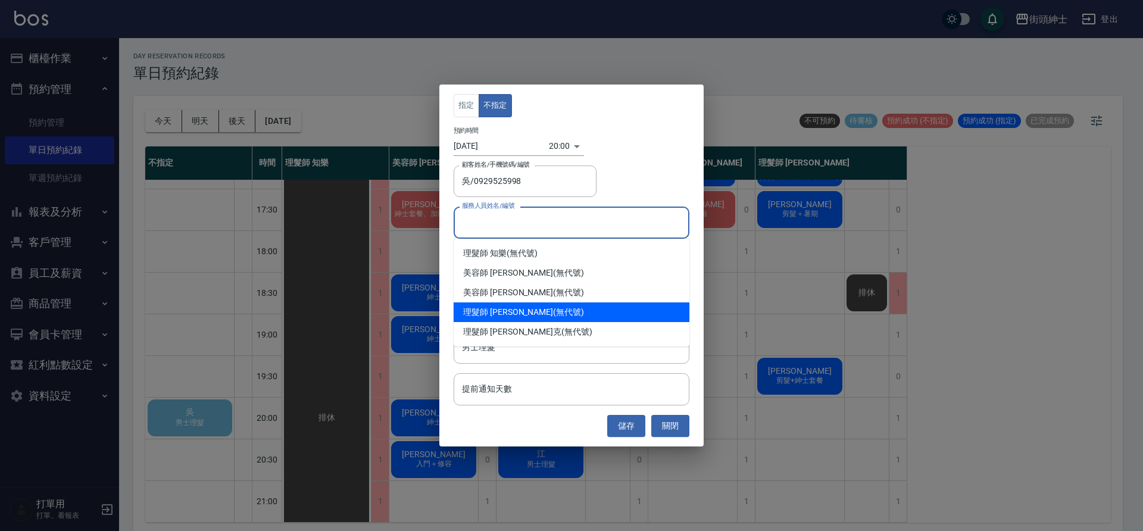
click at [539, 308] on div "理髮師 [PERSON_NAME] (無代號)" at bounding box center [572, 312] width 236 height 20
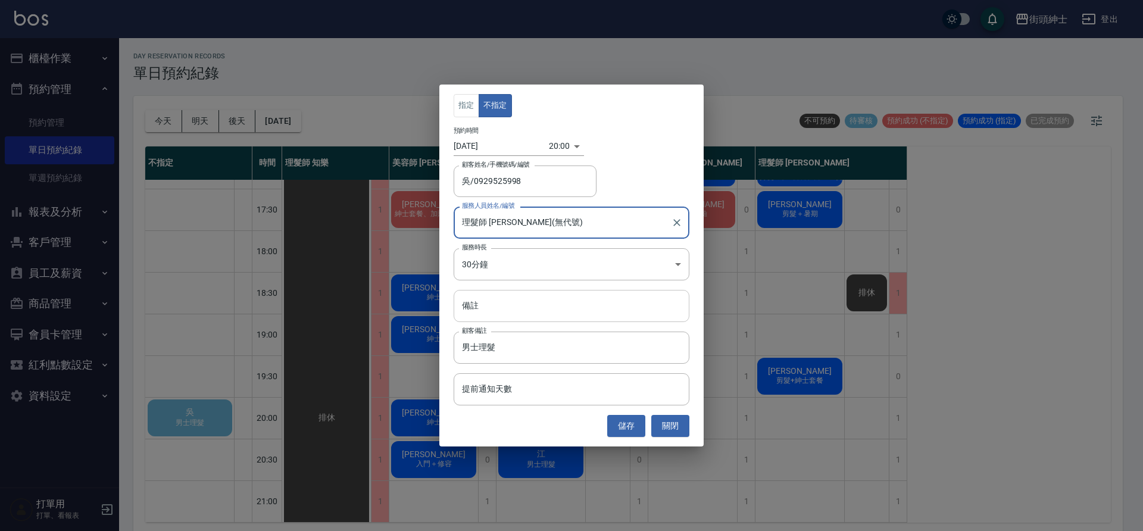
type input "理髮師 [PERSON_NAME](無代號)"
drag, startPoint x: 625, startPoint y: 427, endPoint x: 703, endPoint y: 408, distance: 80.3
click at [625, 427] on button "儲存" at bounding box center [626, 426] width 38 height 22
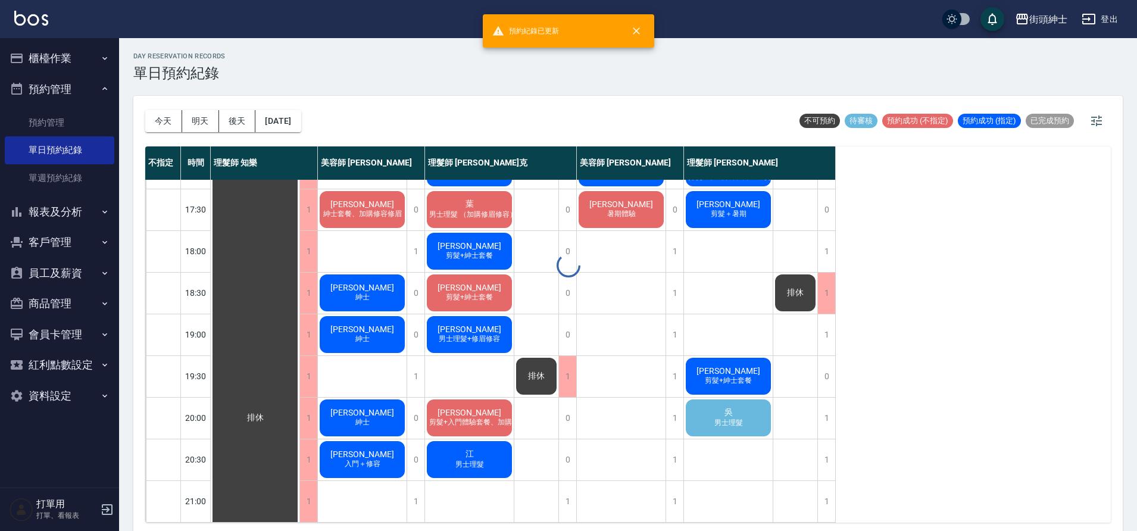
click at [737, 407] on div "吳 男士理髮" at bounding box center [728, 418] width 89 height 40
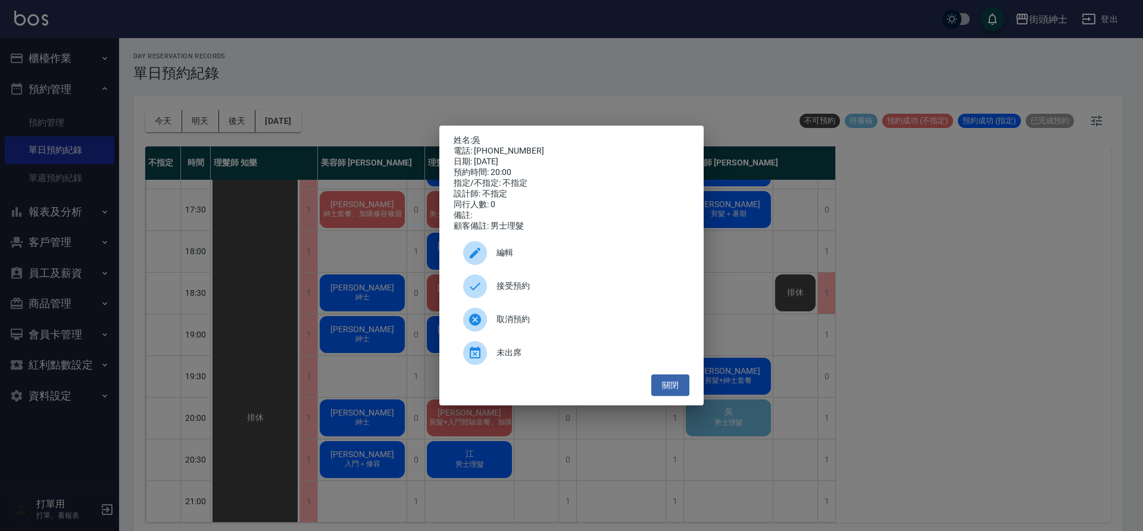
click at [574, 280] on div "接受預約" at bounding box center [572, 286] width 236 height 33
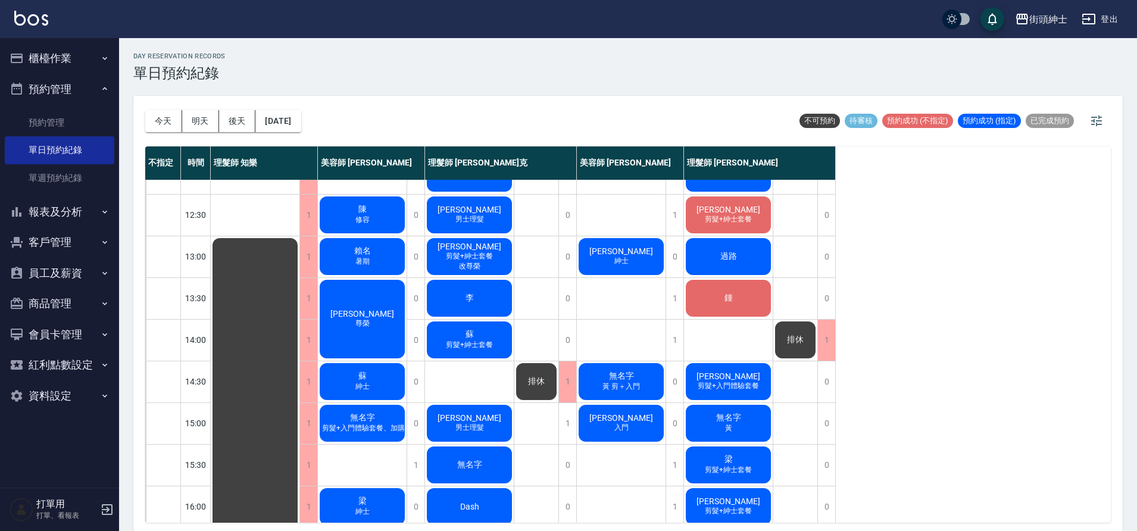
scroll to position [96, 0]
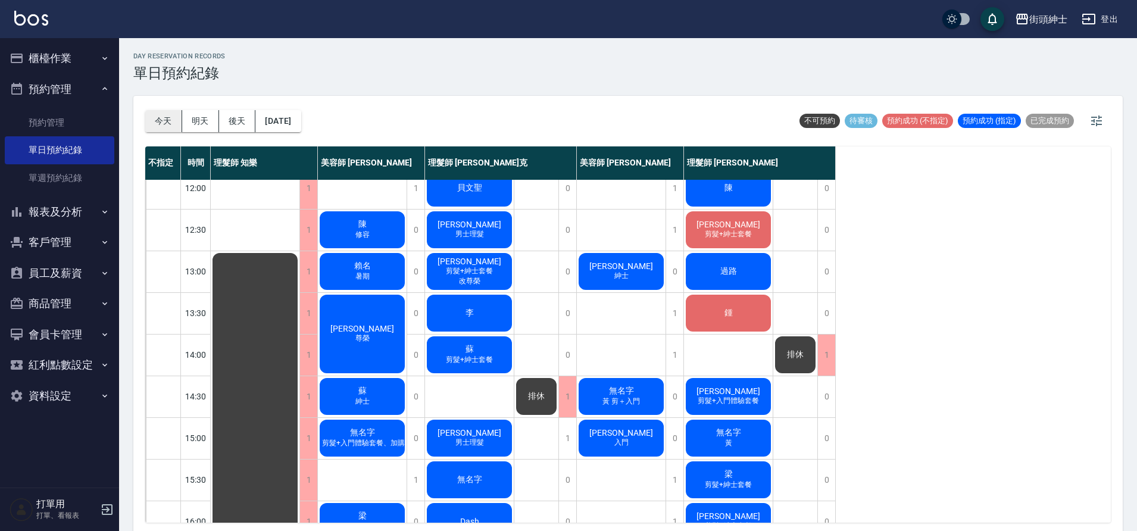
click at [167, 121] on button "今天" at bounding box center [163, 121] width 37 height 22
